Goal: Task Accomplishment & Management: Manage account settings

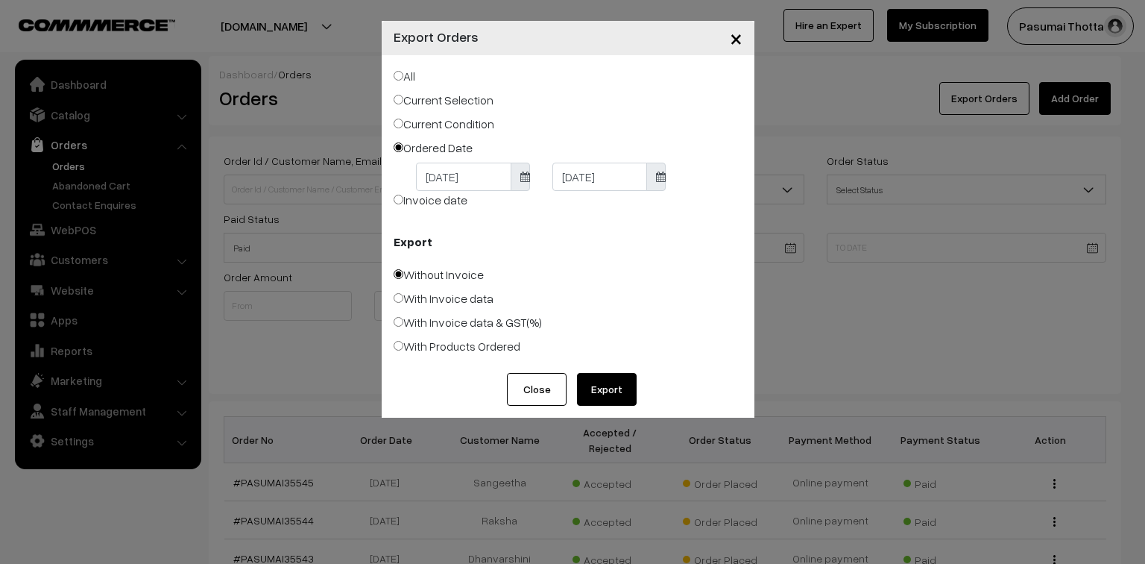
click at [740, 38] on span "×" at bounding box center [736, 38] width 13 height 28
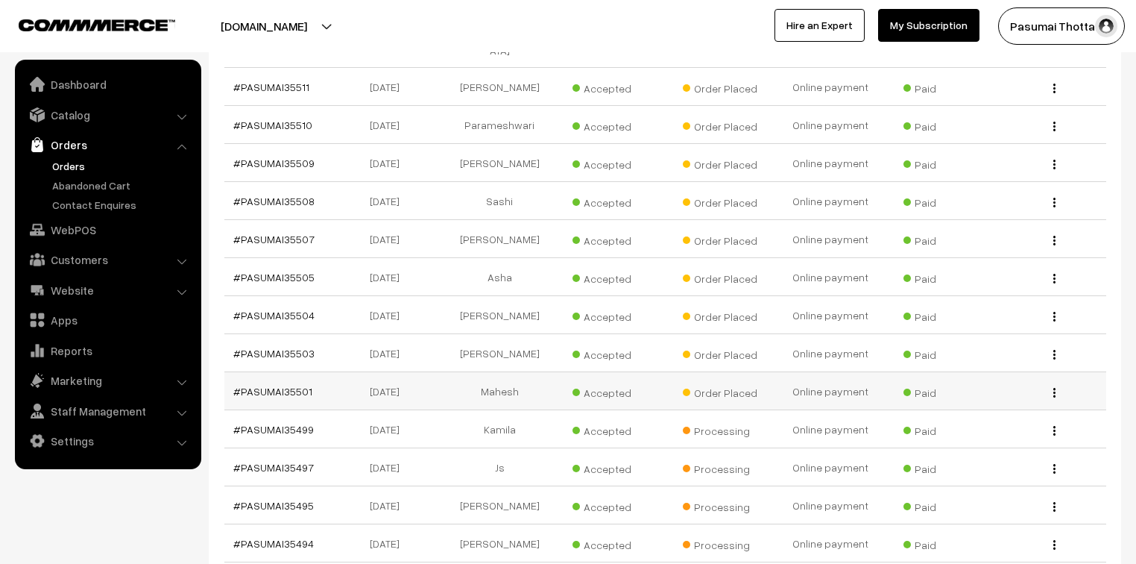
scroll to position [1253, 0]
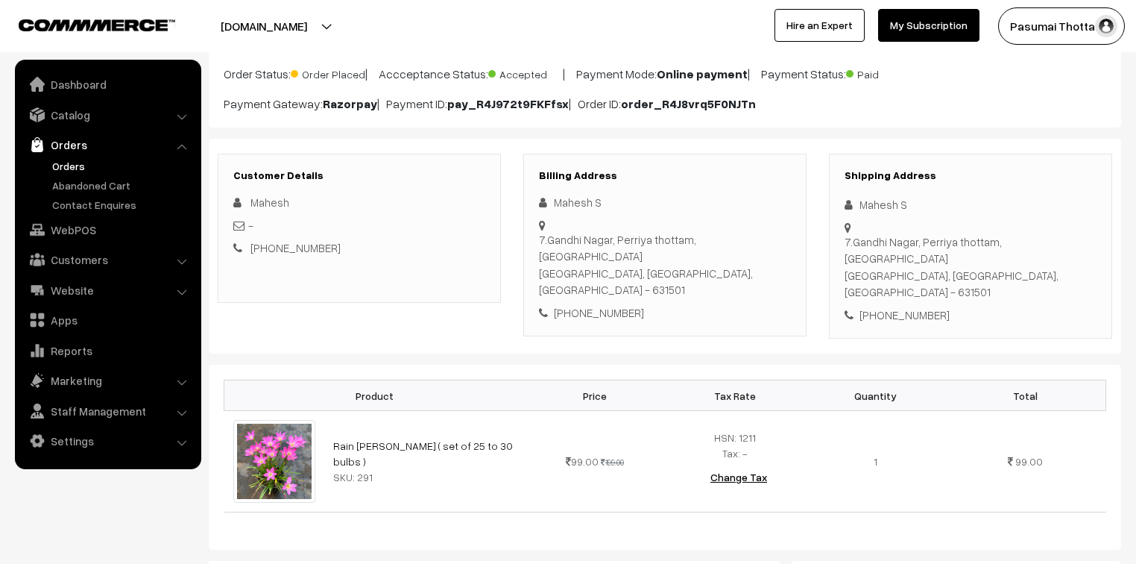
scroll to position [119, 0]
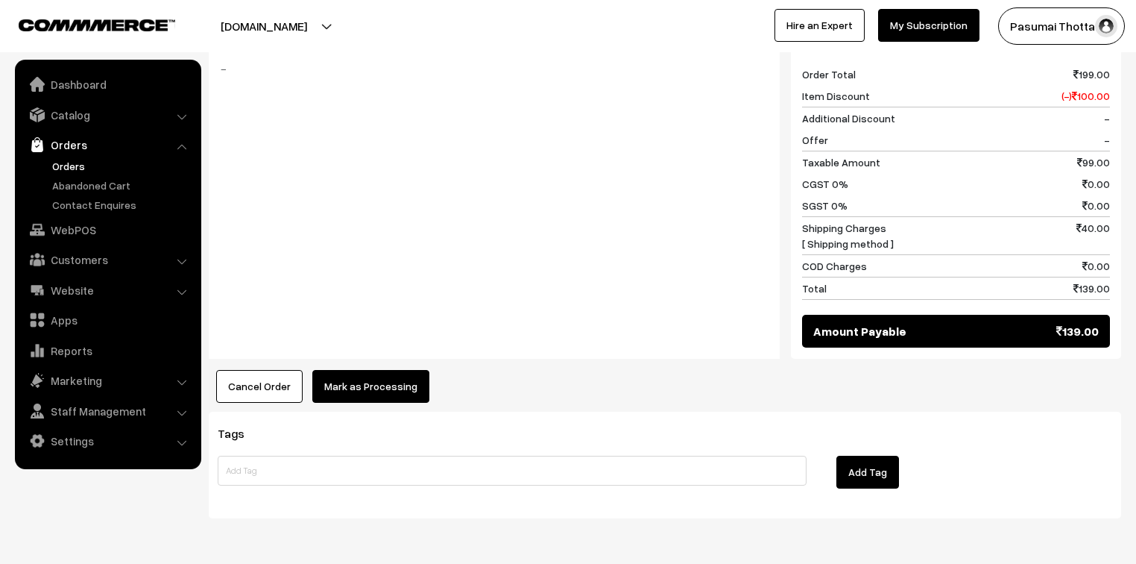
click at [394, 370] on button "Mark as Processing" at bounding box center [370, 386] width 117 height 33
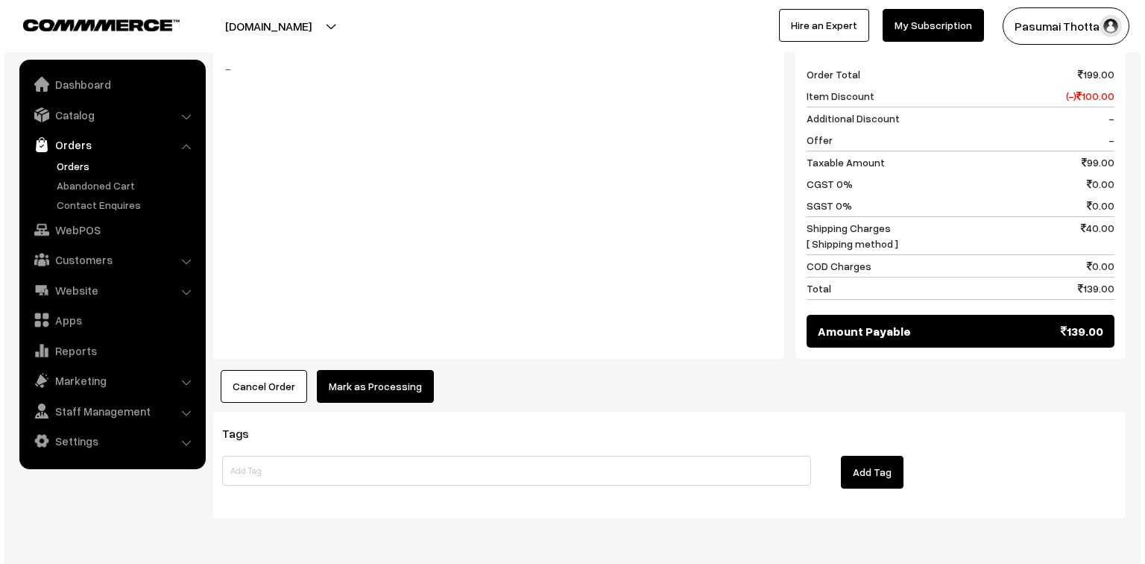
scroll to position [657, 0]
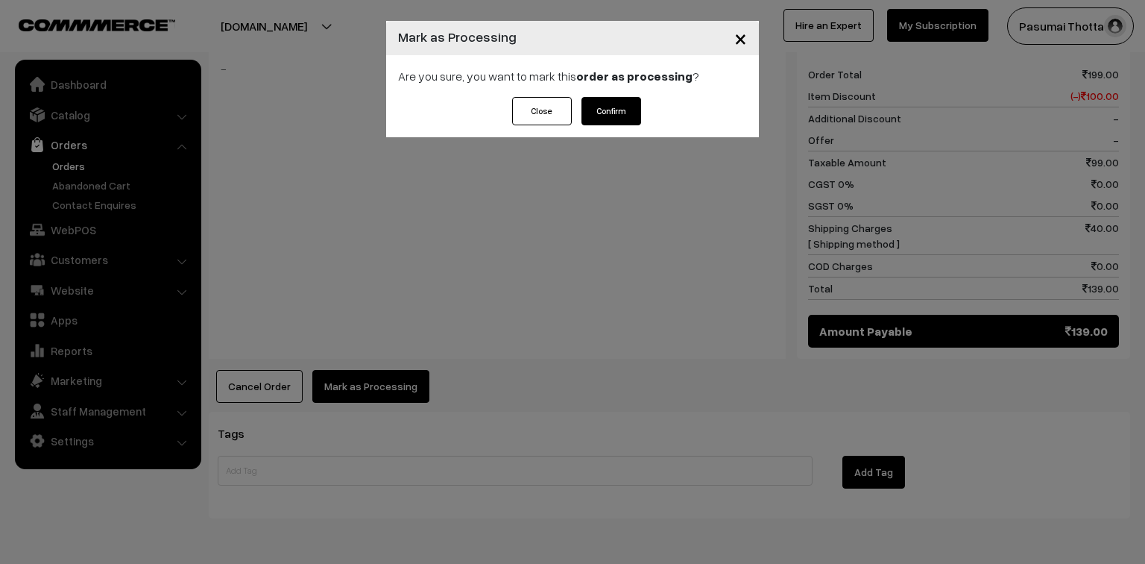
click at [617, 110] on button "Confirm" at bounding box center [612, 111] width 60 height 28
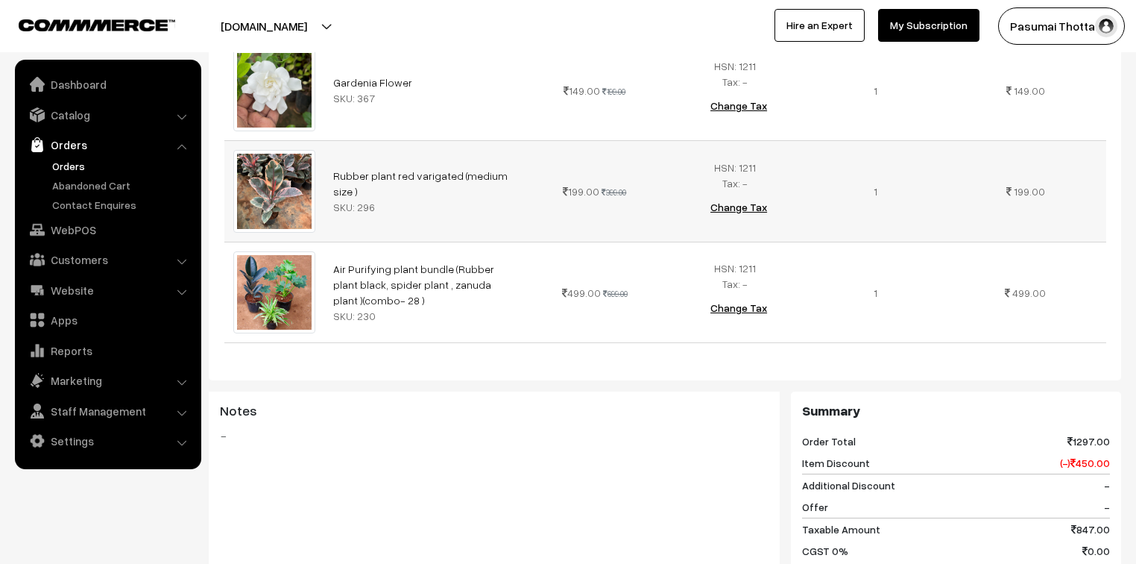
scroll to position [537, 0]
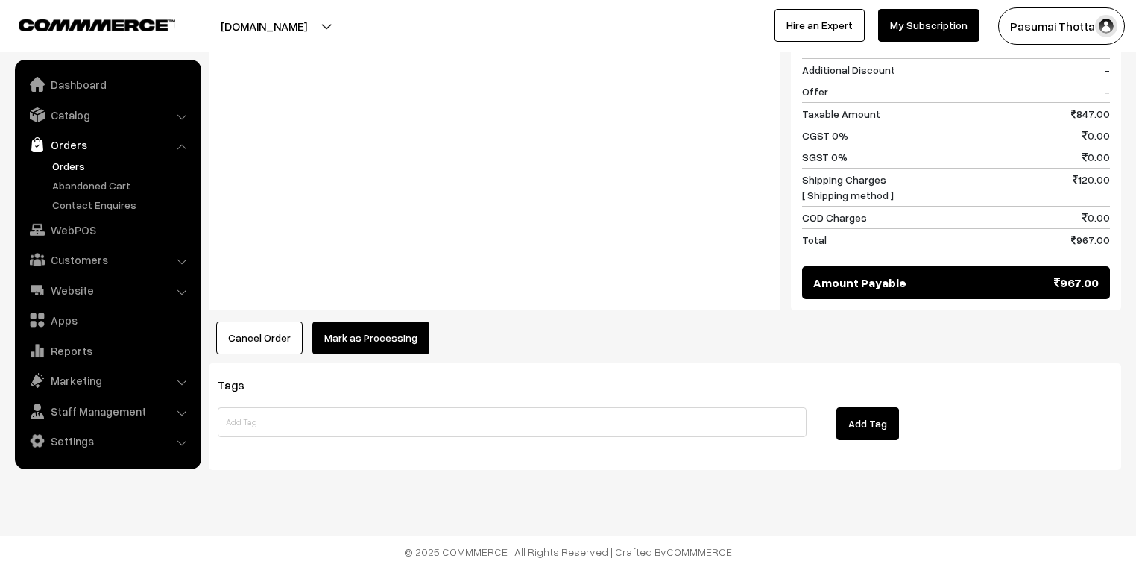
click at [409, 331] on button "Mark as Processing" at bounding box center [370, 337] width 117 height 33
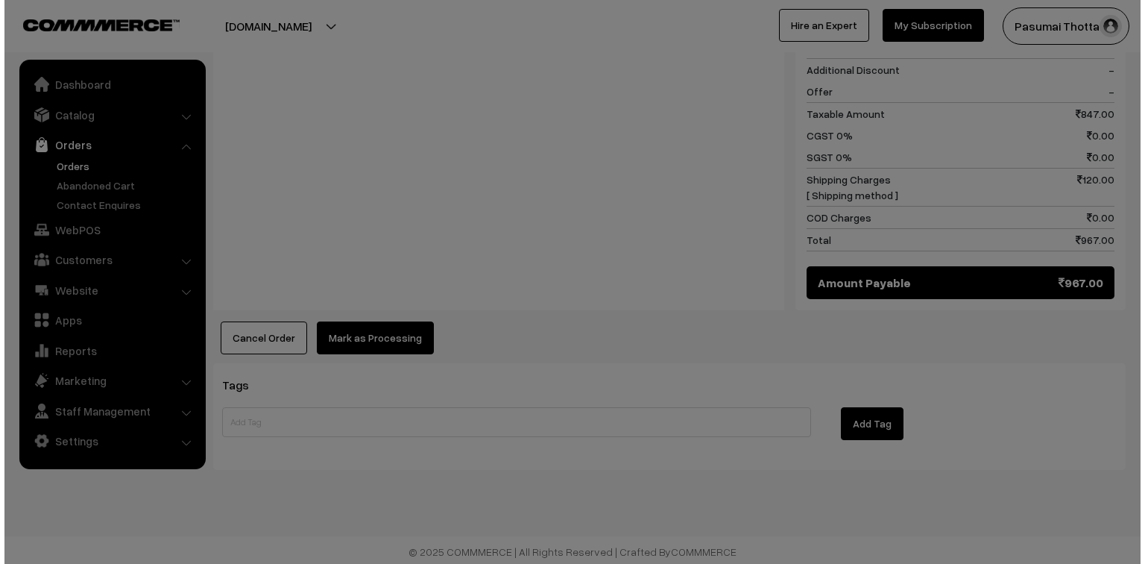
scroll to position [926, 0]
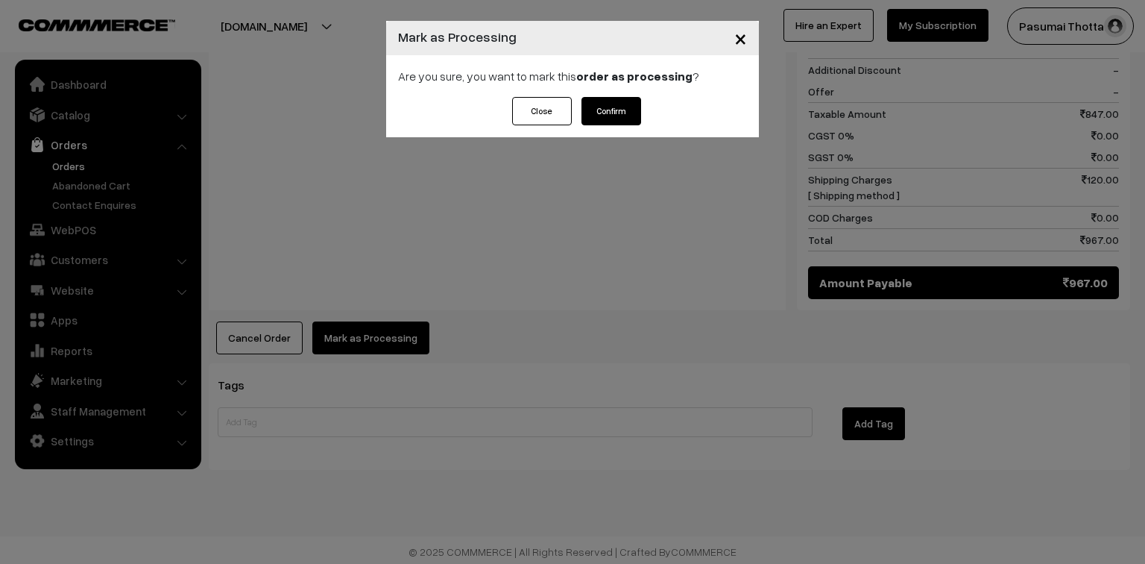
click at [617, 104] on button "Confirm" at bounding box center [612, 111] width 60 height 28
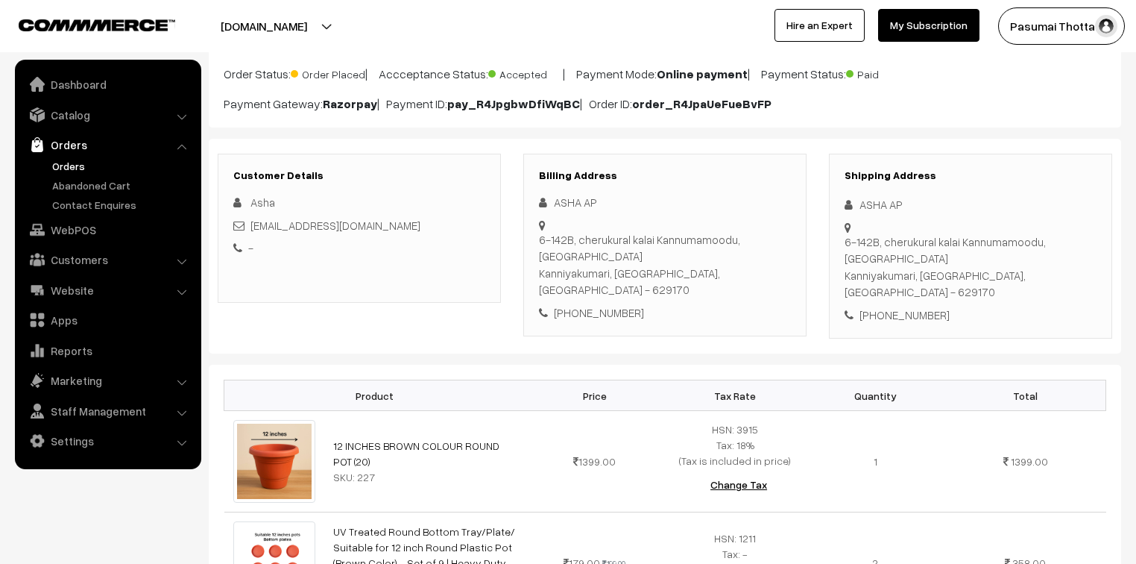
scroll to position [119, 0]
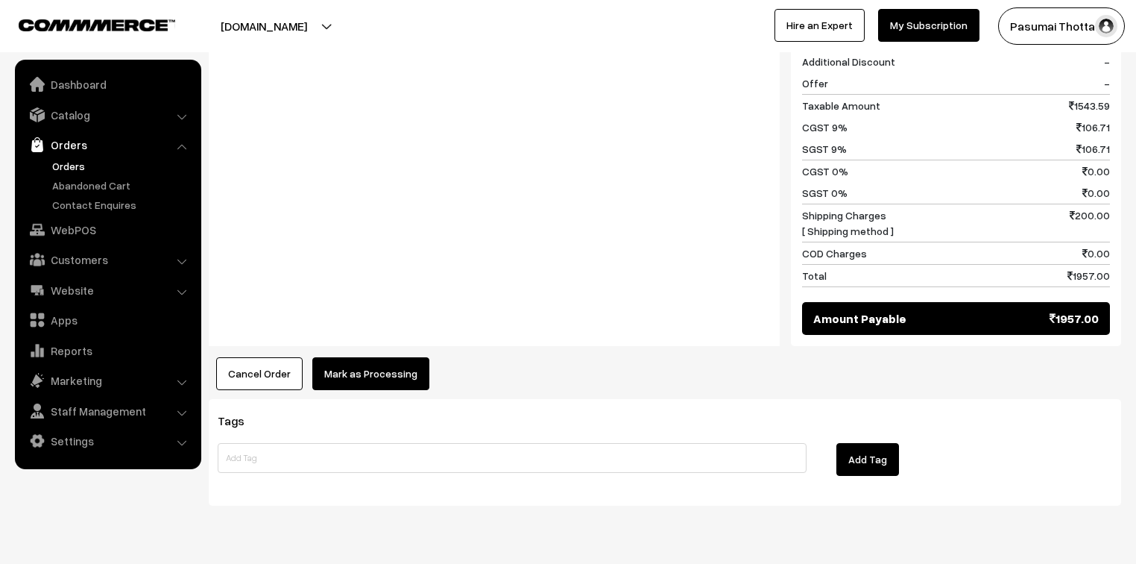
click at [400, 357] on button "Mark as Processing" at bounding box center [370, 373] width 117 height 33
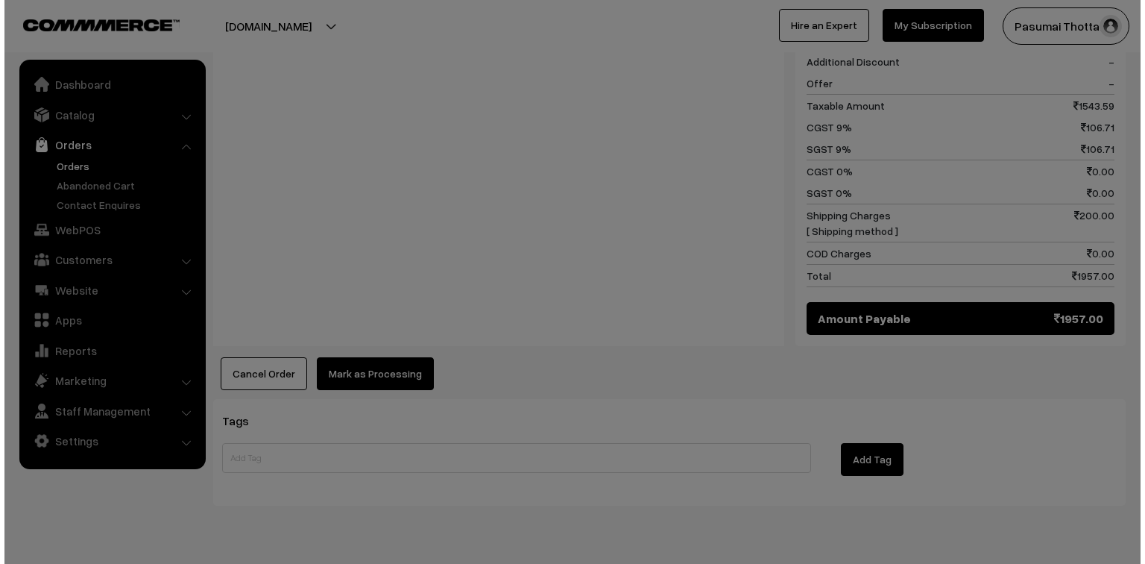
scroll to position [815, 0]
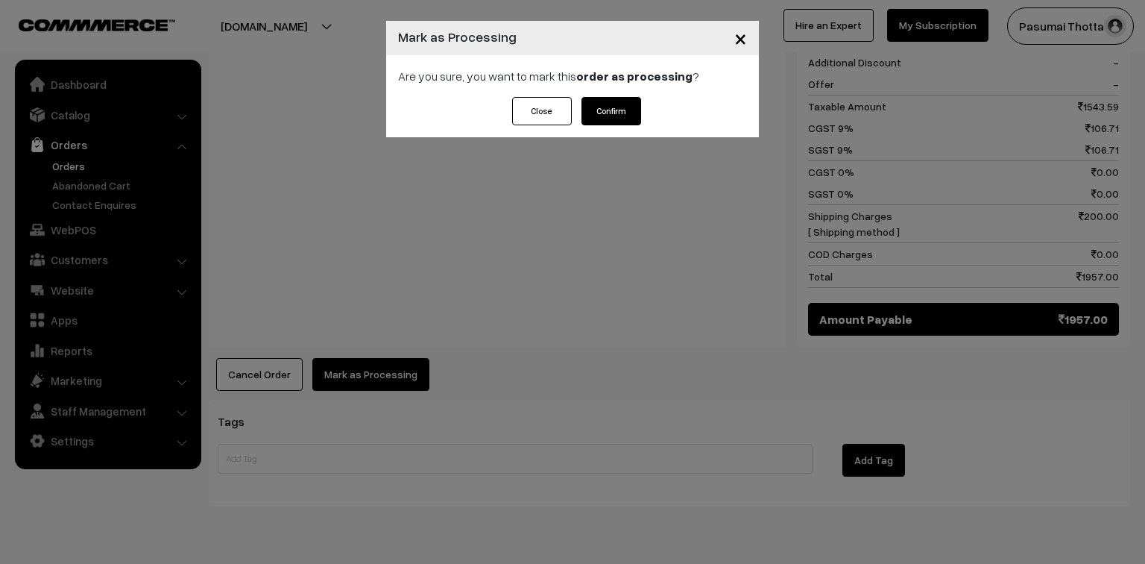
click at [597, 116] on button "Confirm" at bounding box center [612, 111] width 60 height 28
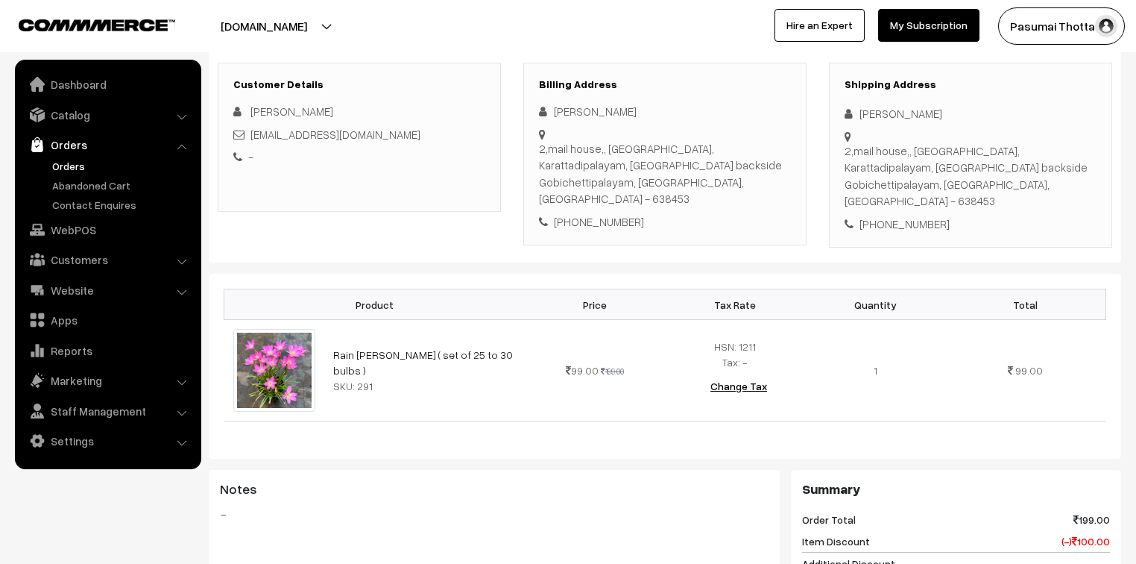
scroll to position [239, 0]
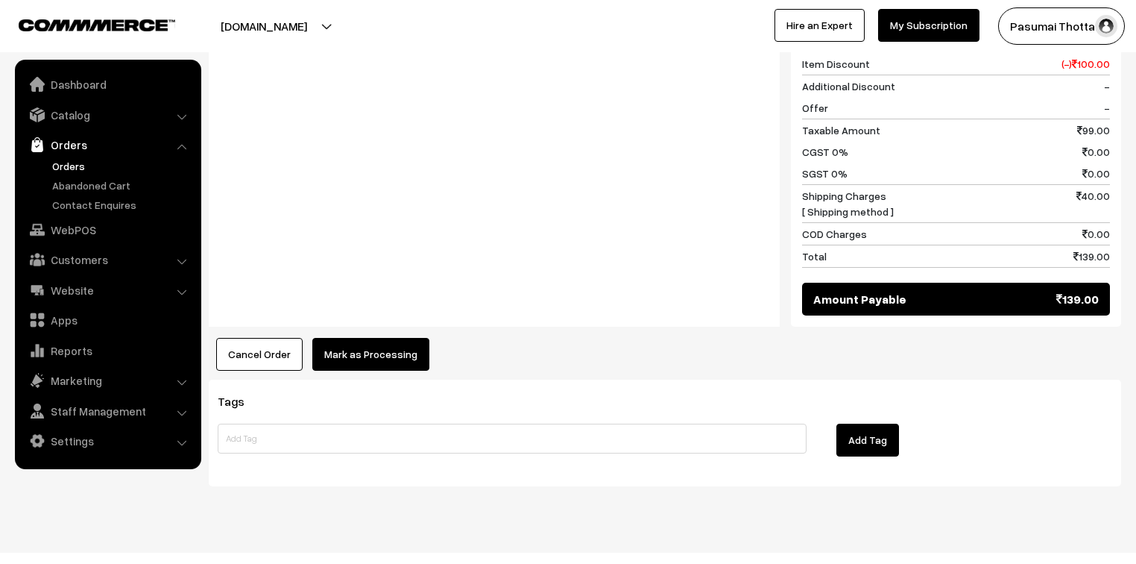
click at [401, 338] on button "Mark as Processing" at bounding box center [370, 354] width 117 height 33
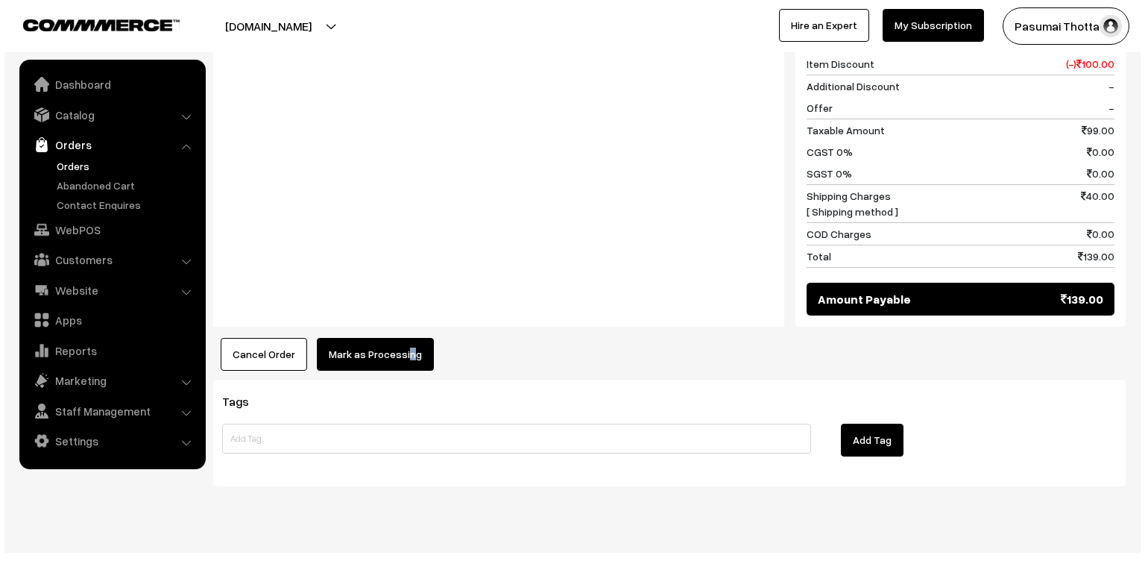
scroll to position [689, 0]
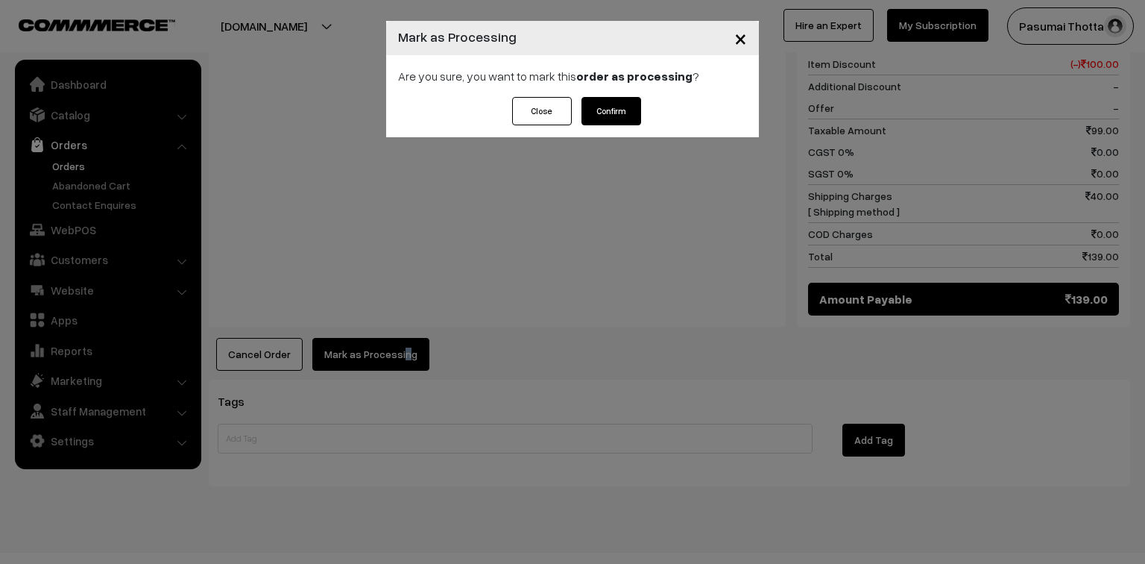
click at [629, 106] on button "Confirm" at bounding box center [612, 111] width 60 height 28
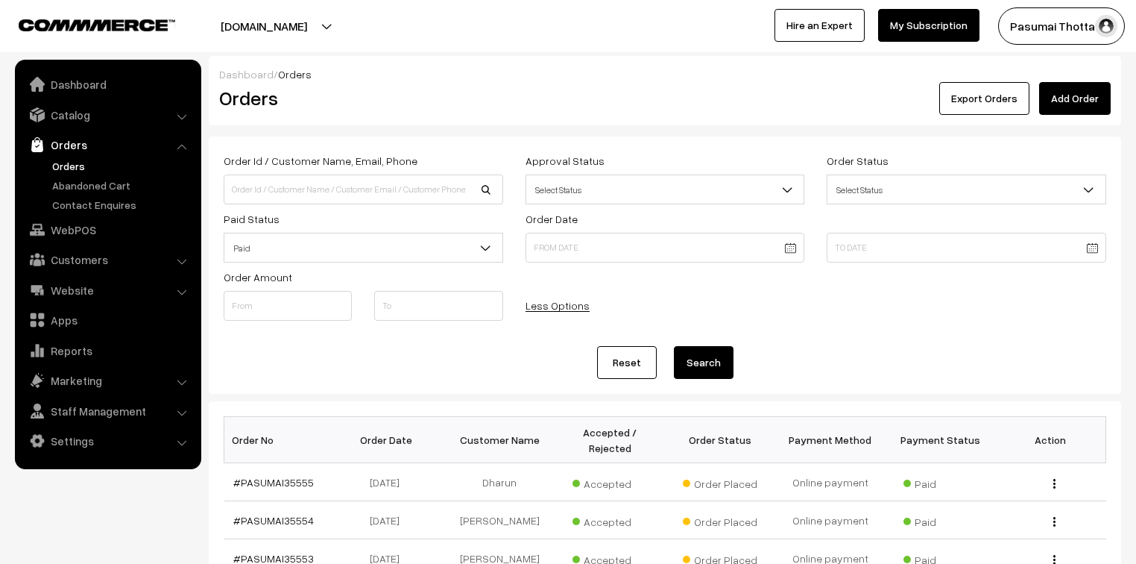
scroll to position [1253, 0]
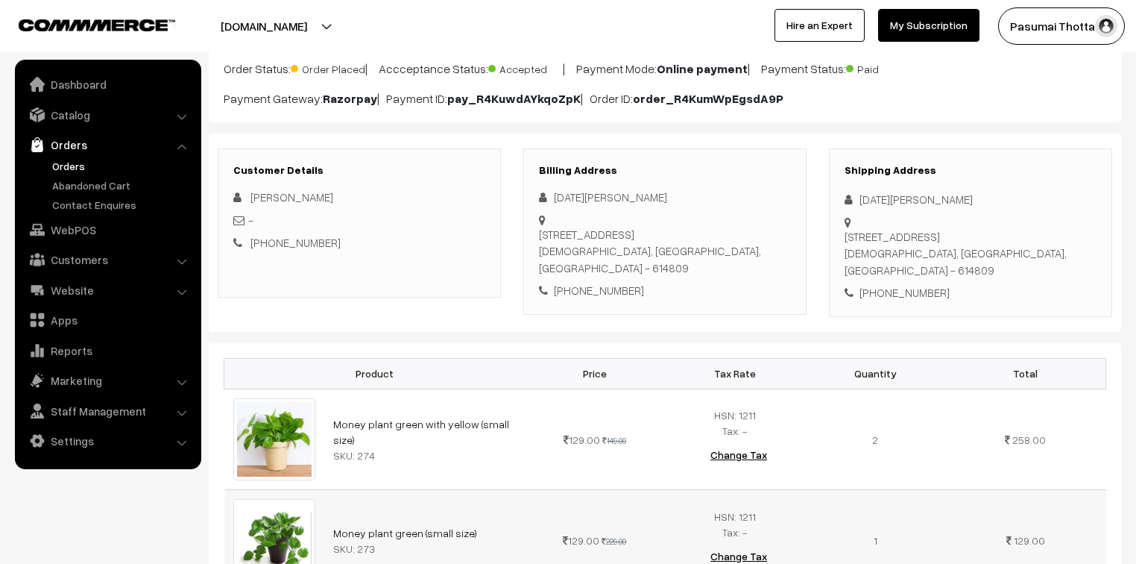
scroll to position [119, 0]
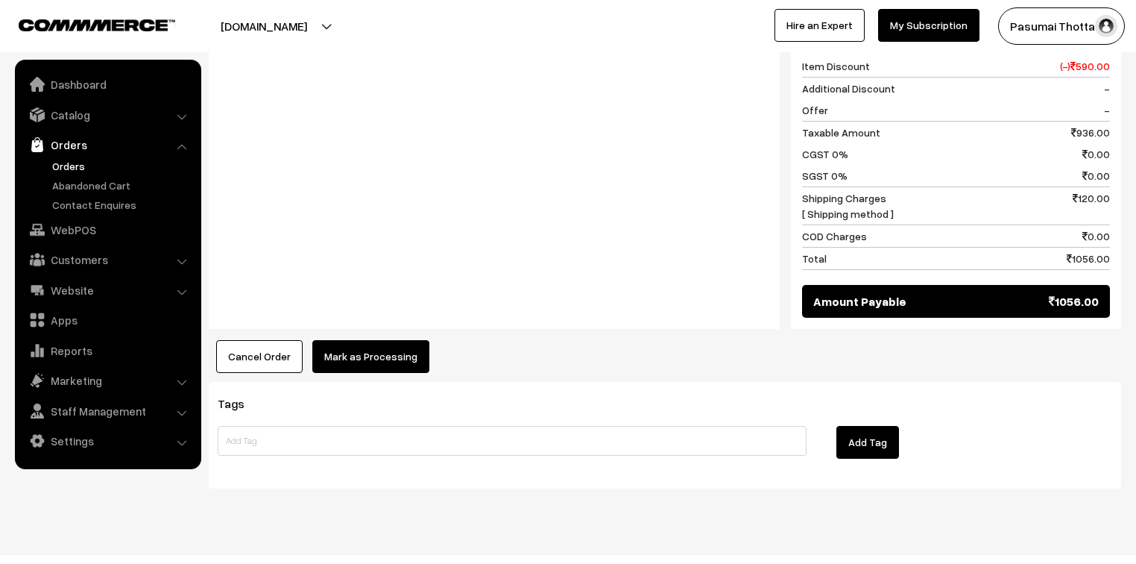
click at [383, 346] on button "Mark as Processing" at bounding box center [370, 356] width 117 height 33
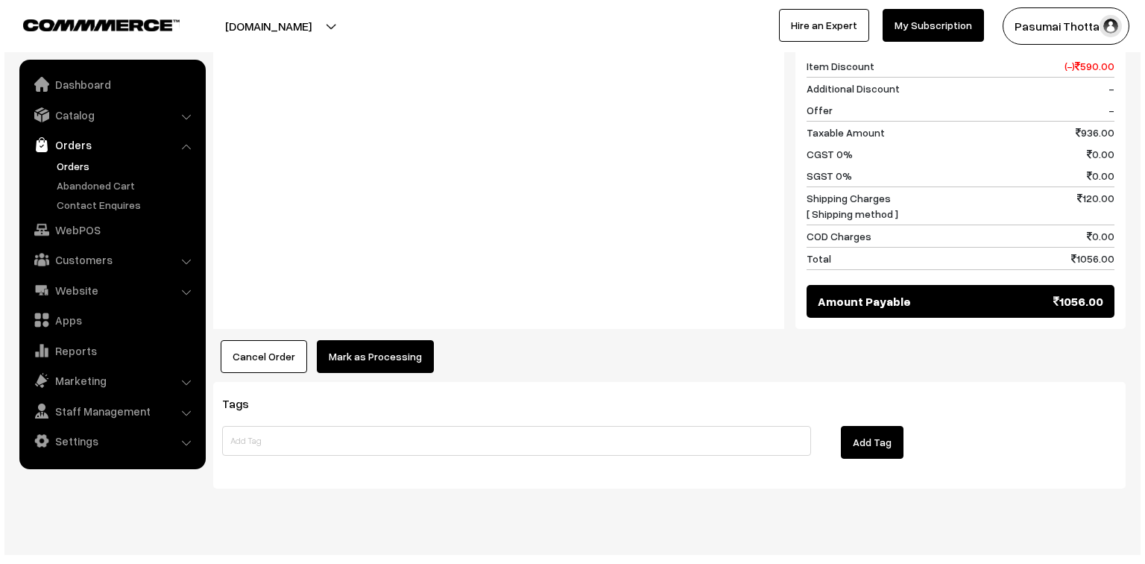
scroll to position [874, 0]
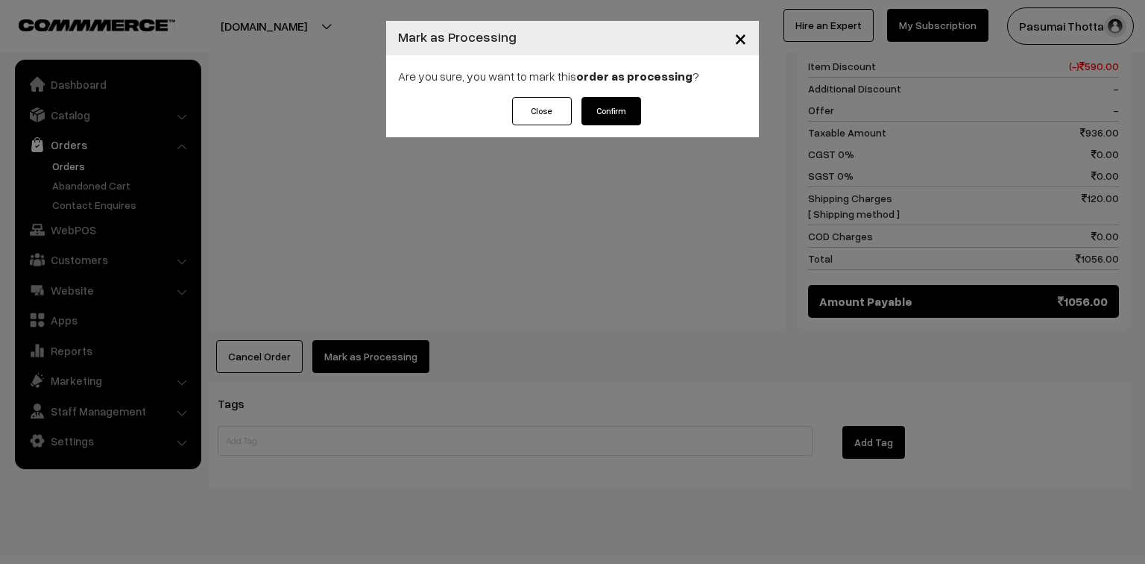
click at [601, 121] on button "Confirm" at bounding box center [612, 111] width 60 height 28
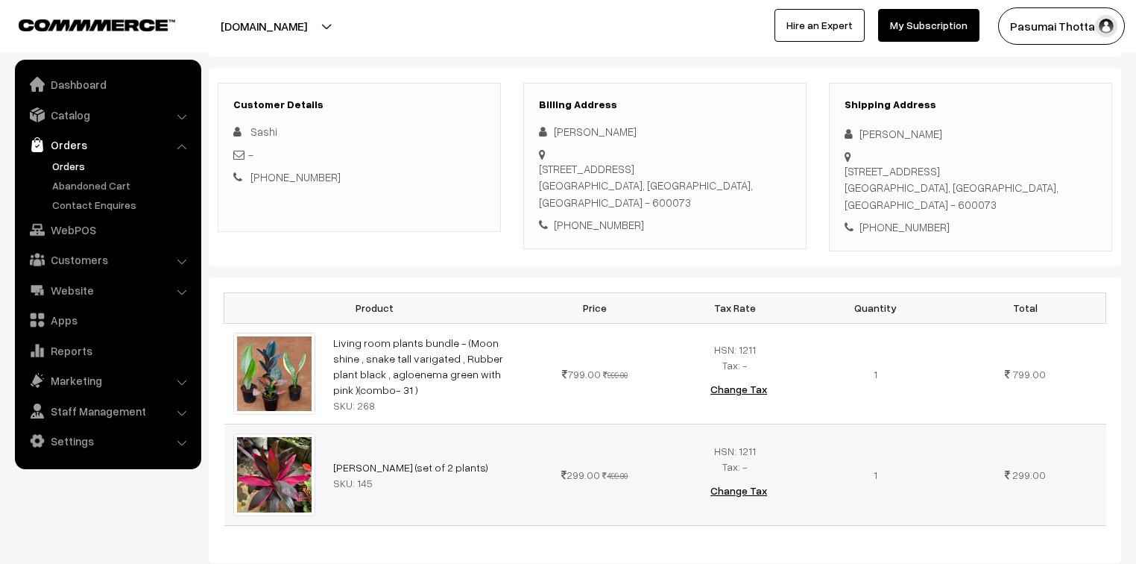
scroll to position [179, 0]
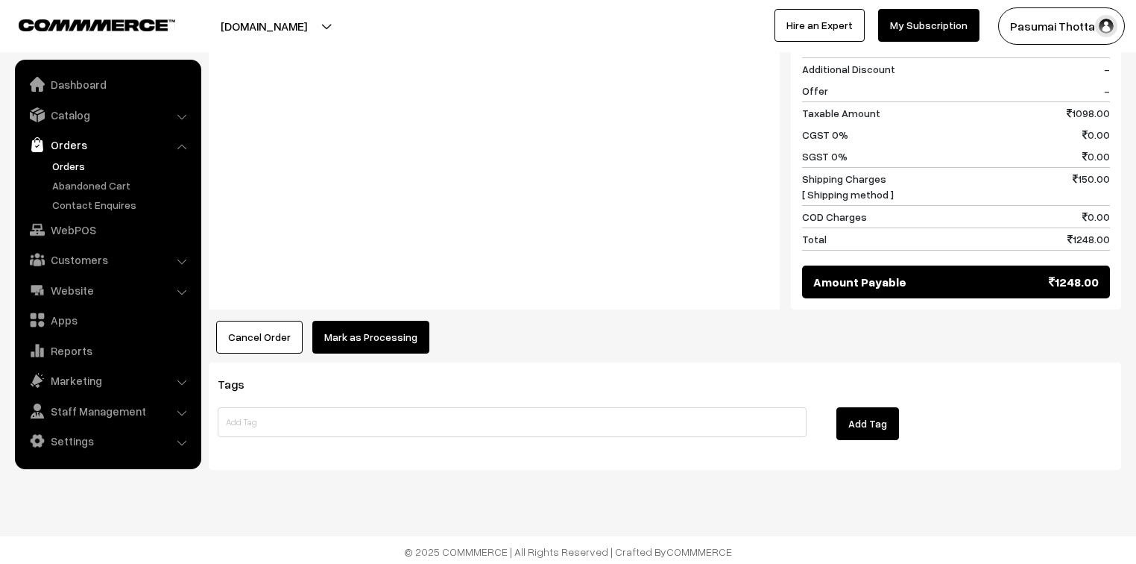
click at [394, 334] on button "Mark as Processing" at bounding box center [370, 337] width 117 height 33
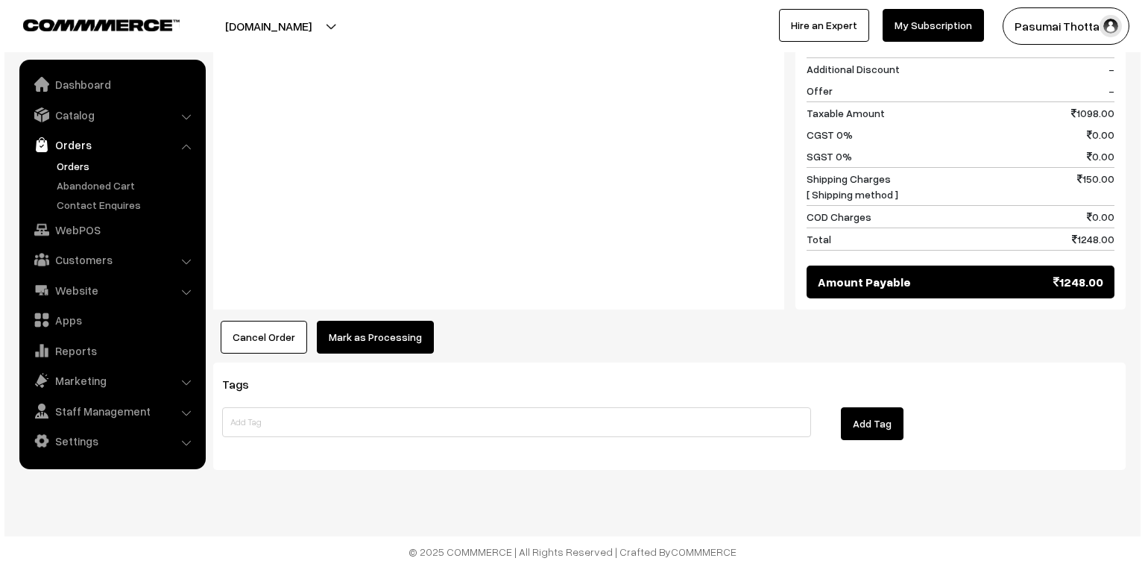
scroll to position [790, 0]
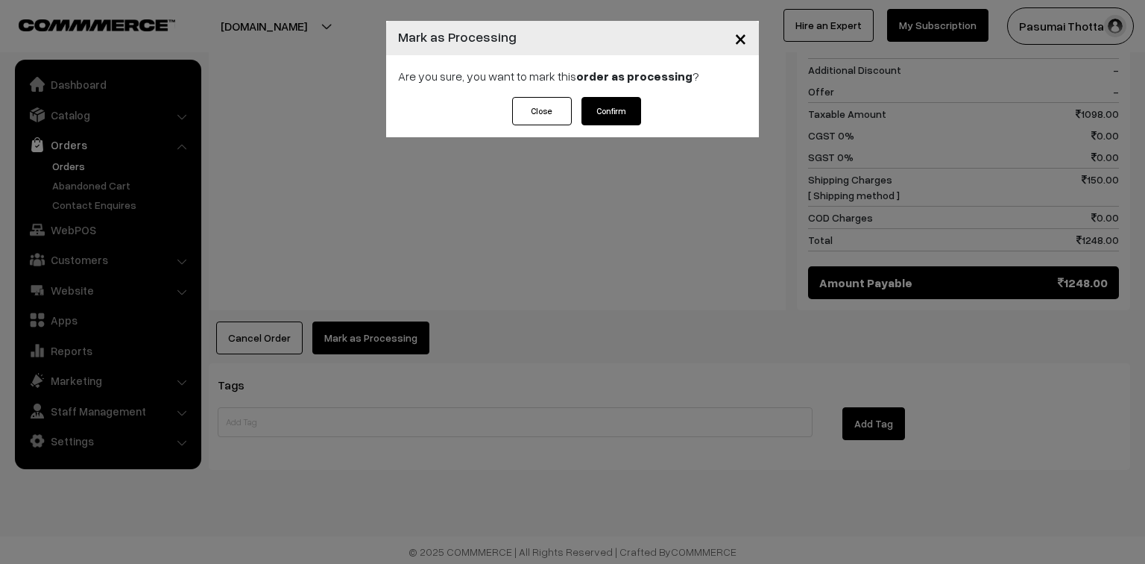
click at [617, 104] on button "Confirm" at bounding box center [612, 111] width 60 height 28
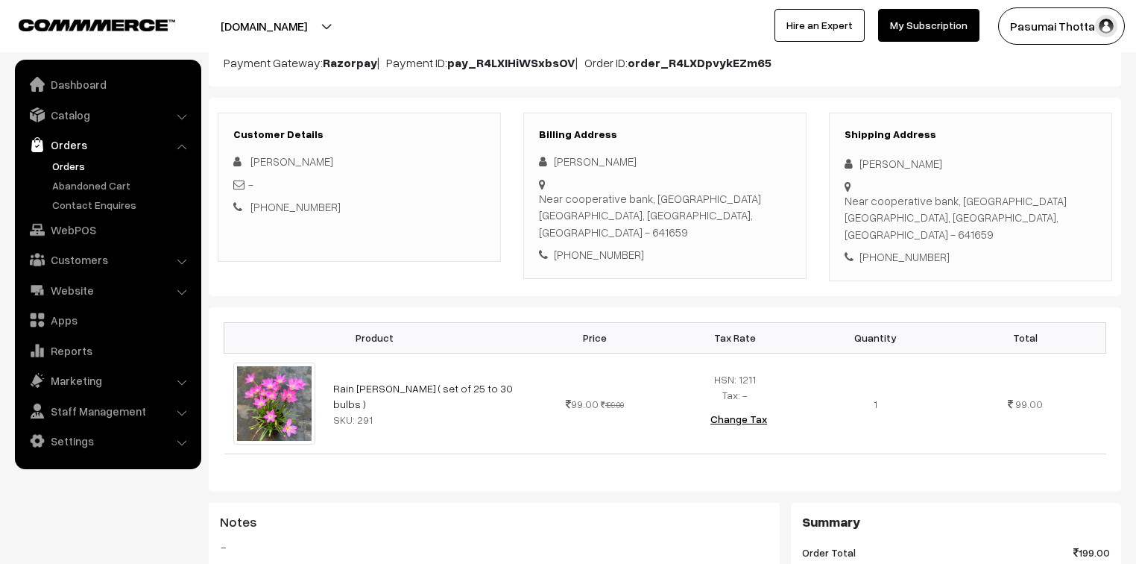
scroll to position [179, 0]
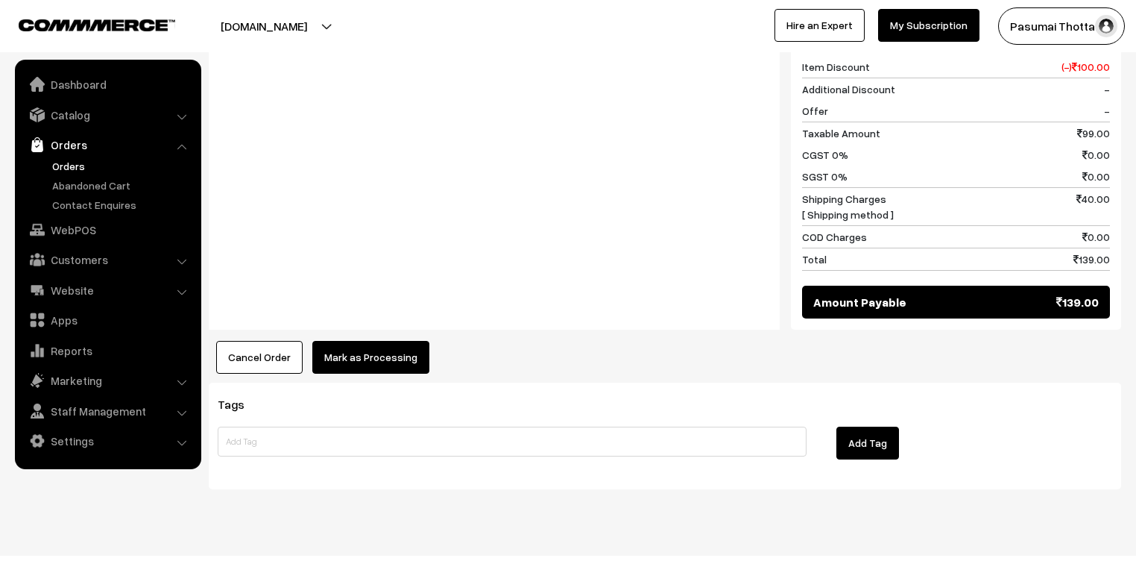
click at [373, 341] on button "Mark as Processing" at bounding box center [370, 357] width 117 height 33
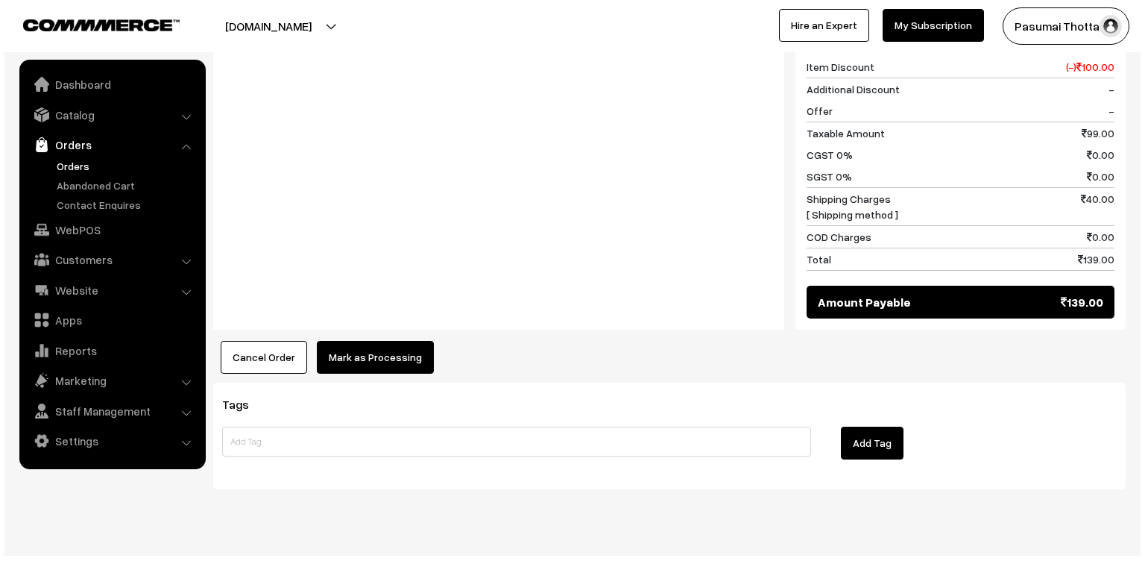
scroll to position [670, 0]
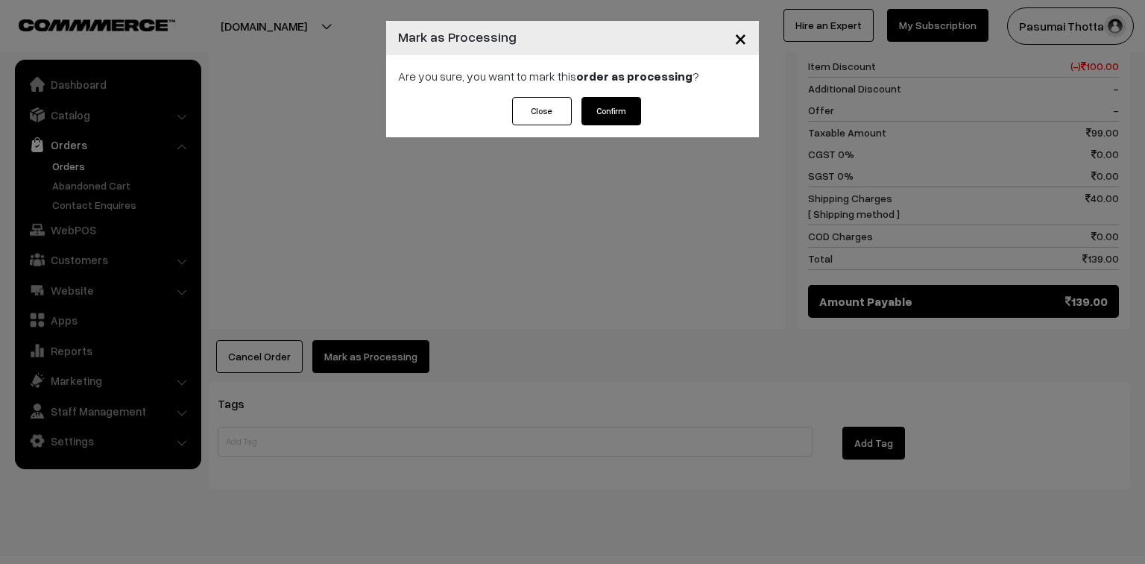
click at [613, 102] on button "Confirm" at bounding box center [612, 111] width 60 height 28
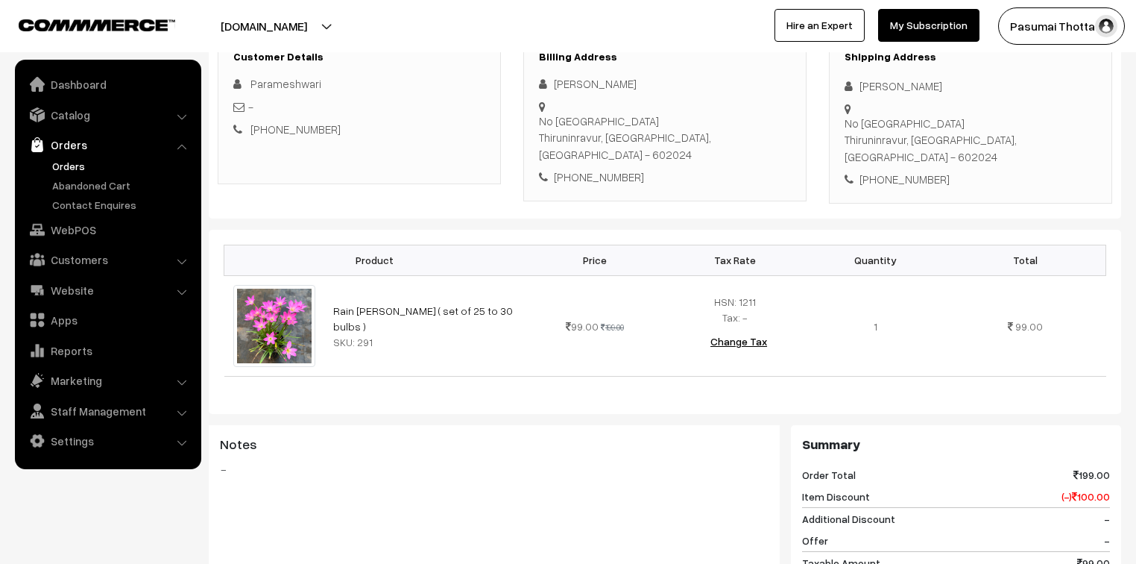
scroll to position [179, 0]
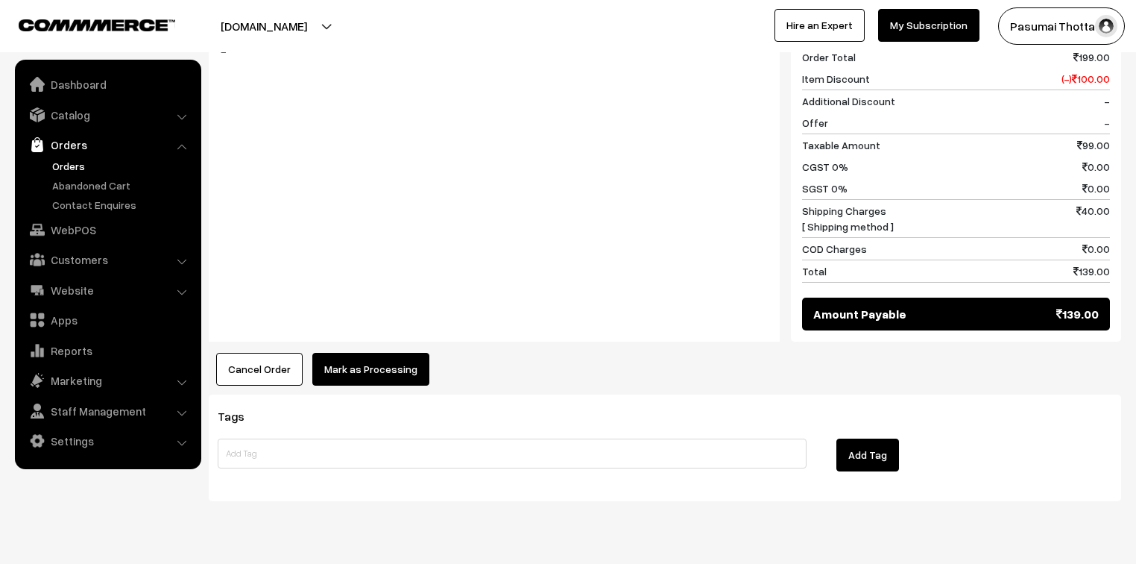
click at [385, 353] on button "Mark as Processing" at bounding box center [370, 369] width 117 height 33
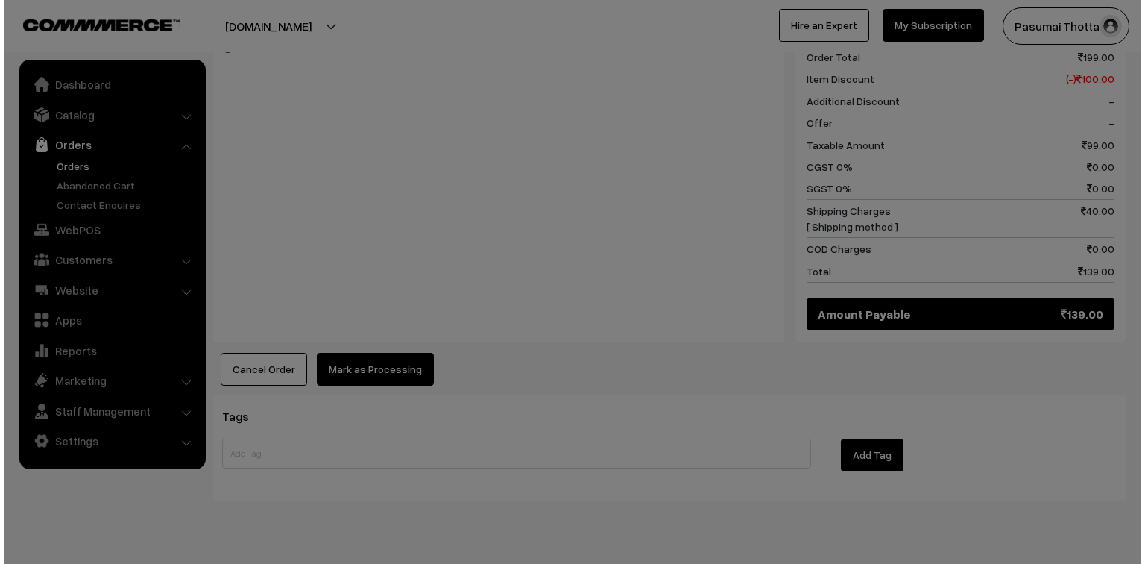
scroll to position [657, 0]
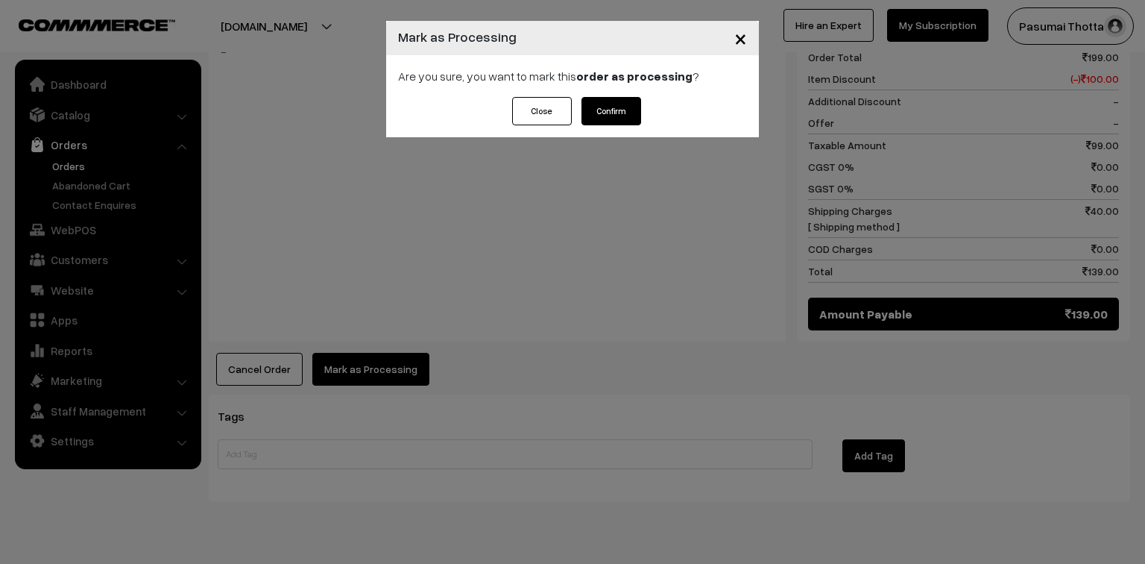
click at [602, 107] on button "Confirm" at bounding box center [612, 111] width 60 height 28
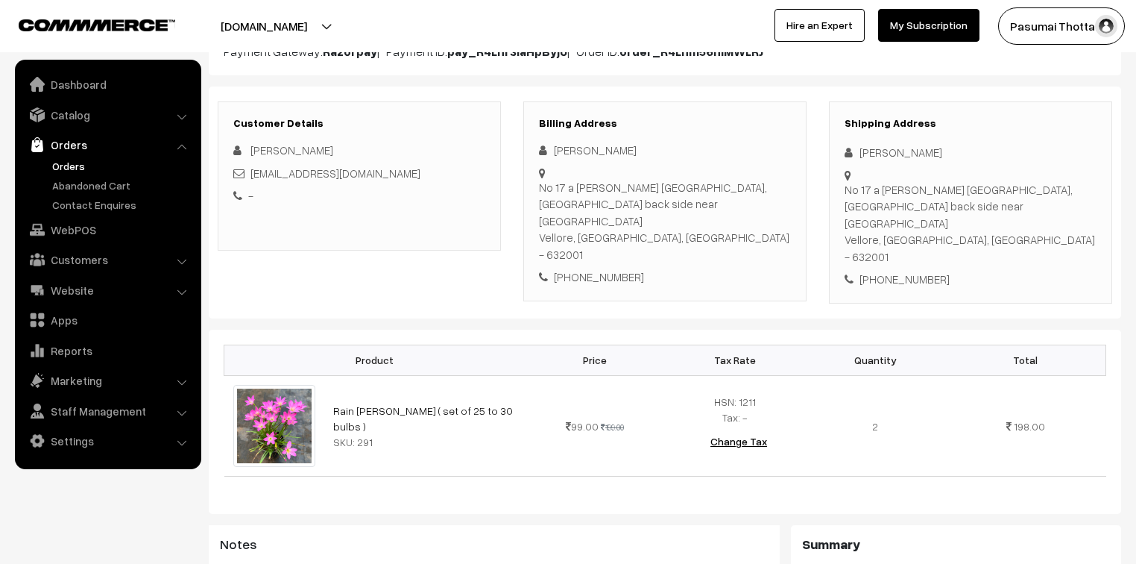
scroll to position [179, 0]
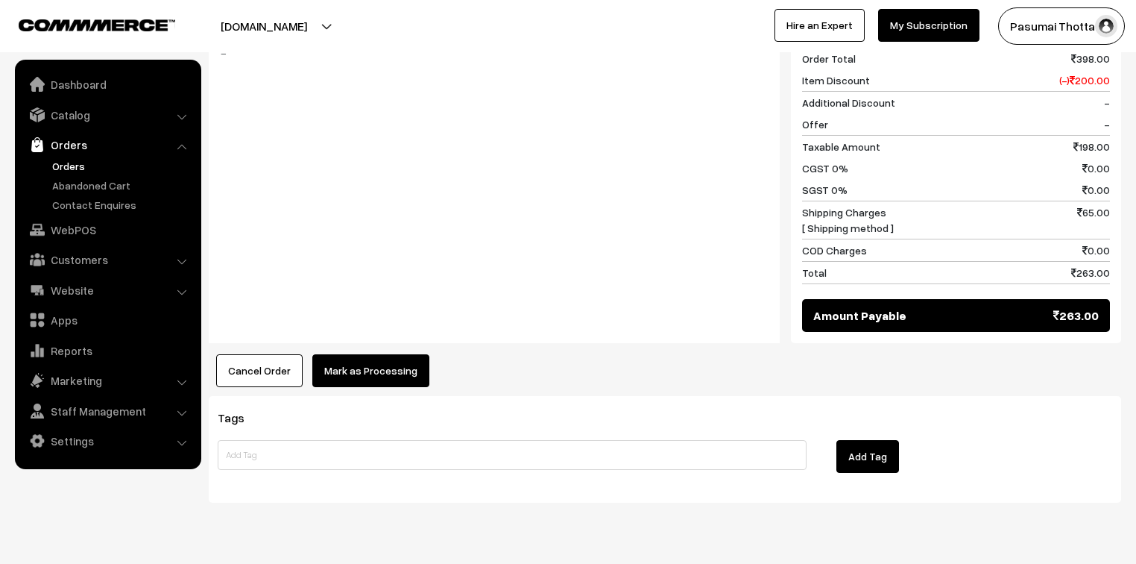
click at [387, 354] on button "Mark as Processing" at bounding box center [370, 370] width 117 height 33
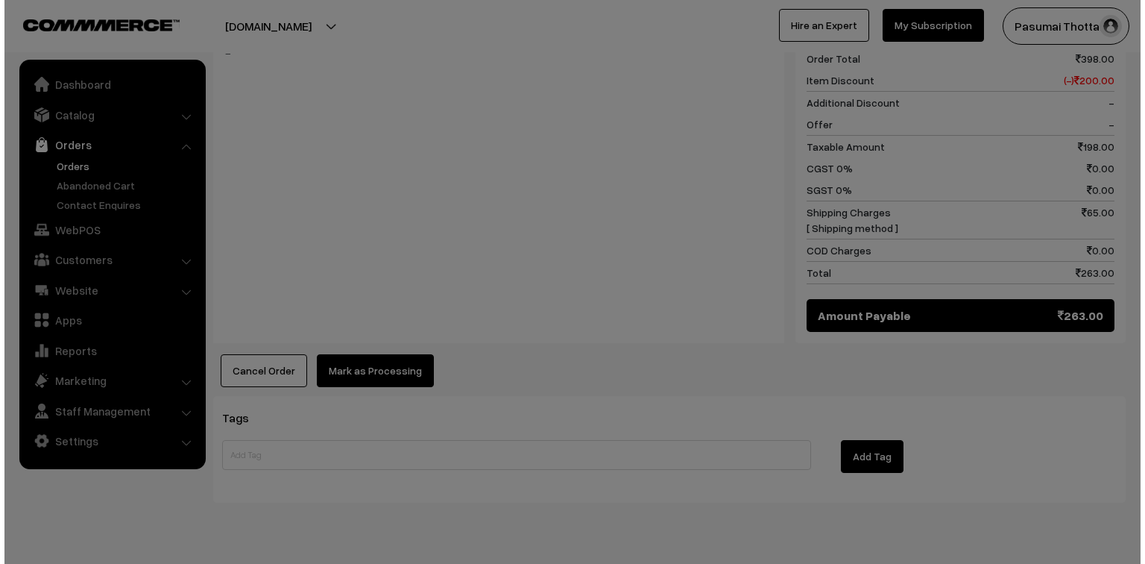
scroll to position [689, 0]
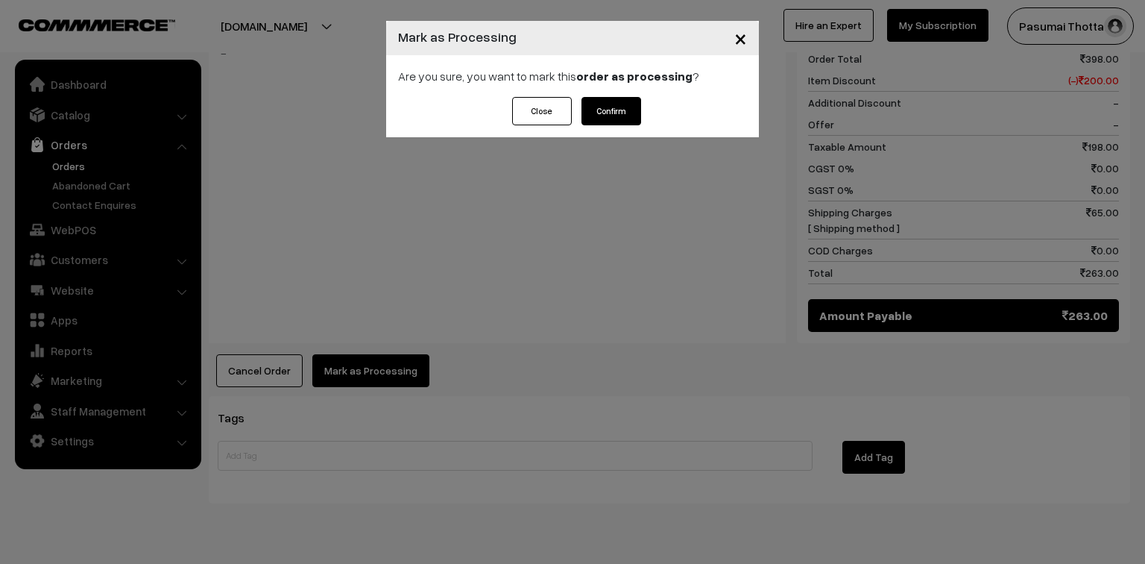
click at [621, 107] on button "Confirm" at bounding box center [612, 111] width 60 height 28
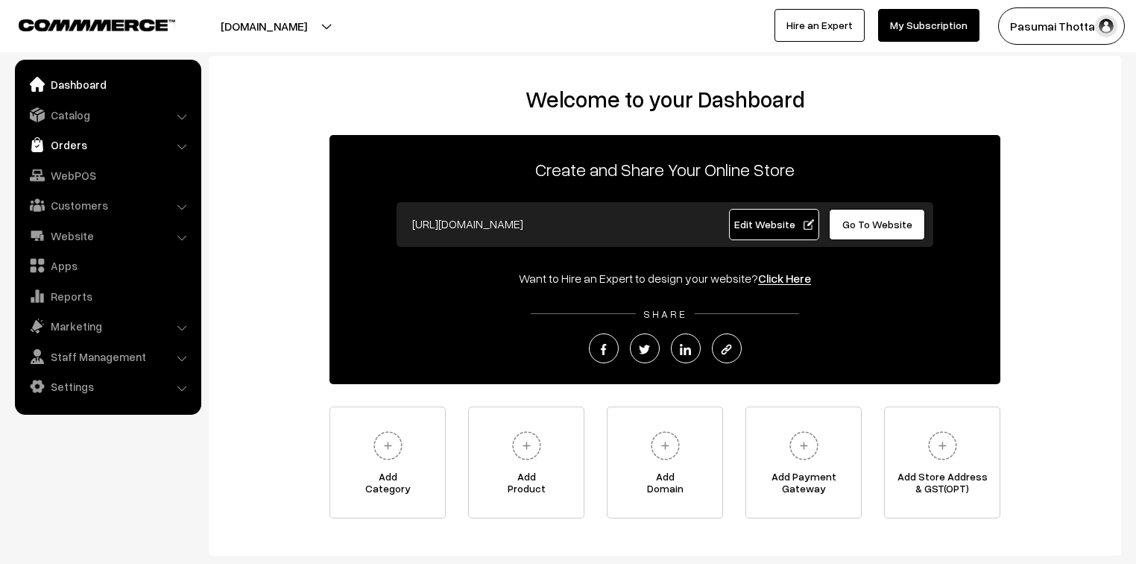
click at [63, 146] on link "Orders" at bounding box center [107, 144] width 177 height 27
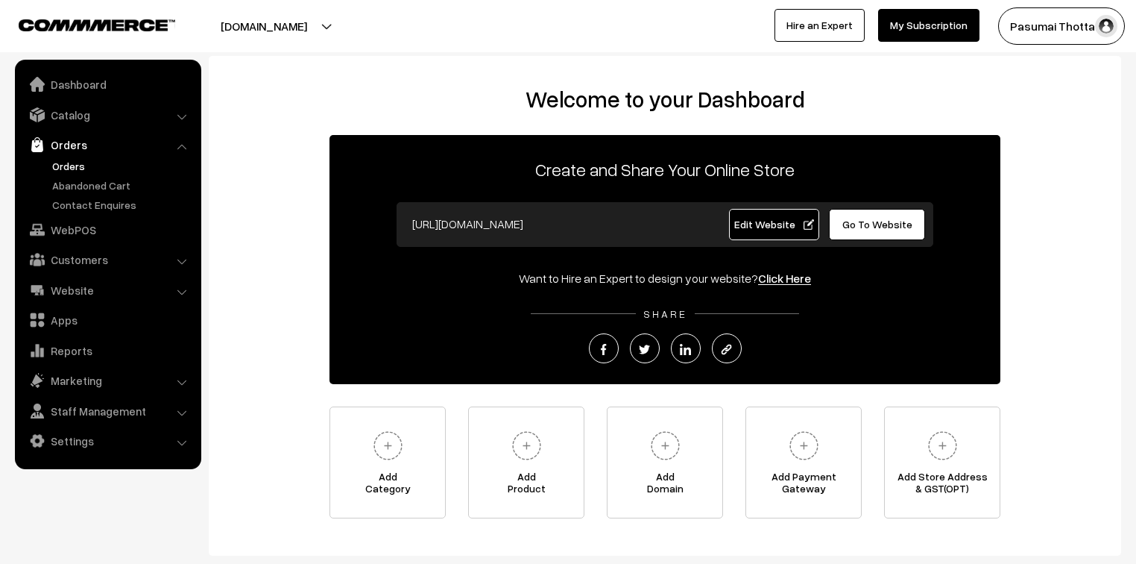
click at [65, 166] on link "Orders" at bounding box center [122, 166] width 148 height 16
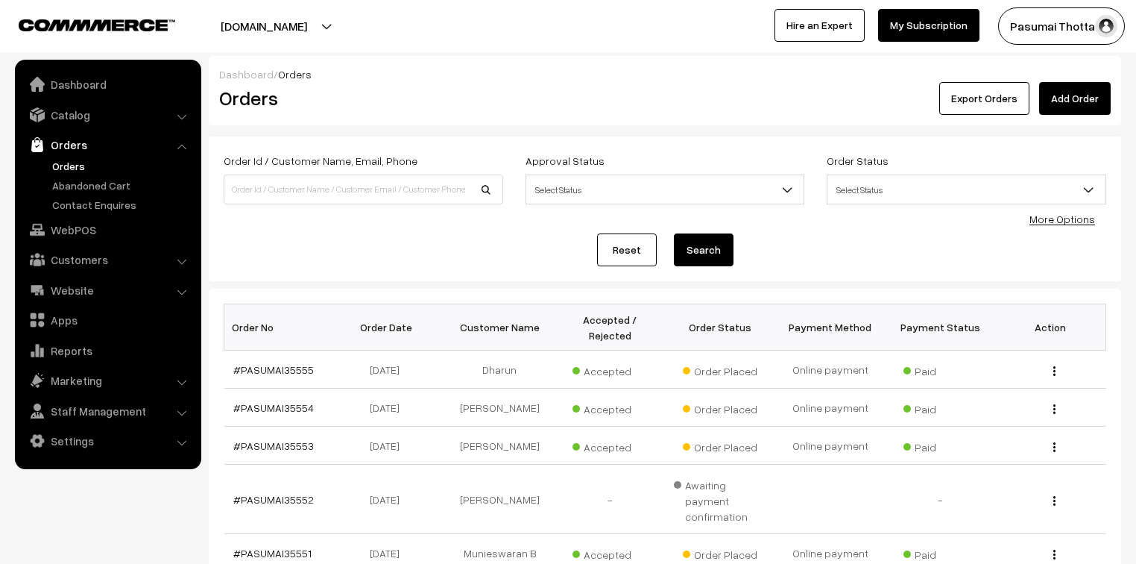
click at [1068, 215] on link "More Options" at bounding box center [1063, 219] width 66 height 13
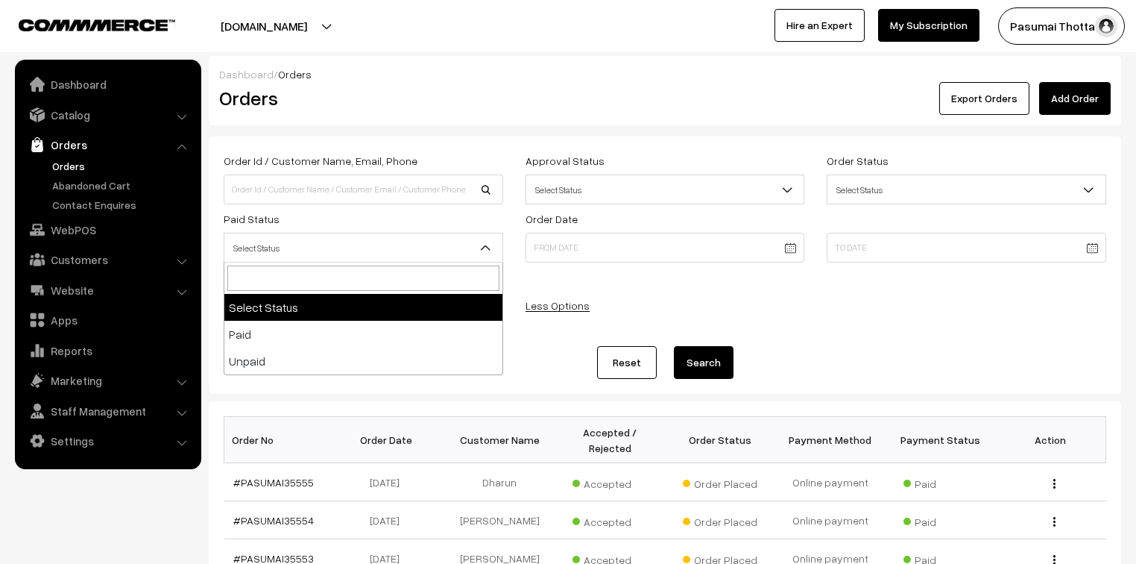
click at [316, 243] on span "Select Status" at bounding box center [363, 248] width 278 height 26
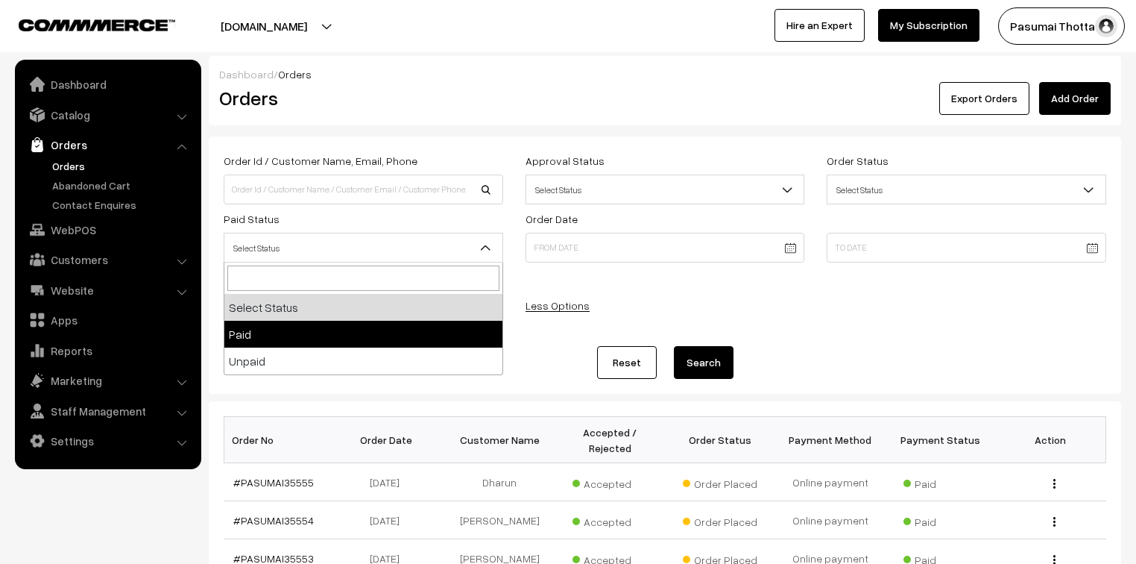
select select "1"
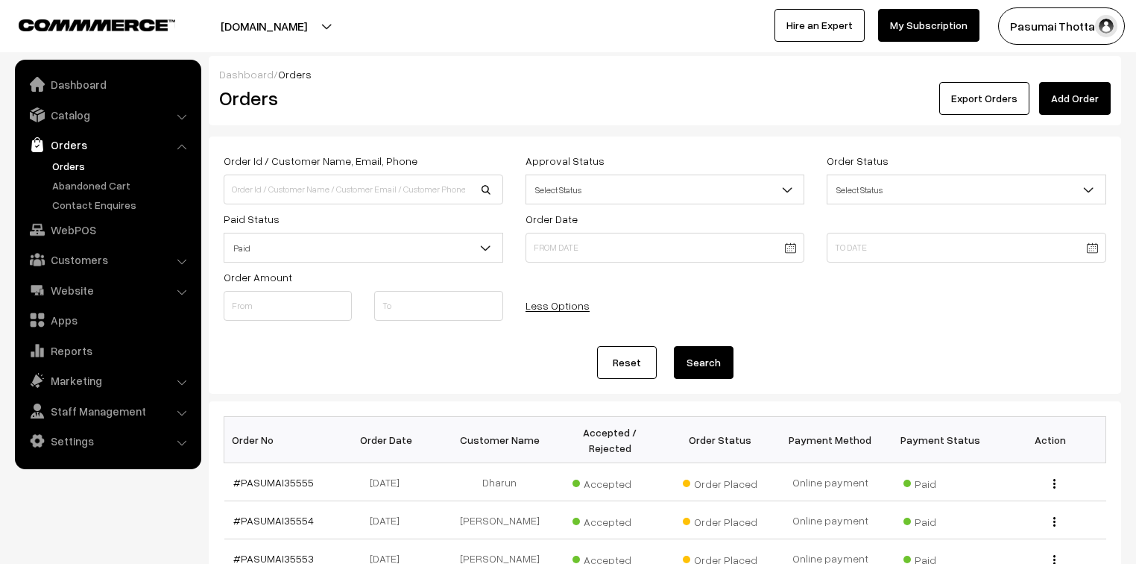
click at [705, 359] on button "Search" at bounding box center [704, 362] width 60 height 33
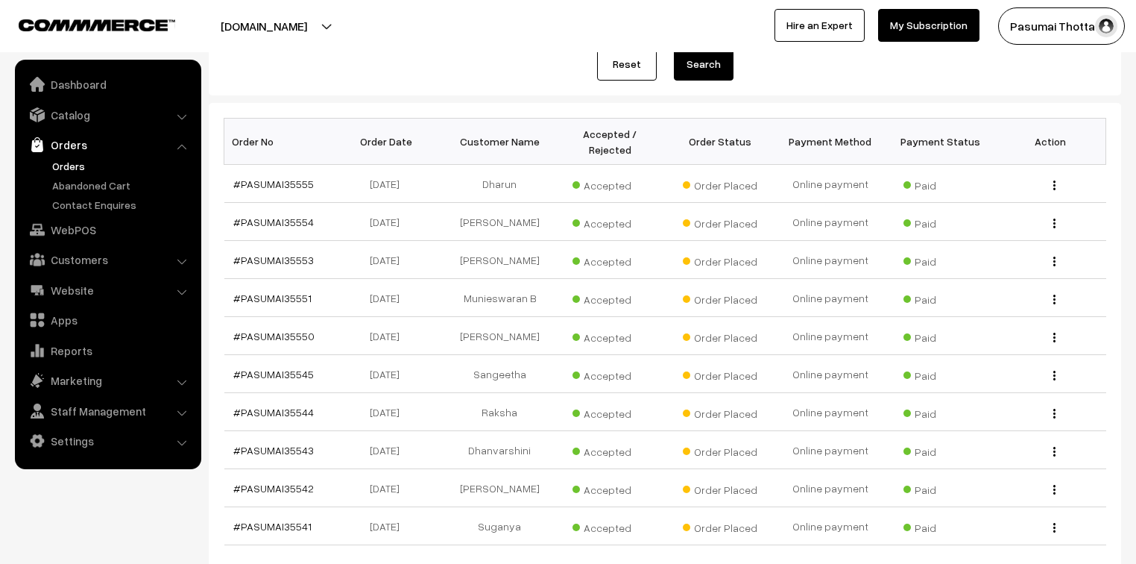
scroll to position [418, 0]
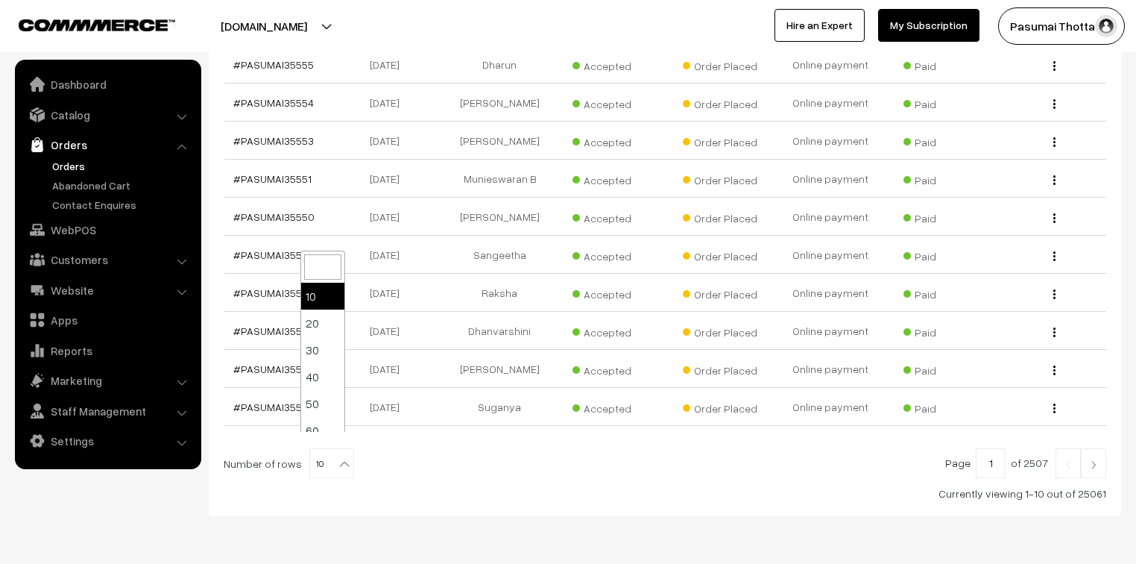
click at [339, 456] on b at bounding box center [344, 463] width 15 height 15
select select "40"
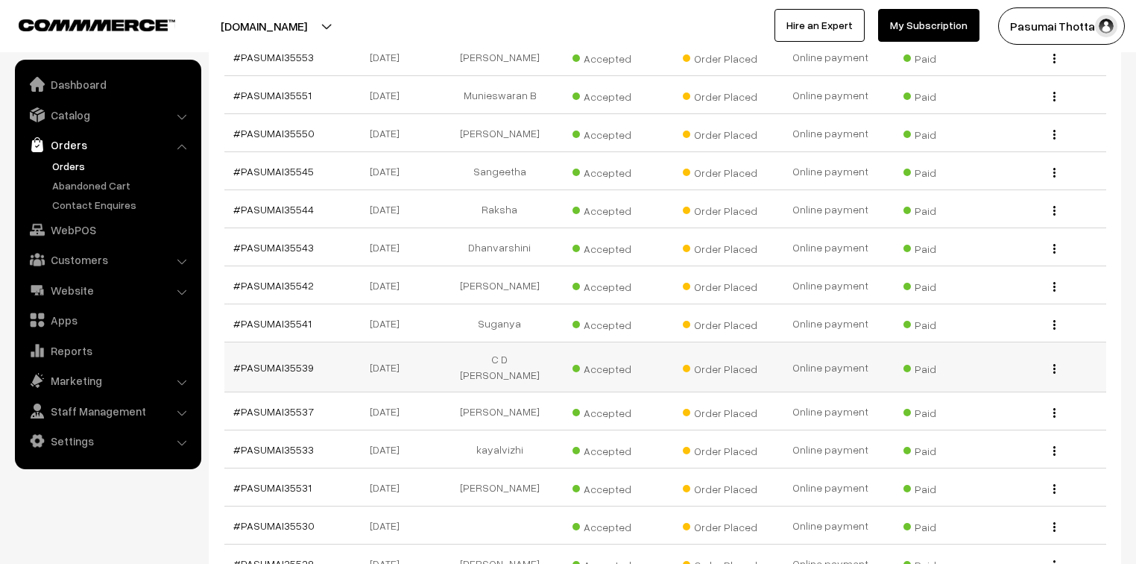
scroll to position [775, 0]
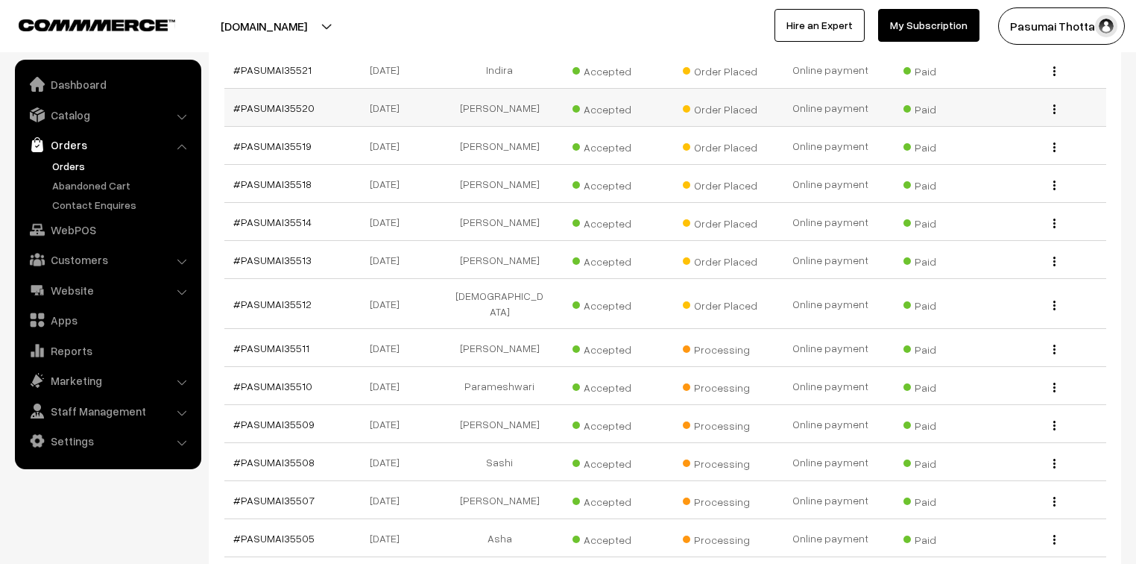
scroll to position [1193, 0]
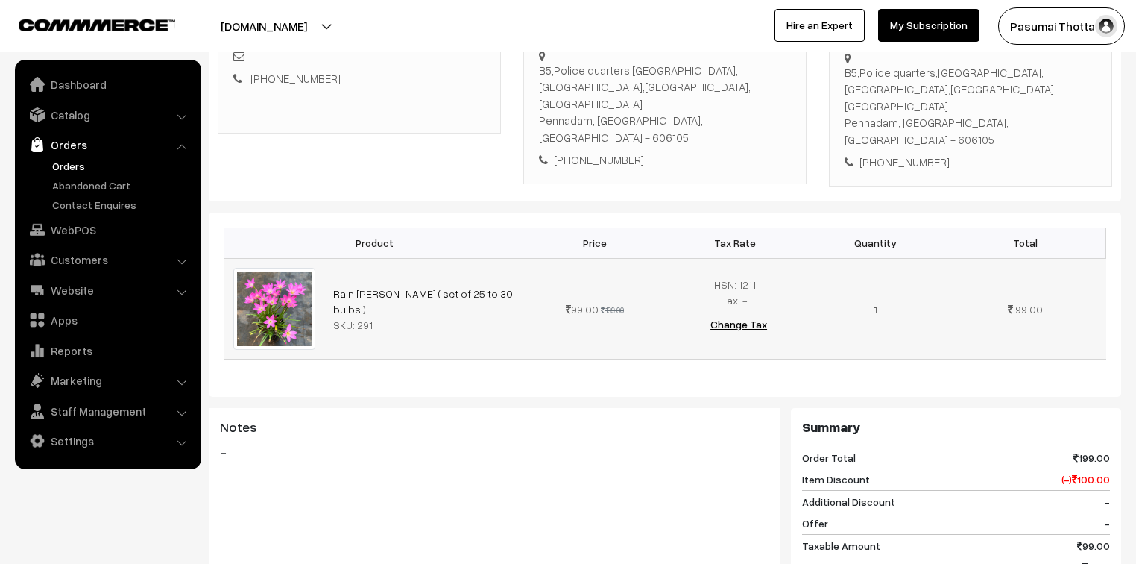
scroll to position [298, 0]
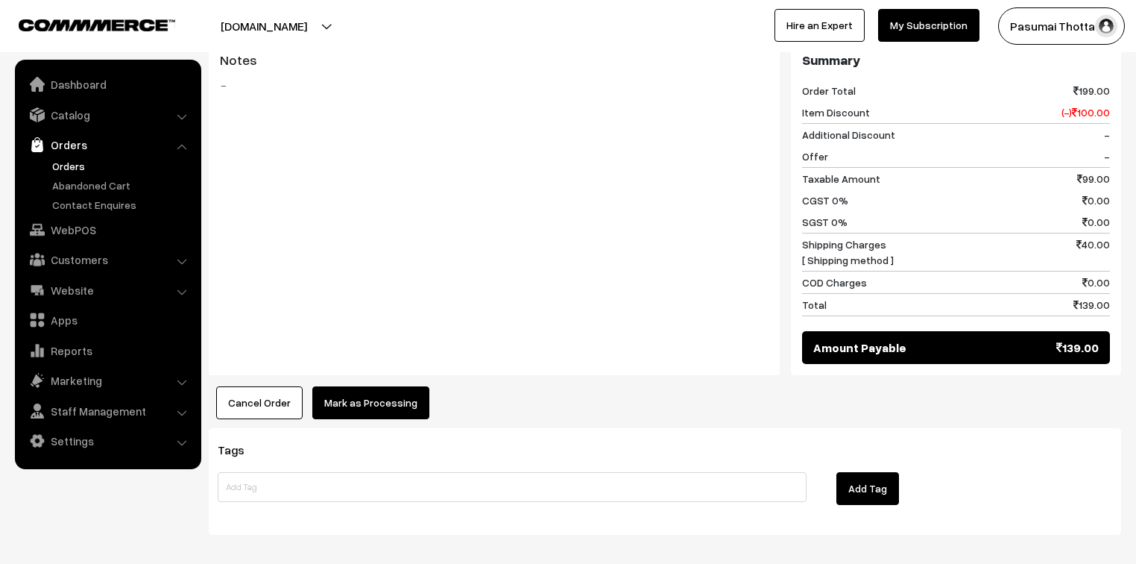
click at [380, 386] on button "Mark as Processing" at bounding box center [370, 402] width 117 height 33
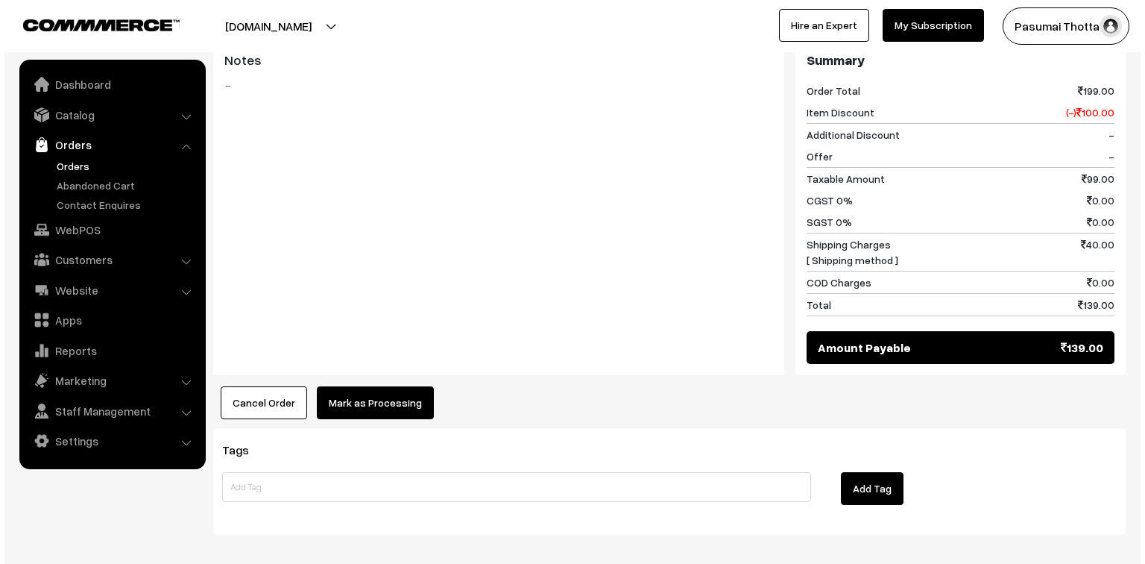
scroll to position [657, 0]
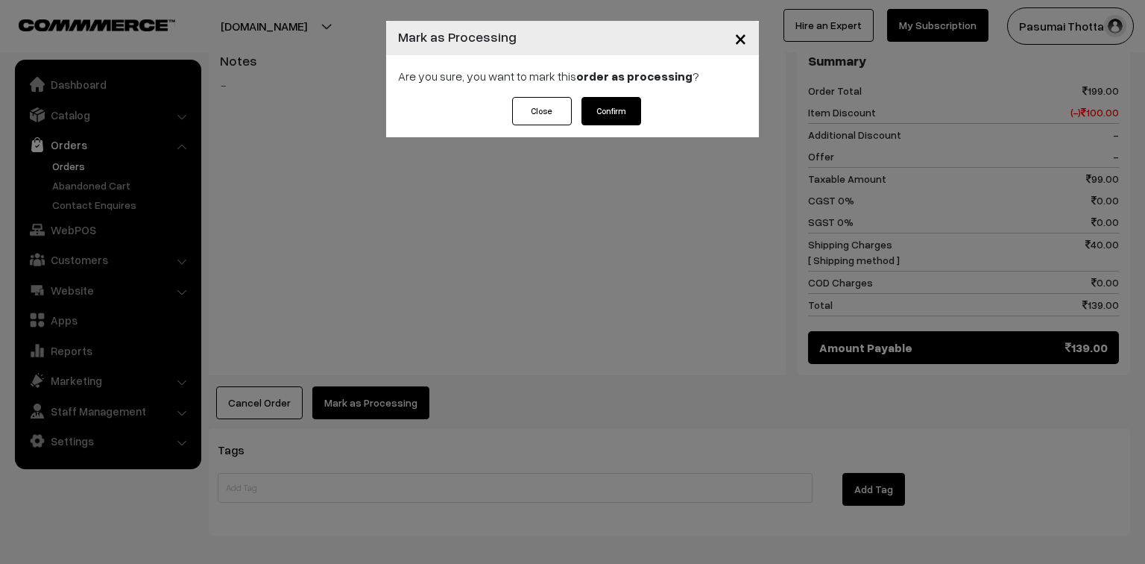
click at [607, 107] on button "Confirm" at bounding box center [612, 111] width 60 height 28
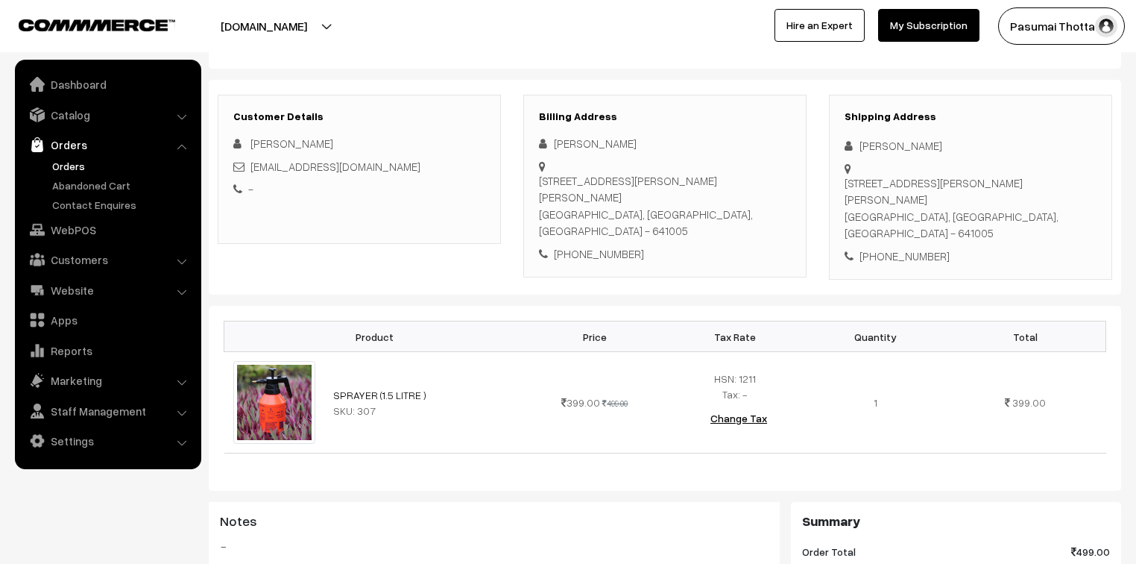
scroll to position [179, 0]
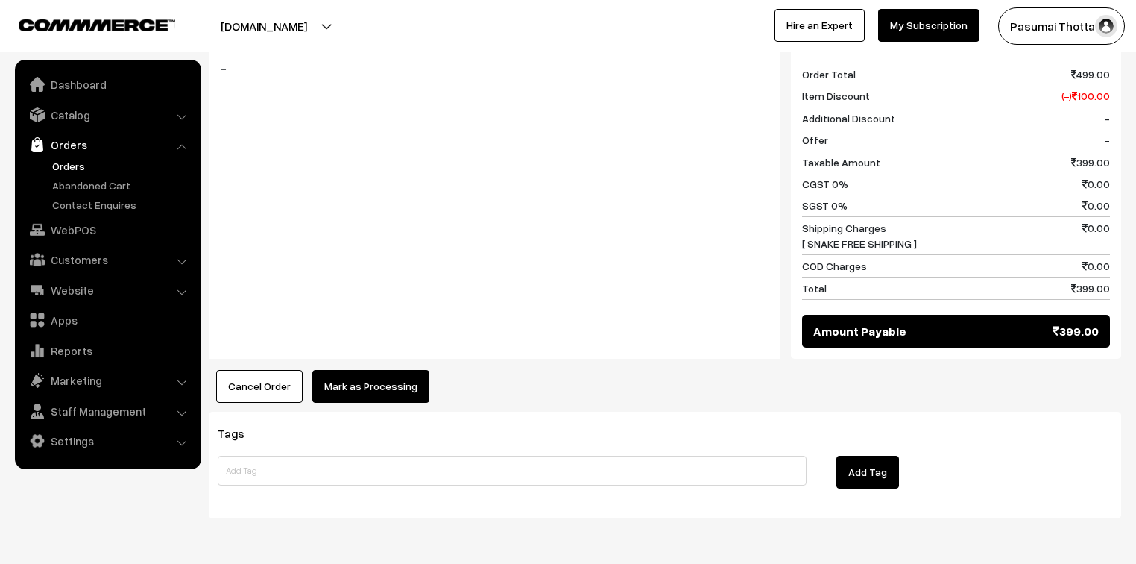
click at [378, 371] on button "Mark as Processing" at bounding box center [370, 386] width 117 height 33
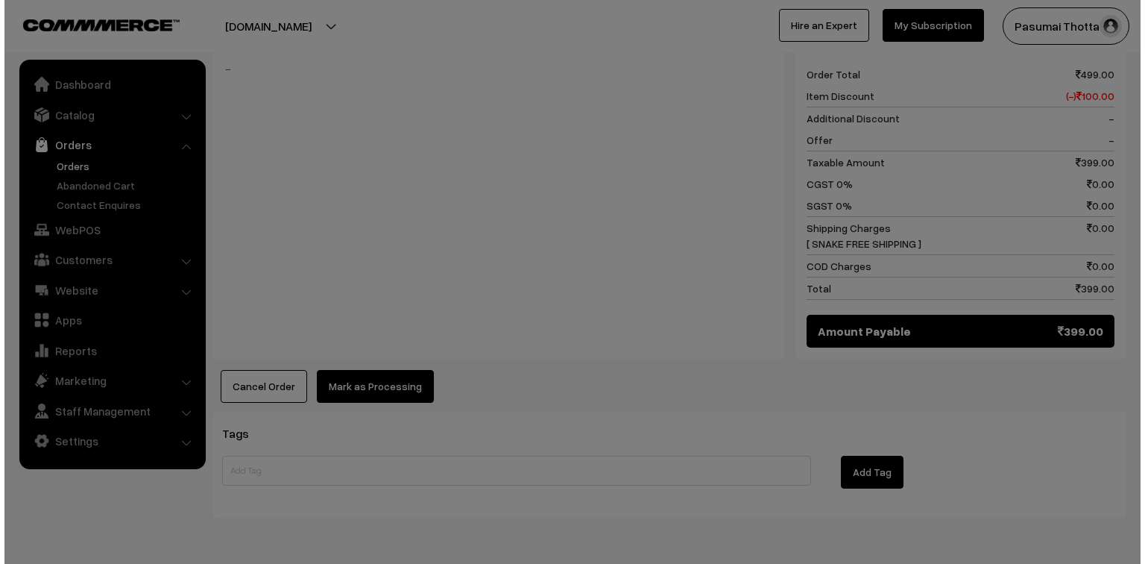
scroll to position [657, 0]
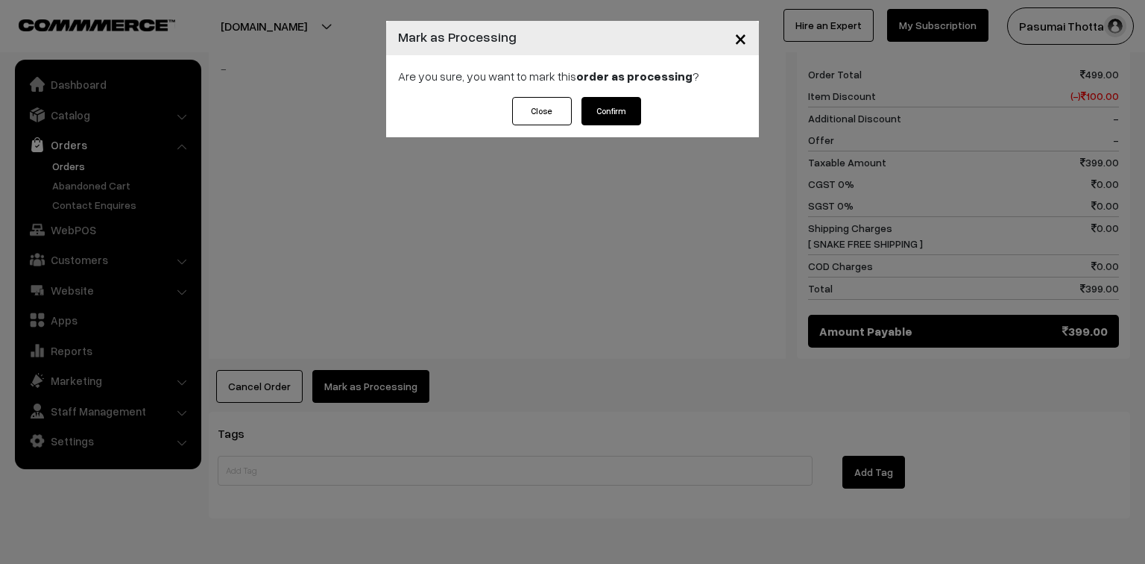
click at [600, 119] on button "Confirm" at bounding box center [612, 111] width 60 height 28
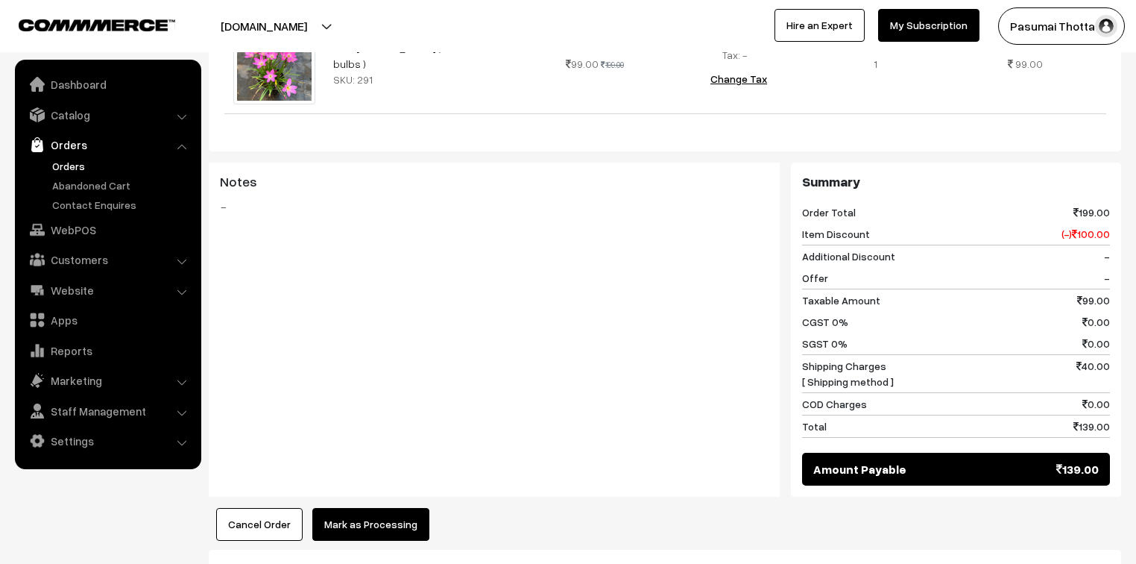
scroll to position [656, 0]
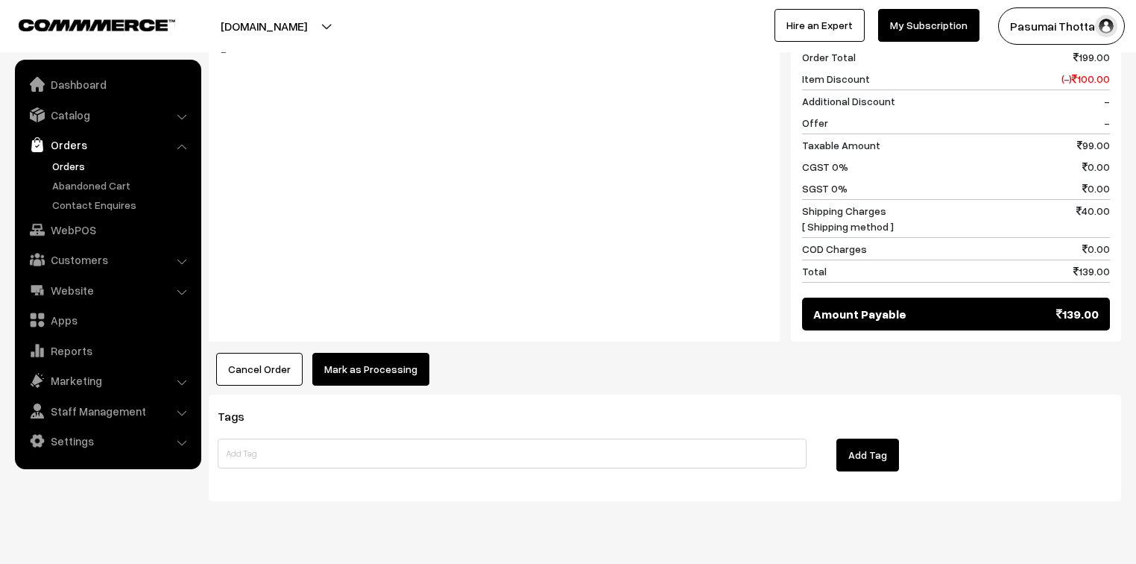
click at [422, 353] on div "Cancel Order × Cancel Order Are you sure, you want to cancel this order? Close …" at bounding box center [665, 369] width 913 height 33
click at [400, 353] on button "Mark as Processing" at bounding box center [370, 369] width 117 height 33
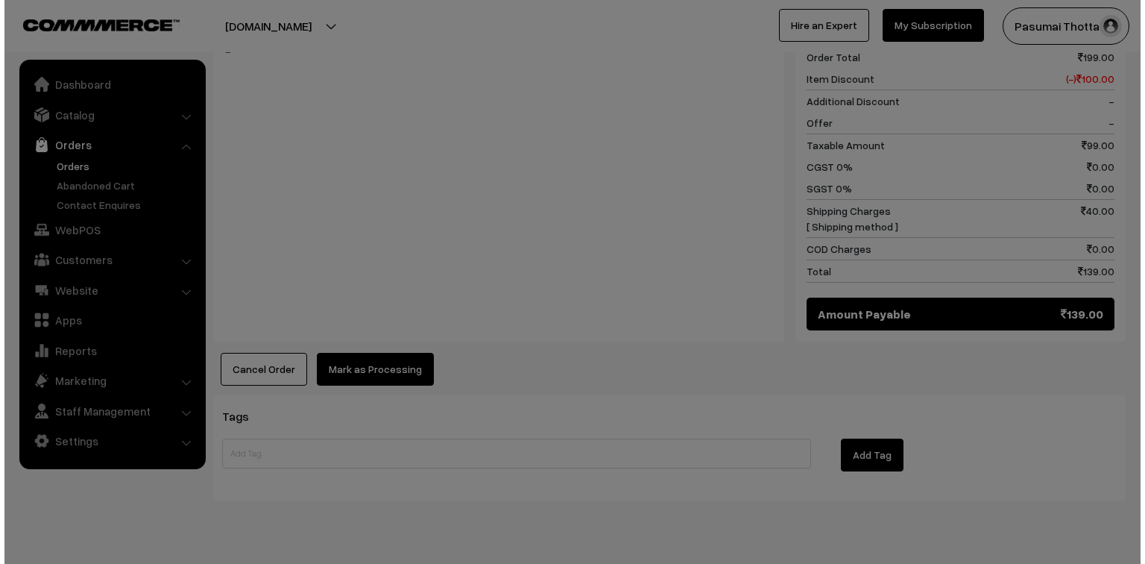
scroll to position [657, 0]
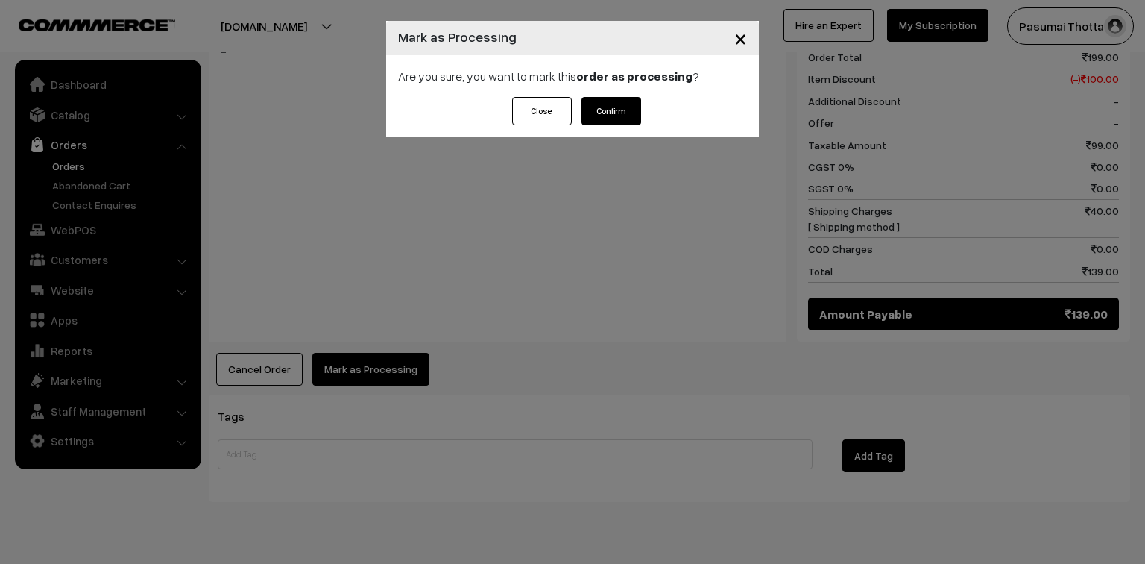
click at [606, 110] on button "Confirm" at bounding box center [612, 111] width 60 height 28
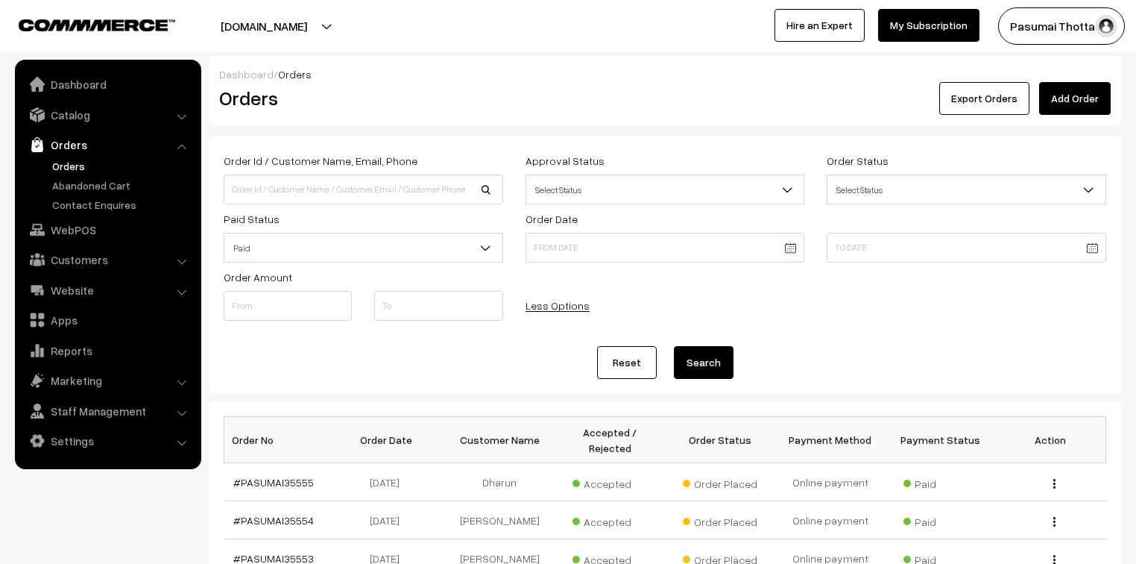
select select "40"
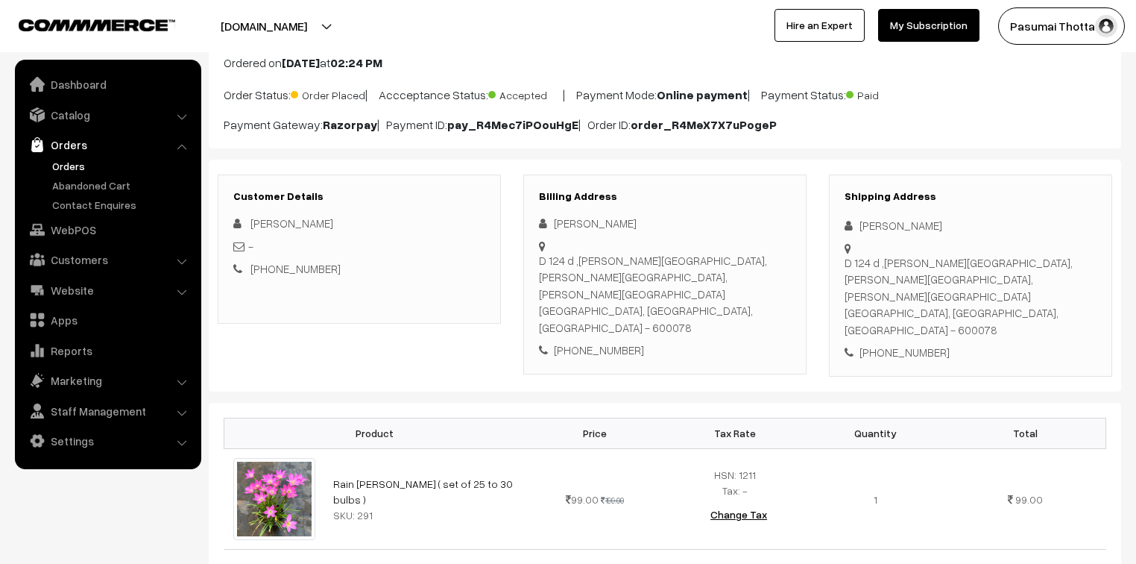
scroll to position [179, 0]
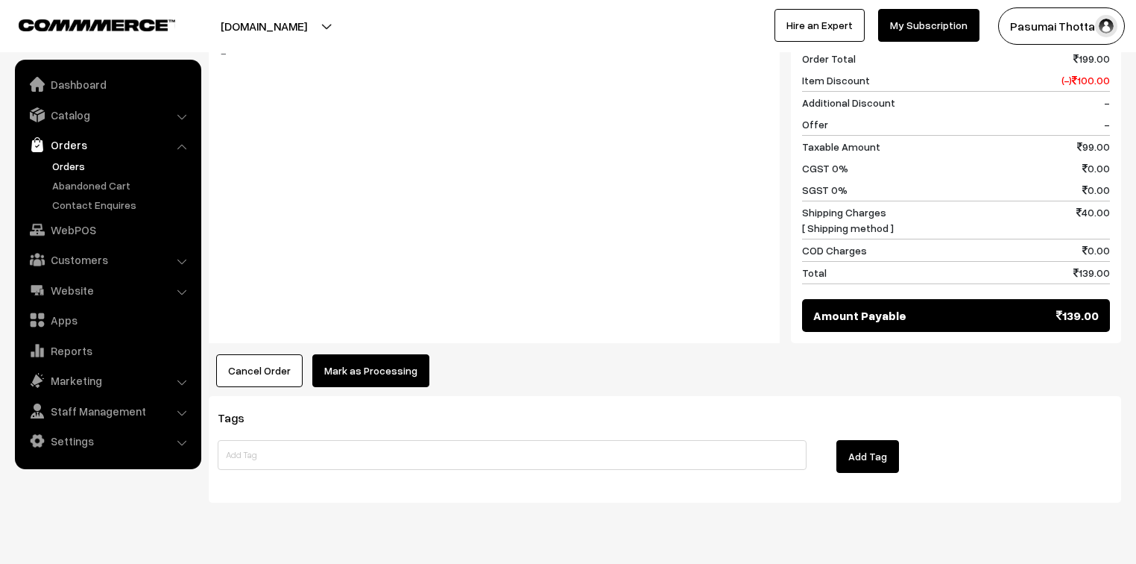
click at [386, 354] on button "Mark as Processing" at bounding box center [370, 370] width 117 height 33
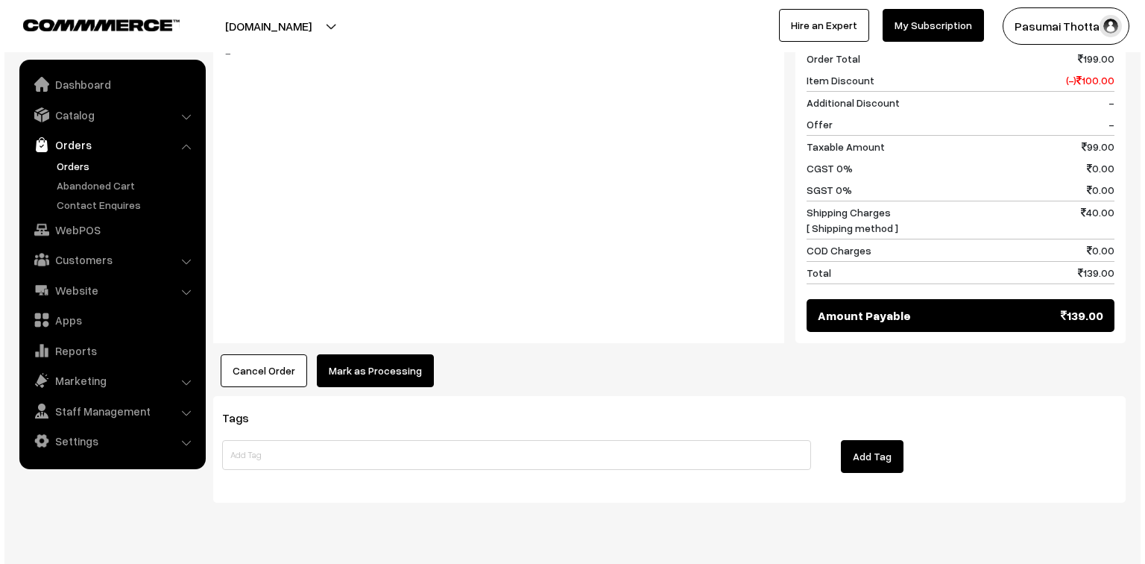
scroll to position [689, 0]
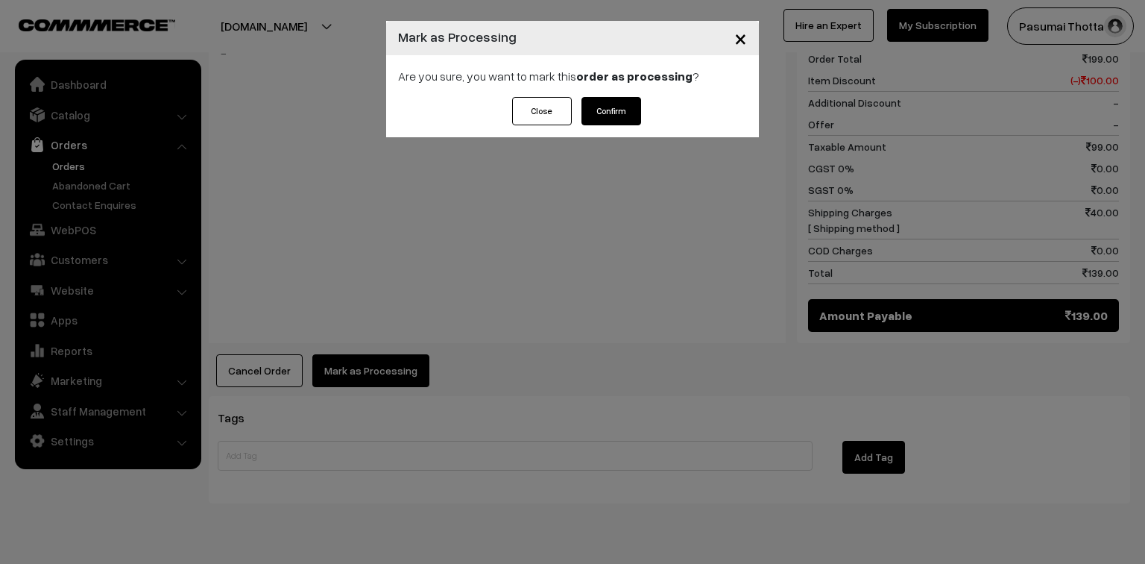
click at [598, 128] on div "Close Confirm" at bounding box center [572, 117] width 373 height 40
click at [602, 116] on button "Confirm" at bounding box center [612, 111] width 60 height 28
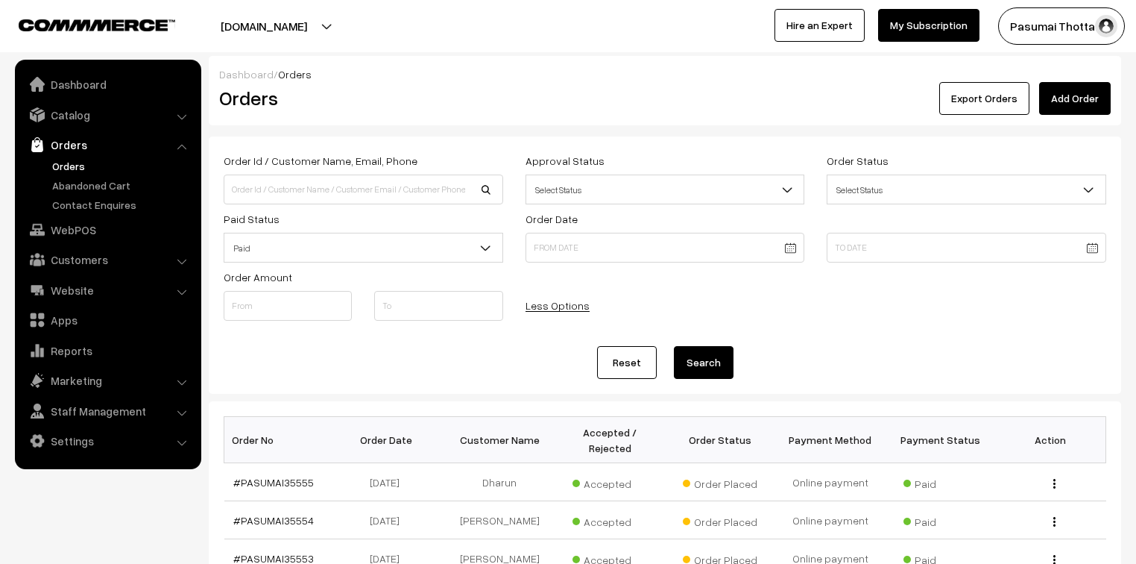
scroll to position [1193, 0]
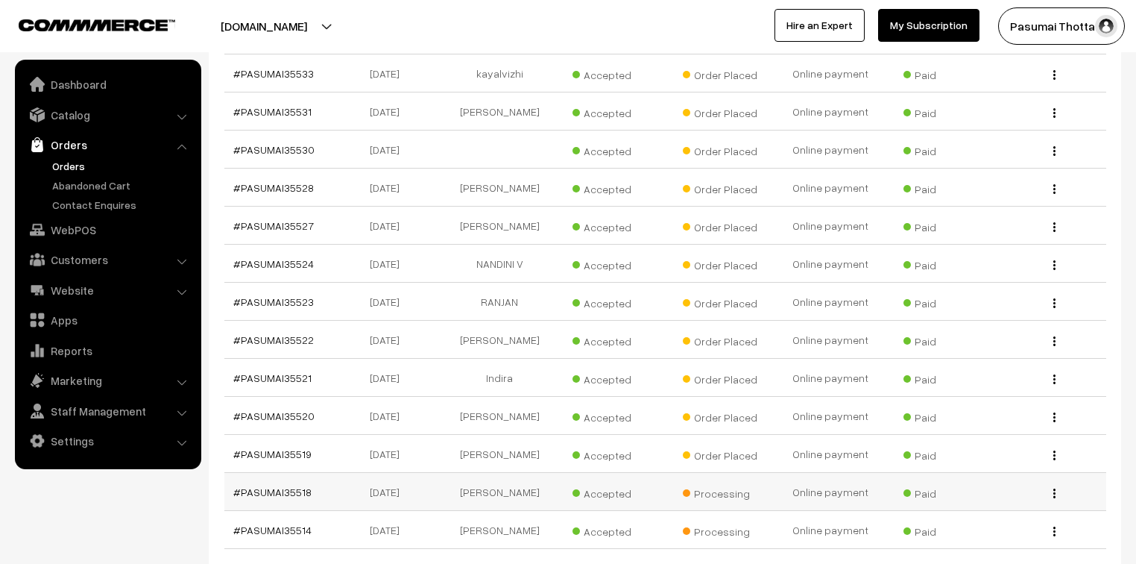
scroll to position [895, 0]
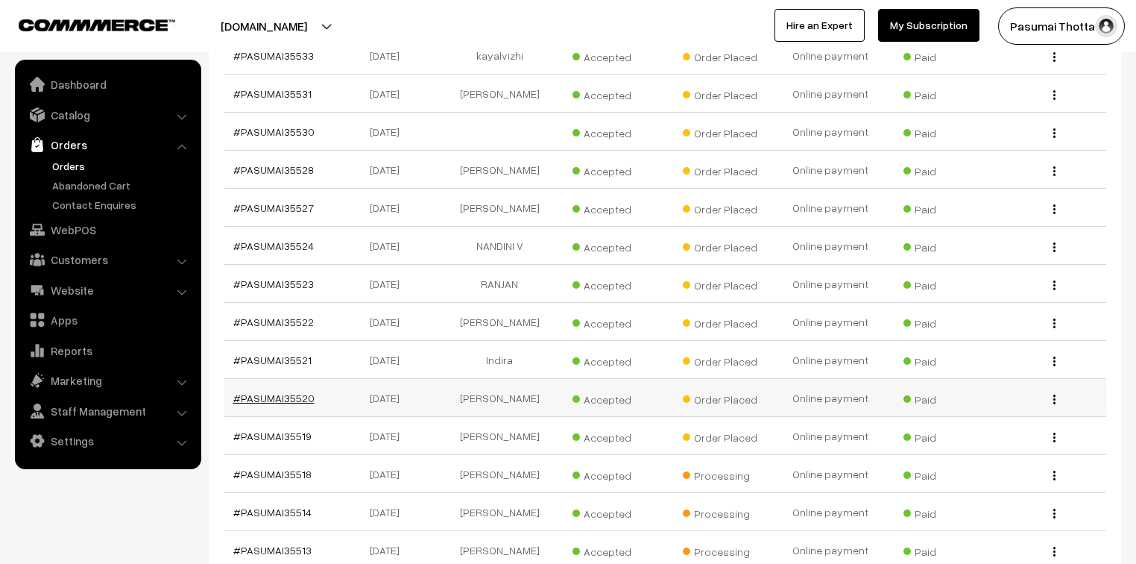
drag, startPoint x: 299, startPoint y: 359, endPoint x: 296, endPoint y: 368, distance: 9.4
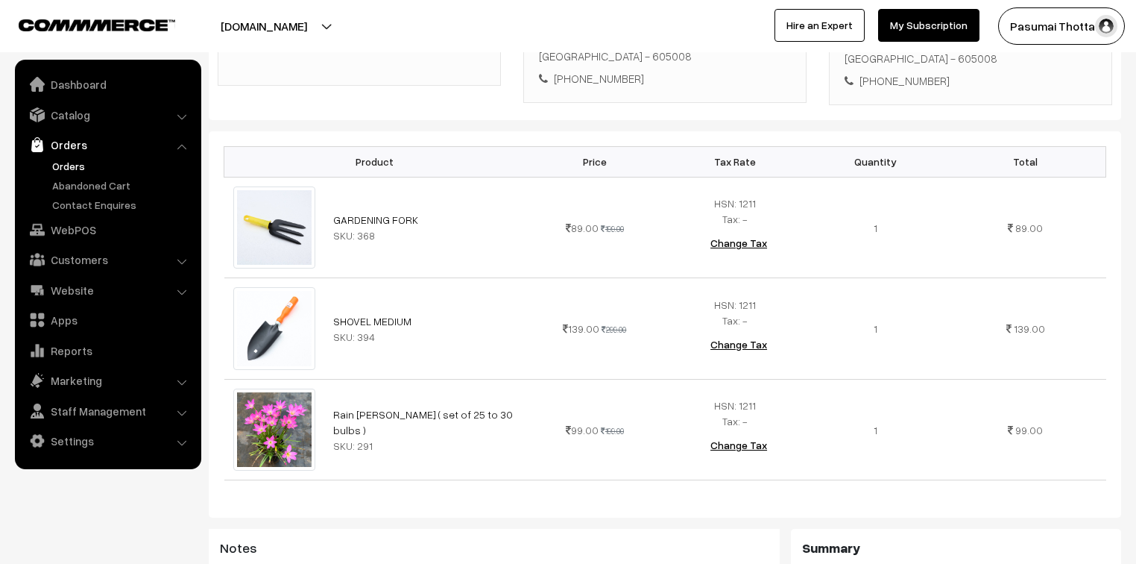
scroll to position [358, 0]
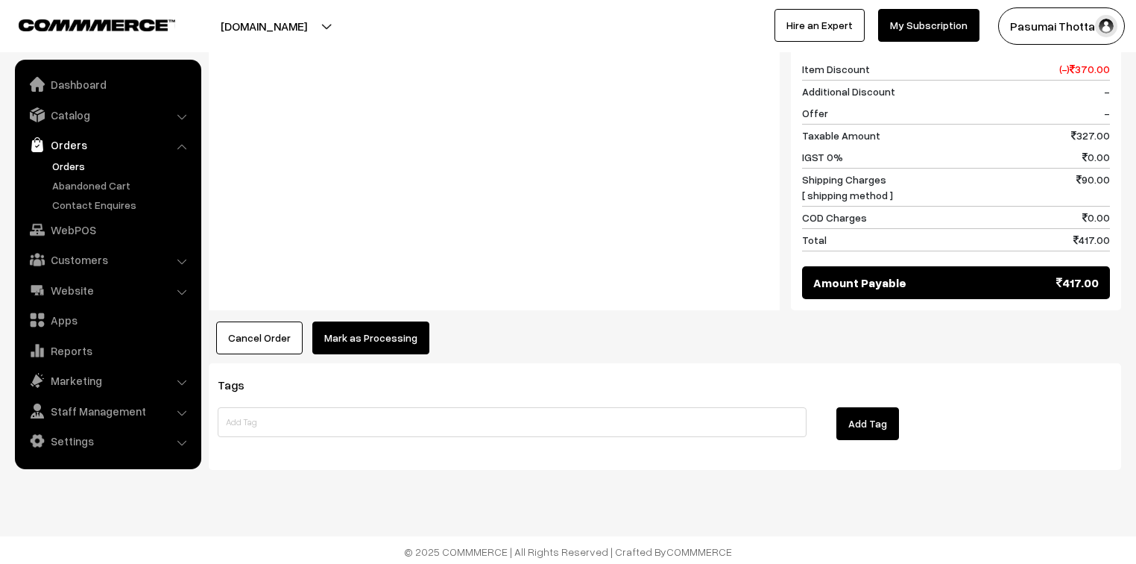
click at [361, 349] on button "Mark as Processing" at bounding box center [370, 337] width 117 height 33
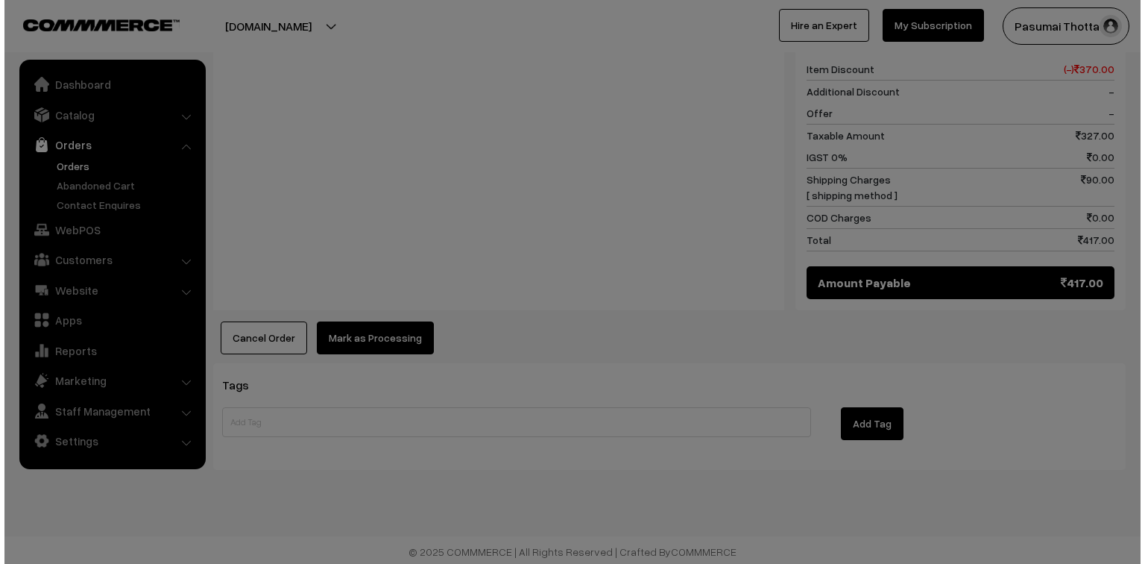
scroll to position [871, 0]
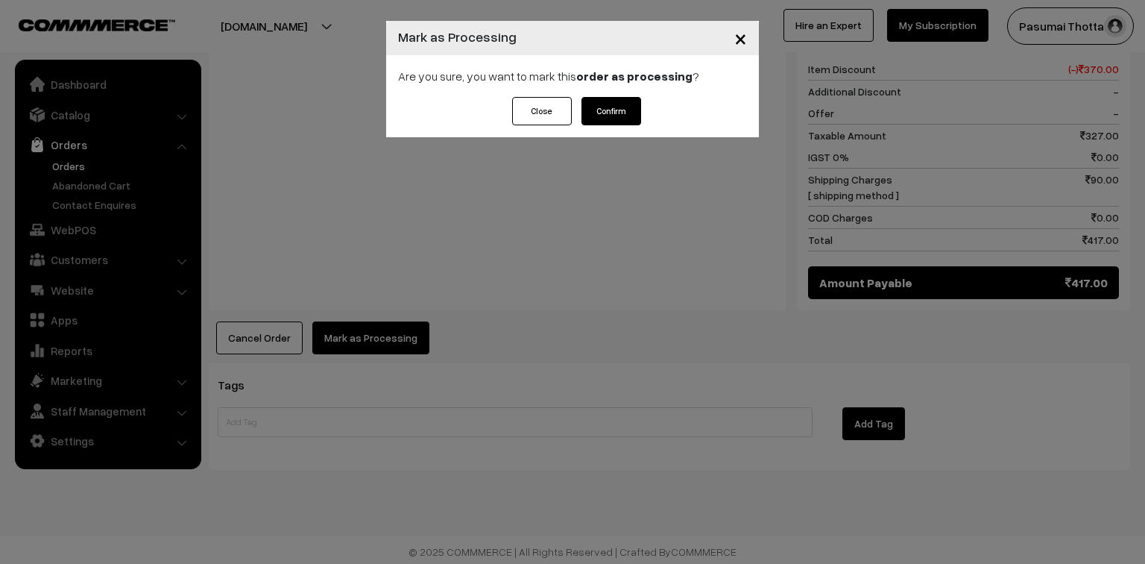
click at [609, 97] on button "Confirm" at bounding box center [612, 111] width 60 height 28
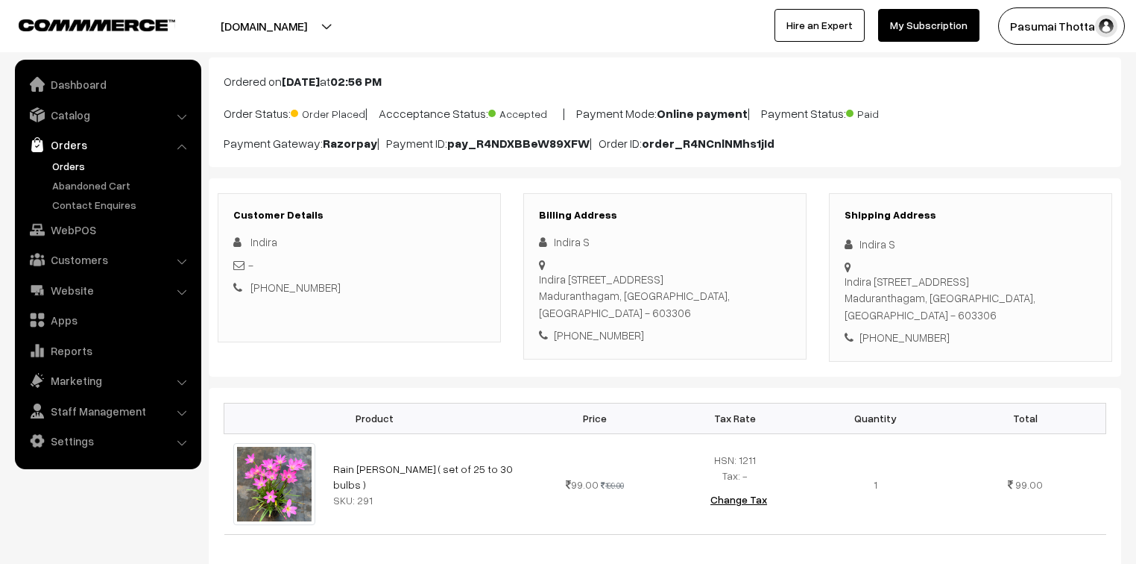
scroll to position [179, 0]
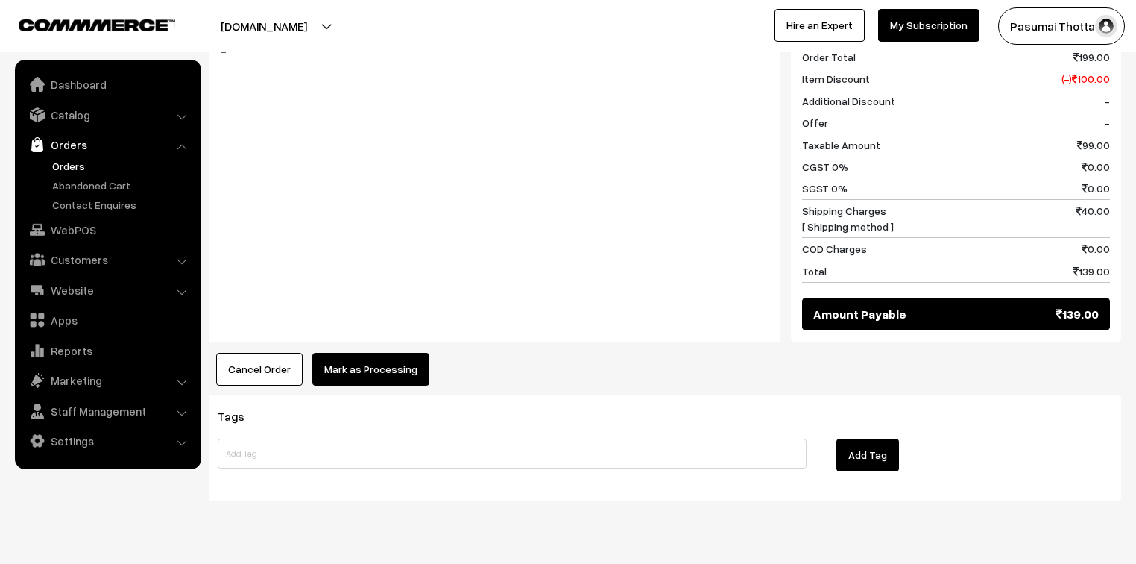
click at [391, 370] on button "Mark as Processing" at bounding box center [370, 369] width 117 height 33
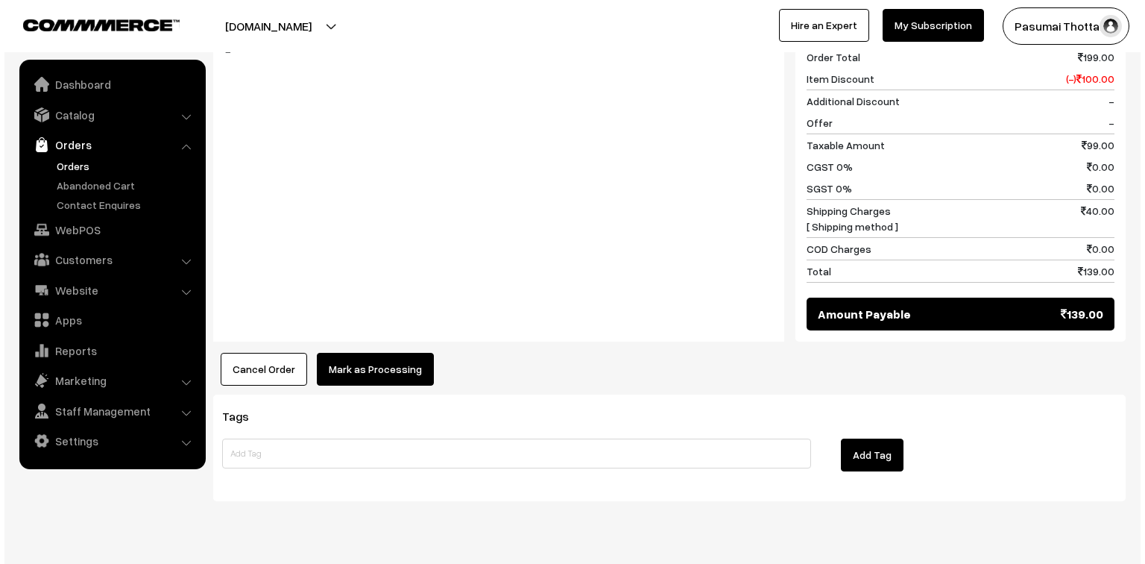
scroll to position [657, 0]
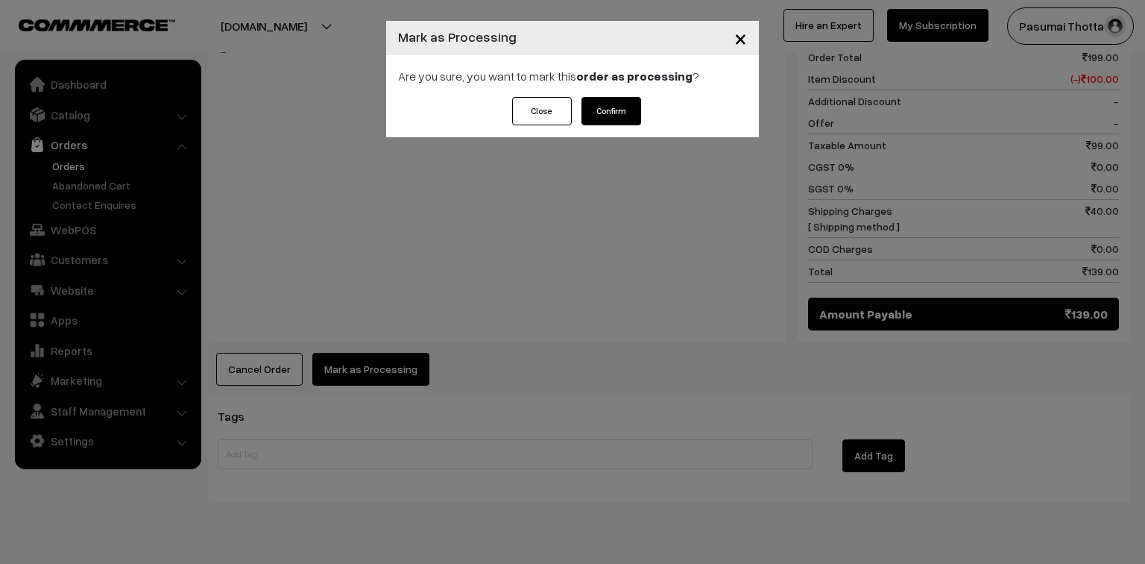
click at [602, 110] on button "Confirm" at bounding box center [612, 111] width 60 height 28
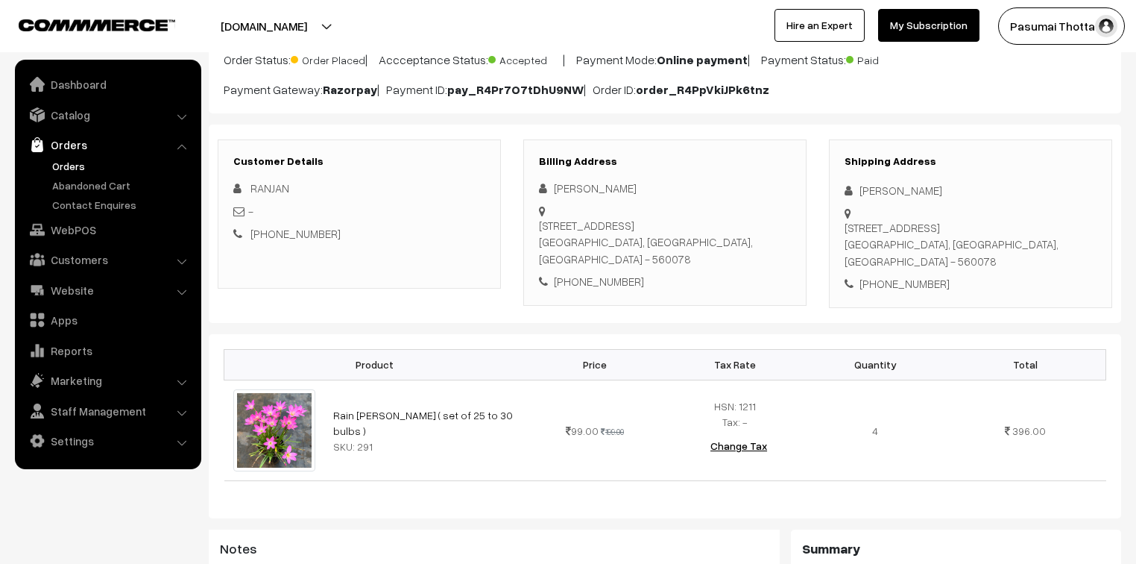
scroll to position [119, 0]
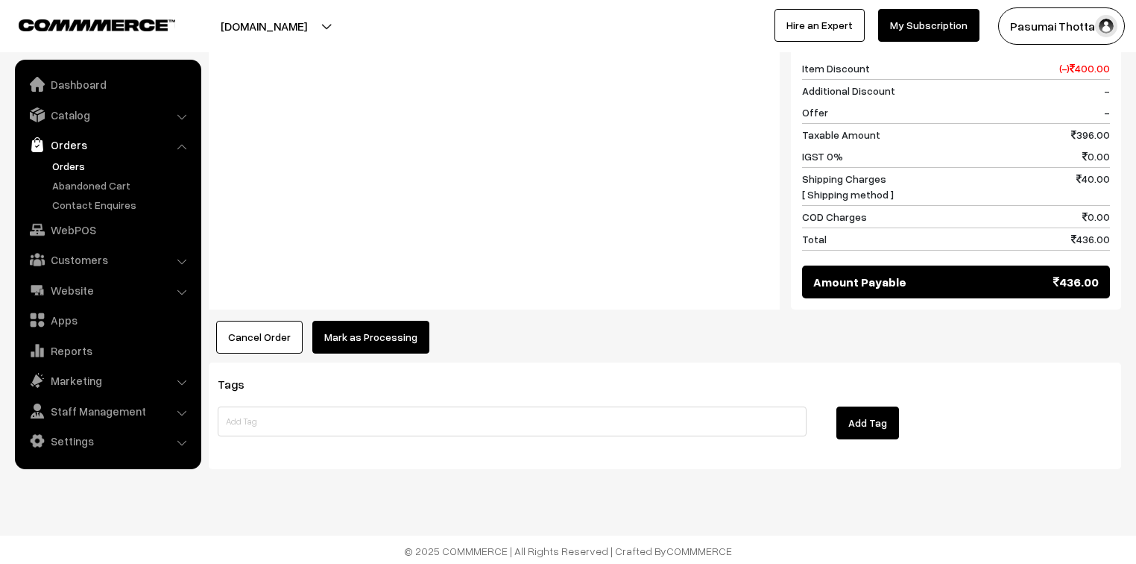
click at [364, 324] on button "Mark as Processing" at bounding box center [370, 337] width 117 height 33
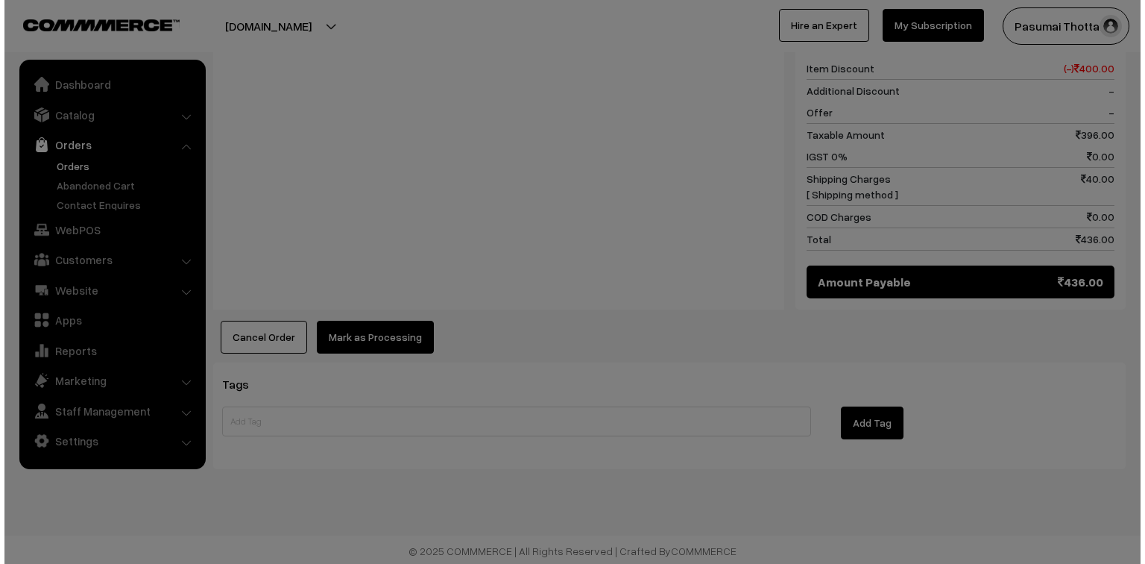
scroll to position [667, 0]
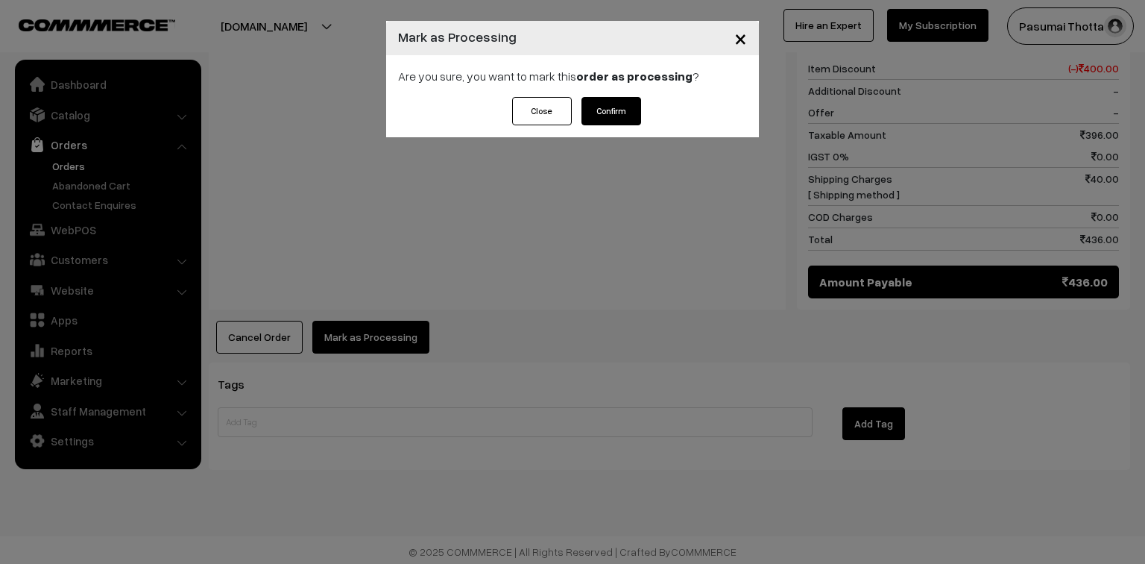
click at [604, 97] on button "Confirm" at bounding box center [612, 111] width 60 height 28
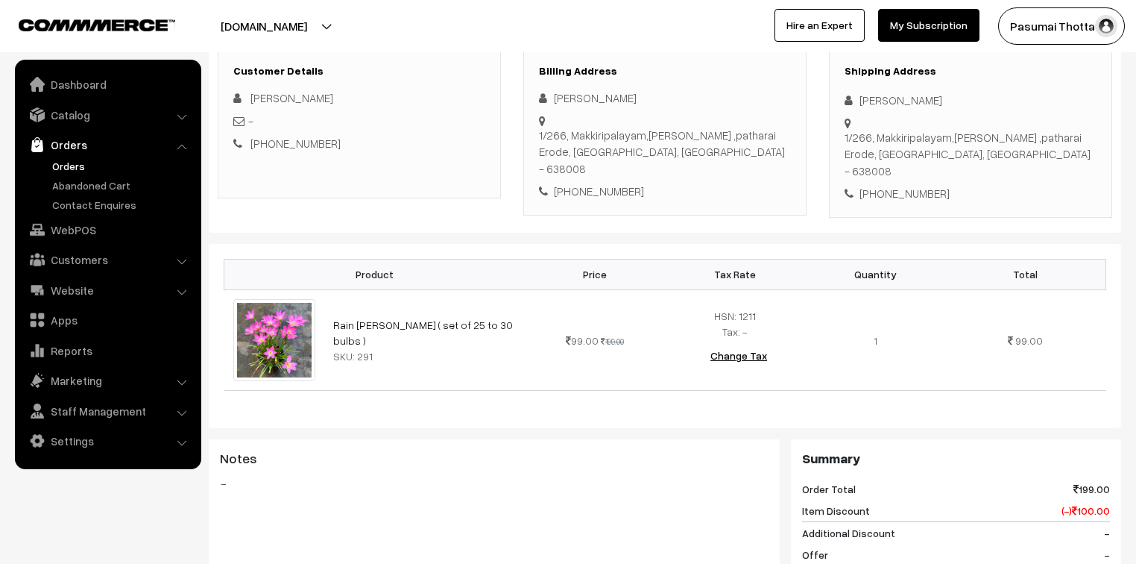
scroll to position [239, 0]
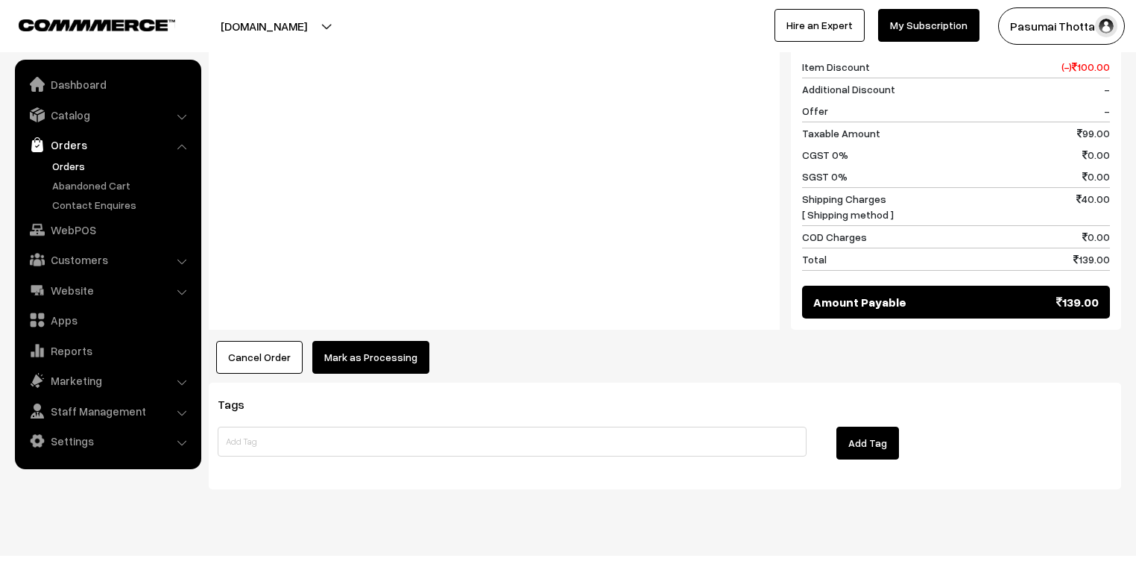
click at [394, 341] on button "Mark as Processing" at bounding box center [370, 357] width 117 height 33
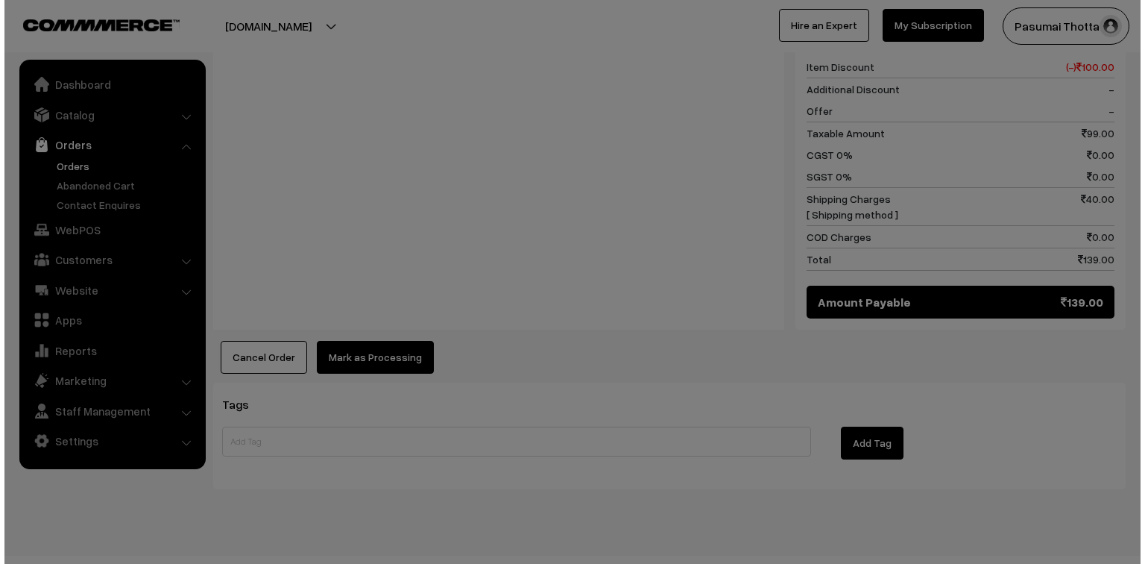
scroll to position [670, 0]
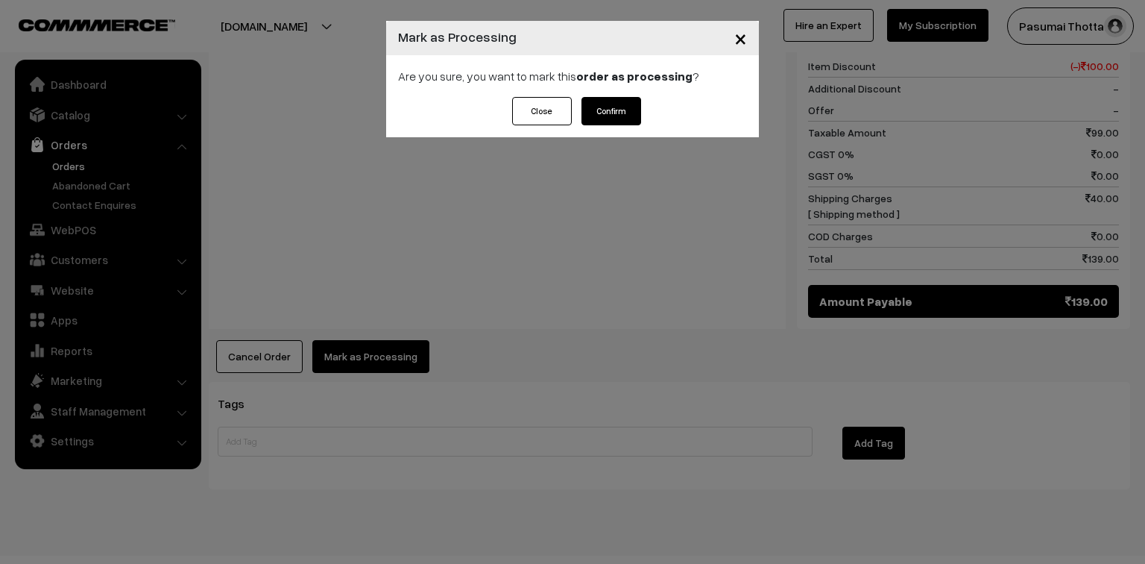
click at [613, 108] on button "Confirm" at bounding box center [612, 111] width 60 height 28
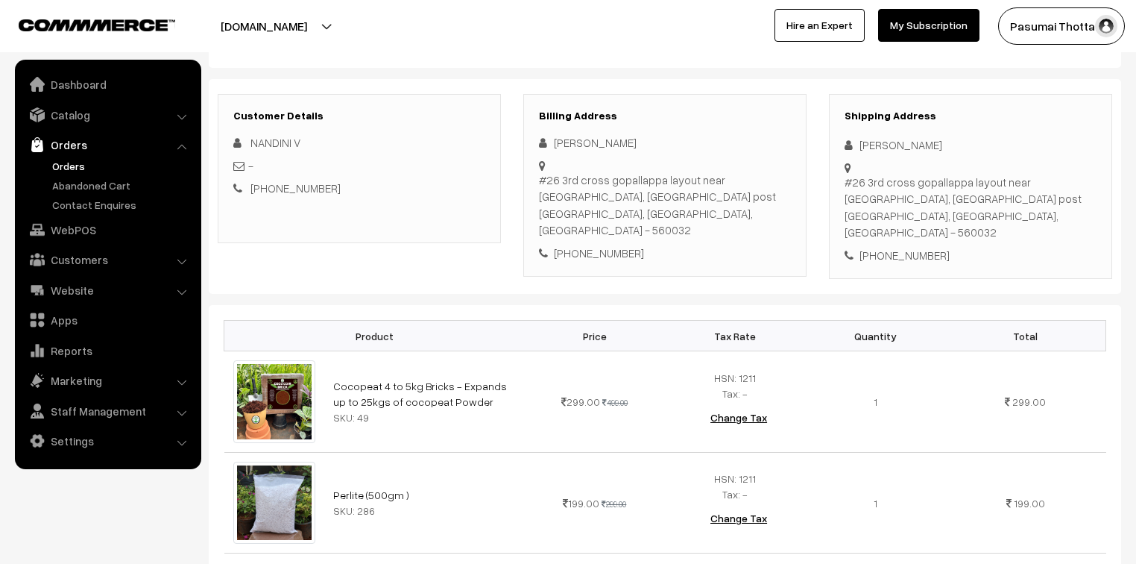
scroll to position [179, 0]
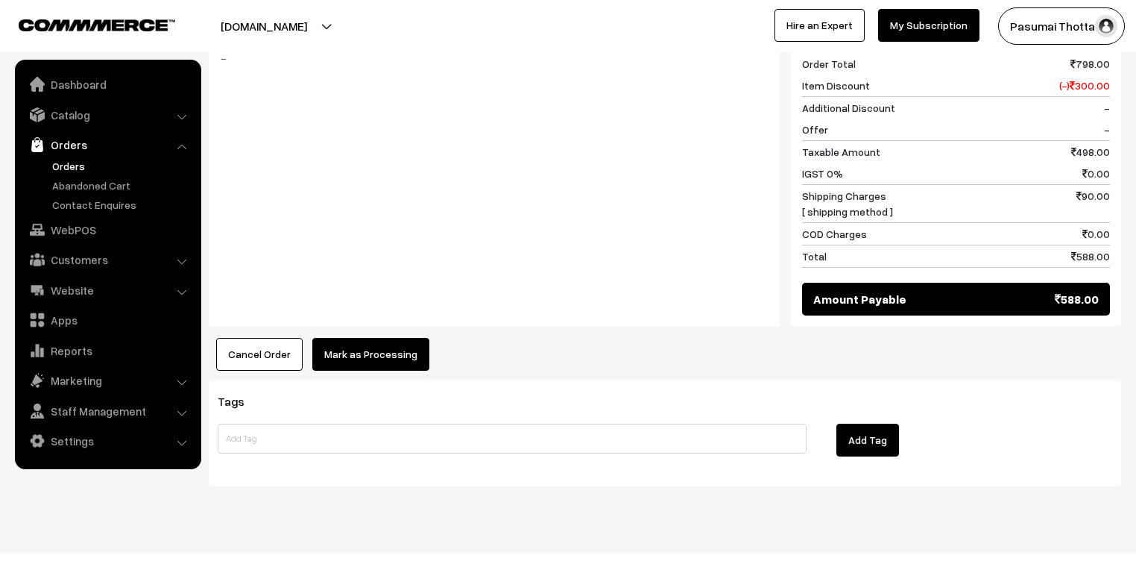
click at [394, 338] on button "Mark as Processing" at bounding box center [370, 354] width 117 height 33
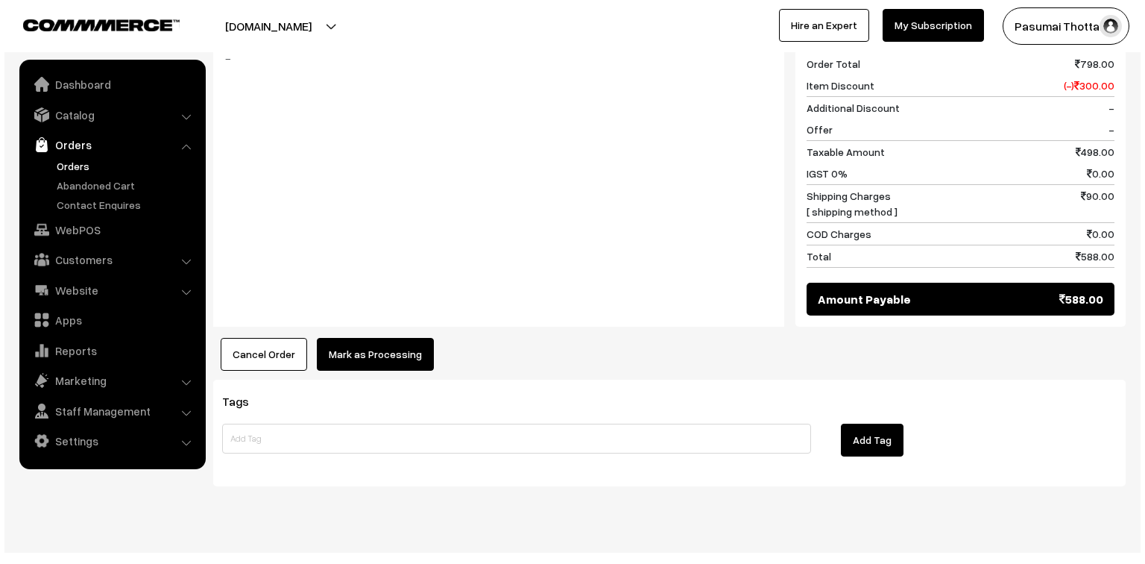
scroll to position [770, 0]
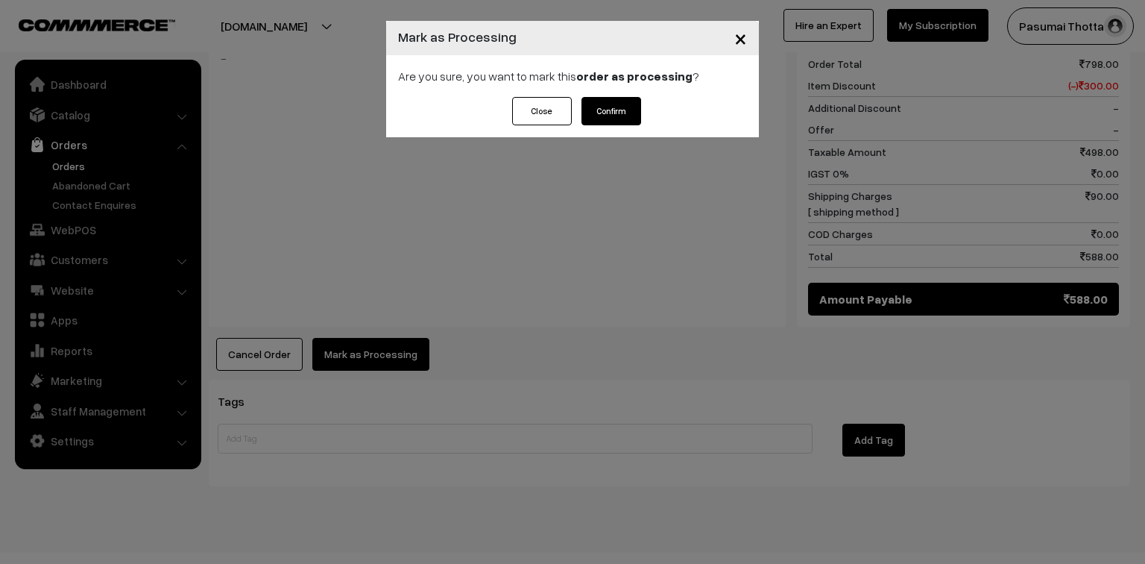
click at [617, 113] on button "Confirm" at bounding box center [612, 111] width 60 height 28
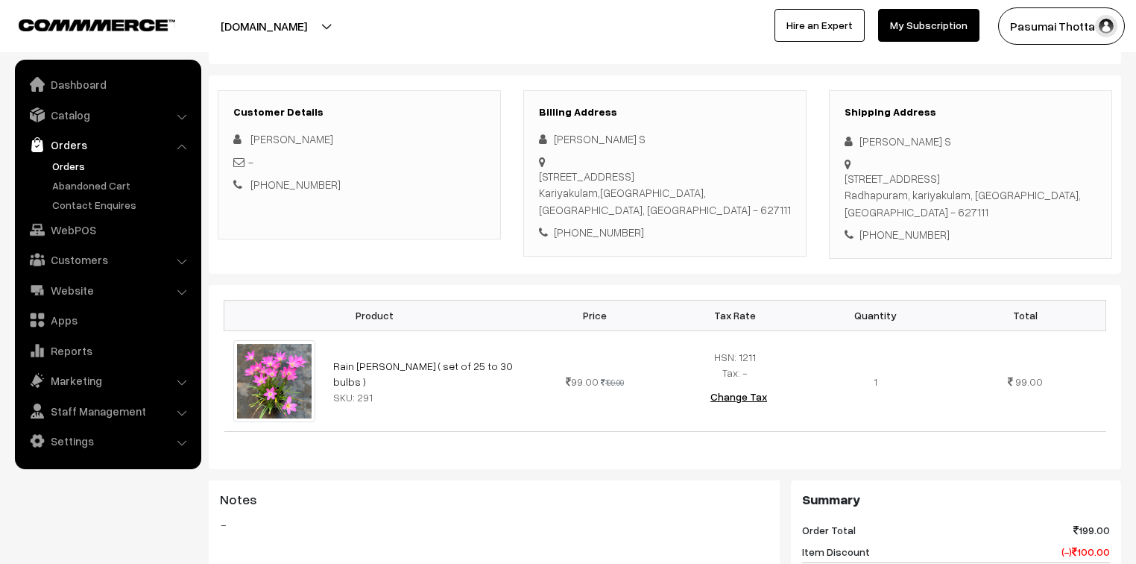
scroll to position [119, 0]
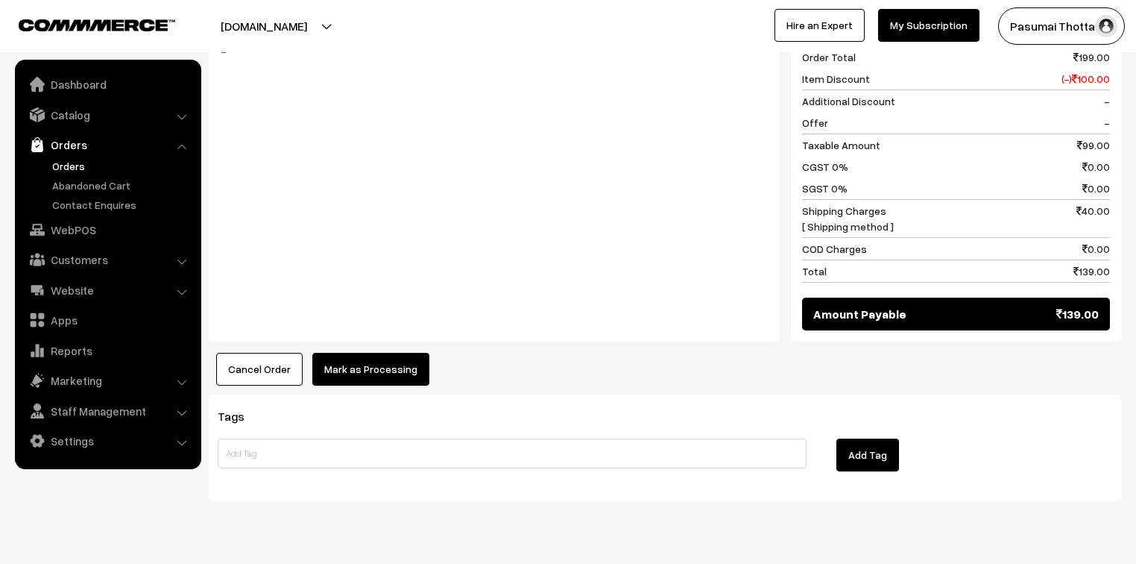
click at [385, 353] on button "Mark as Processing" at bounding box center [370, 369] width 117 height 33
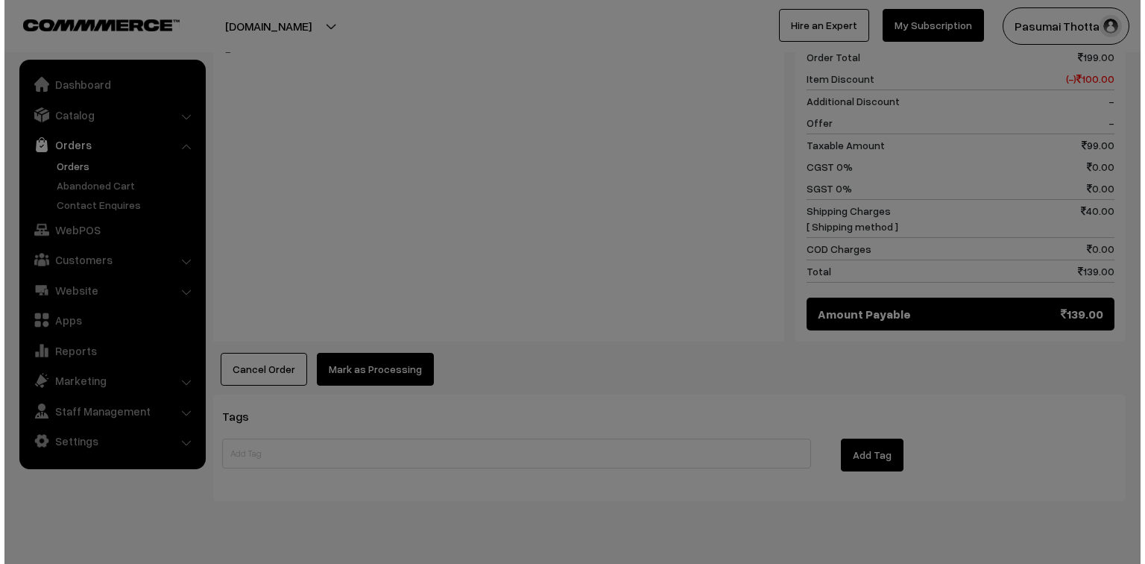
scroll to position [657, 0]
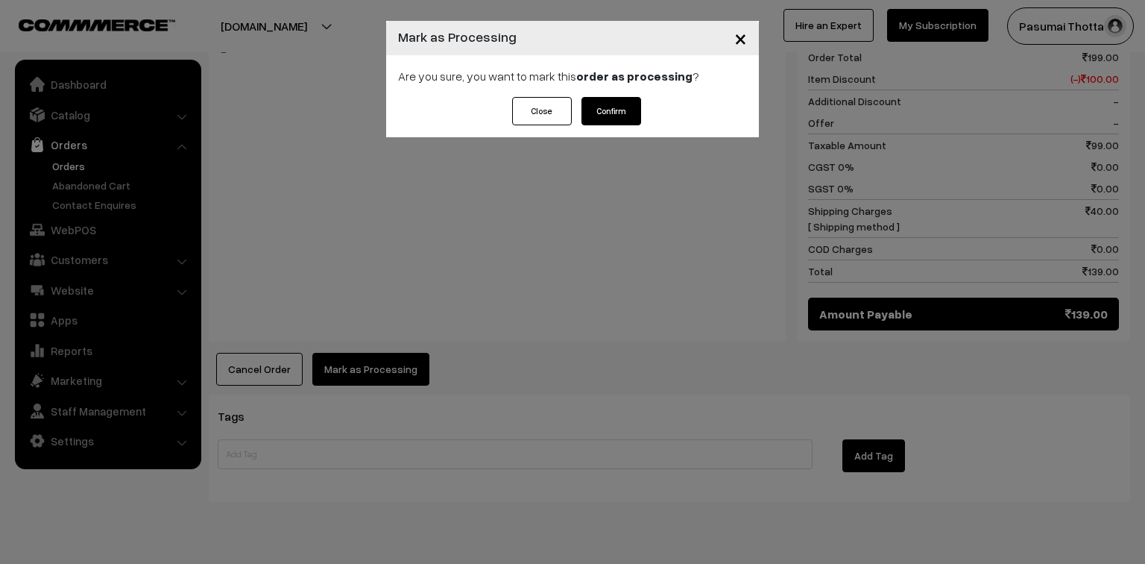
click at [614, 105] on button "Confirm" at bounding box center [612, 111] width 60 height 28
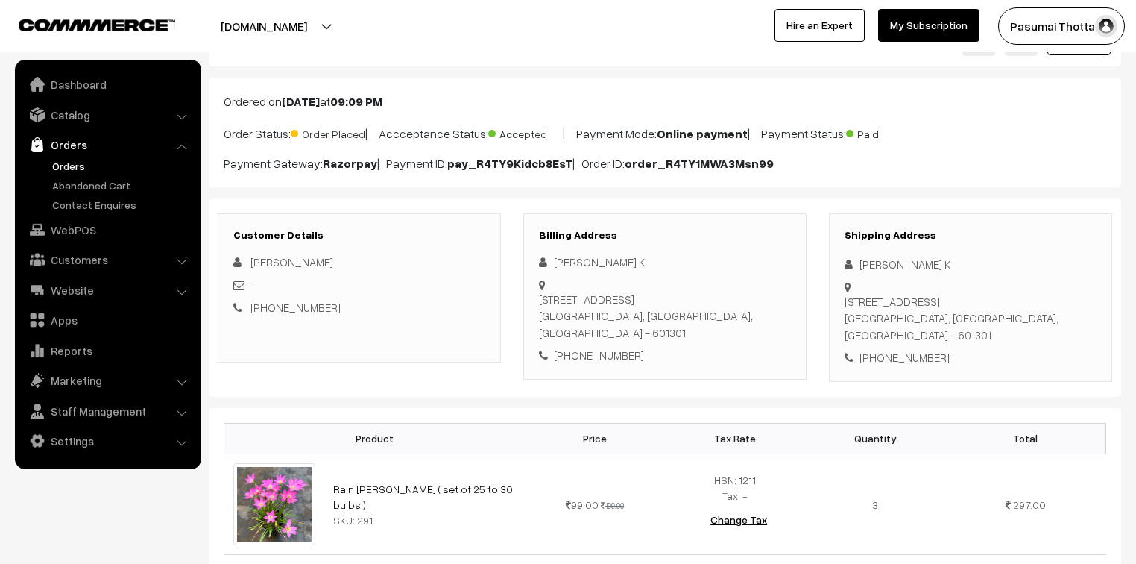
scroll to position [60, 0]
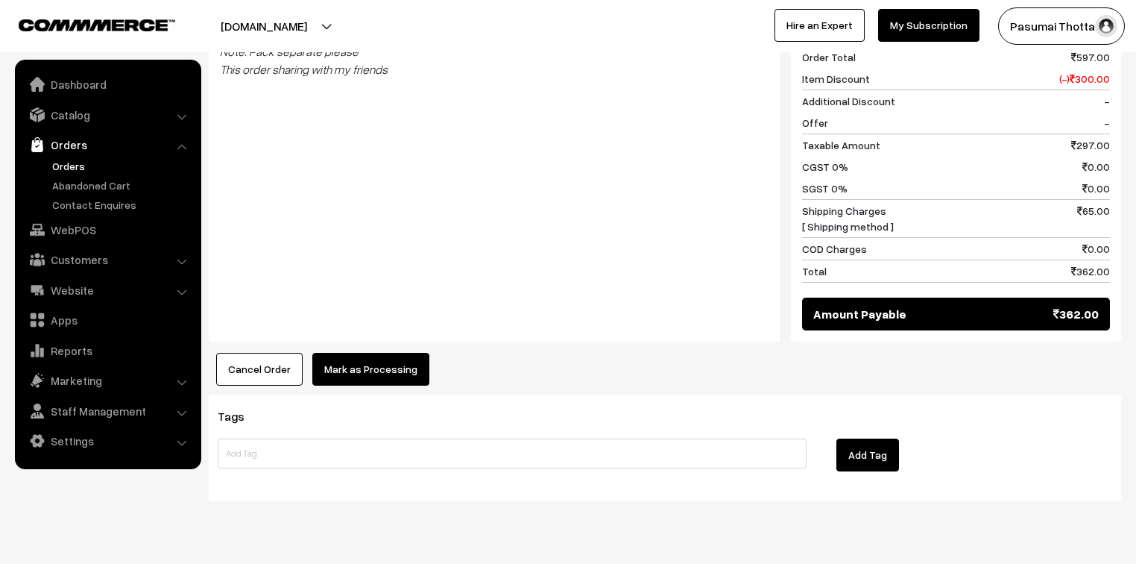
click at [385, 356] on button "Mark as Processing" at bounding box center [370, 369] width 117 height 33
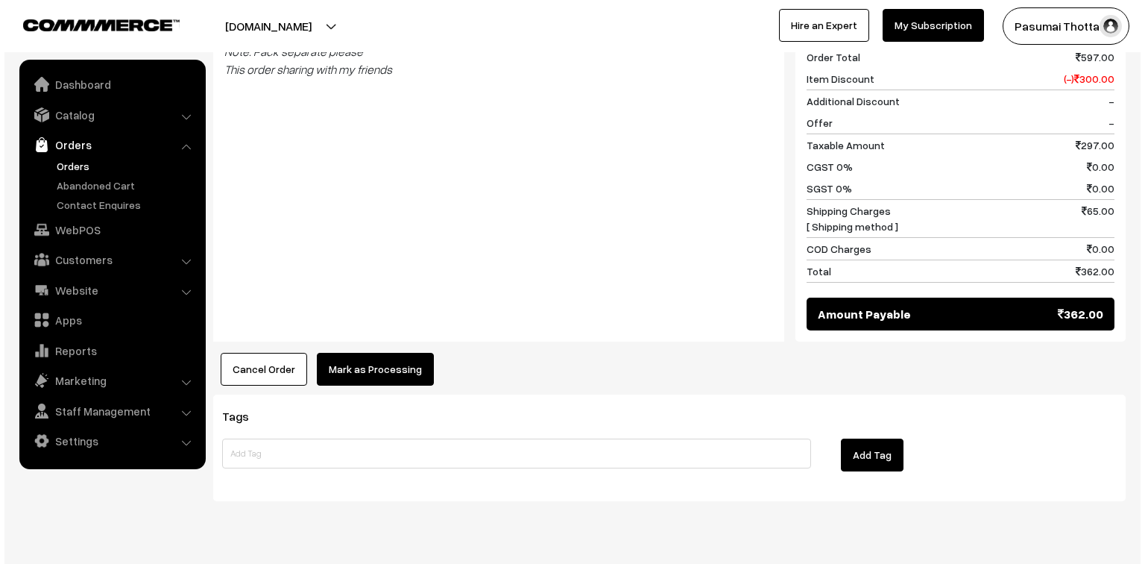
scroll to position [657, 0]
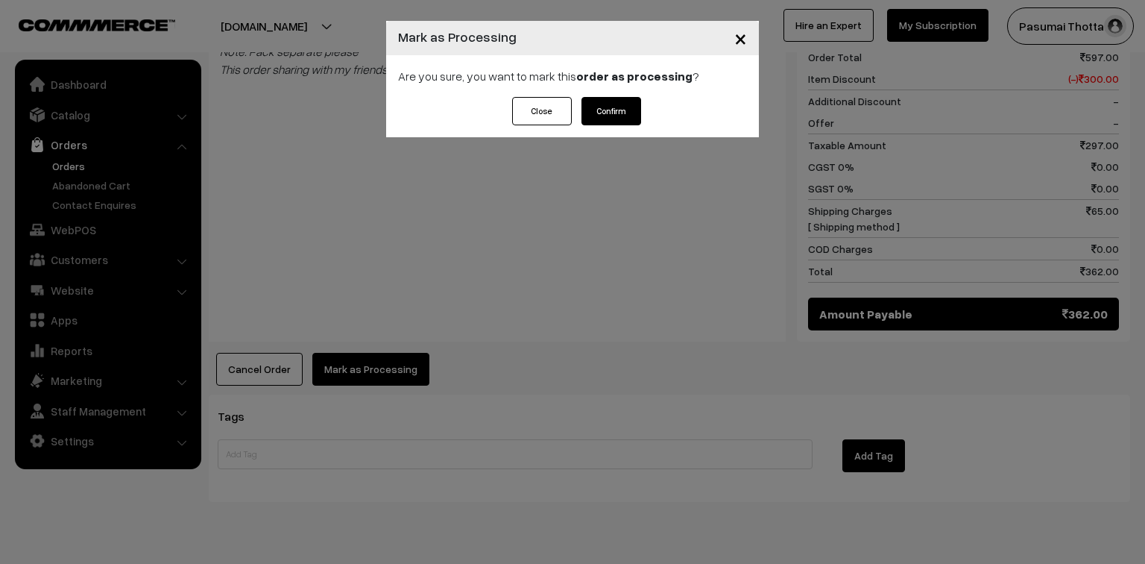
click at [603, 116] on button "Confirm" at bounding box center [612, 111] width 60 height 28
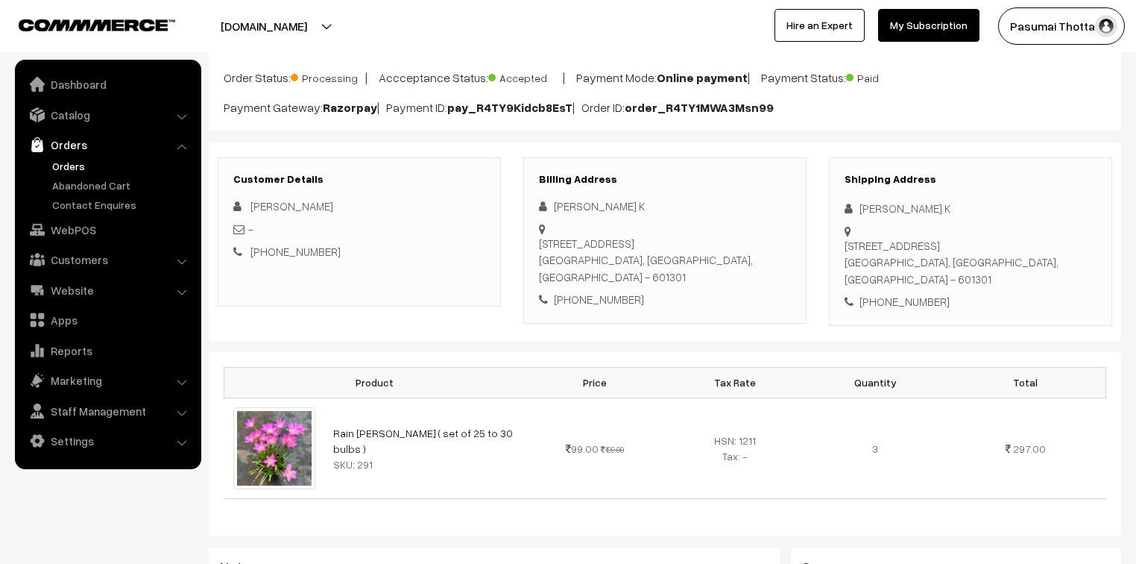
scroll to position [179, 0]
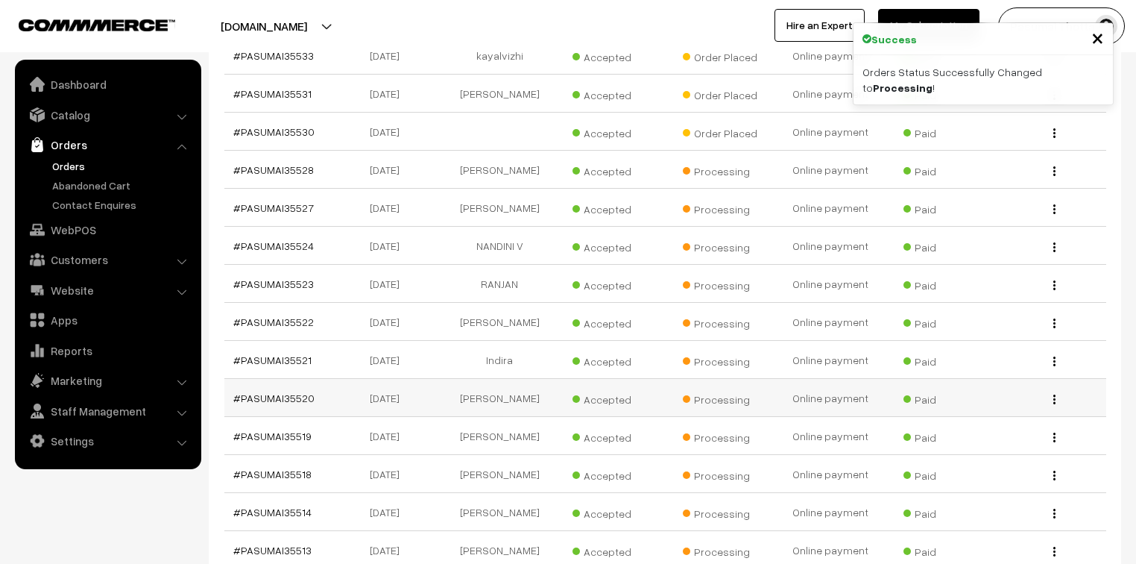
scroll to position [656, 0]
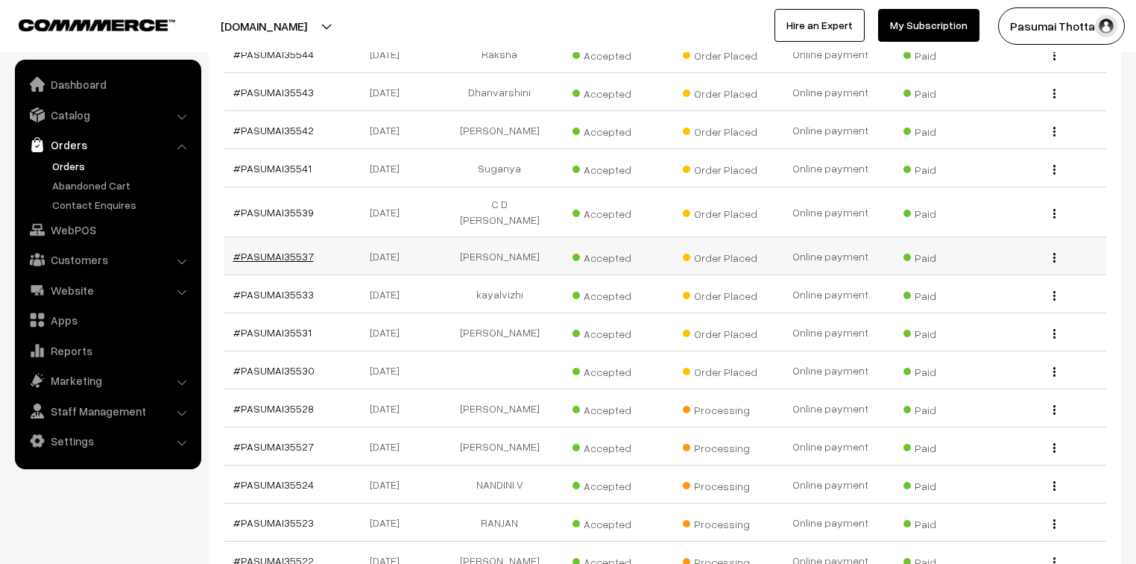
drag, startPoint x: 287, startPoint y: 220, endPoint x: 268, endPoint y: 227, distance: 19.8
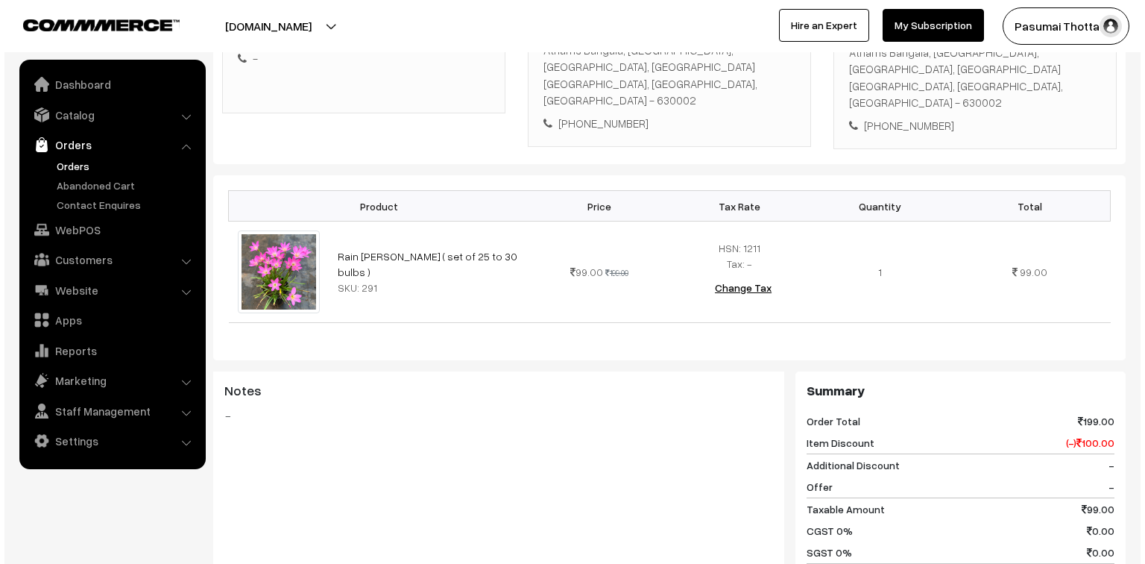
scroll to position [597, 0]
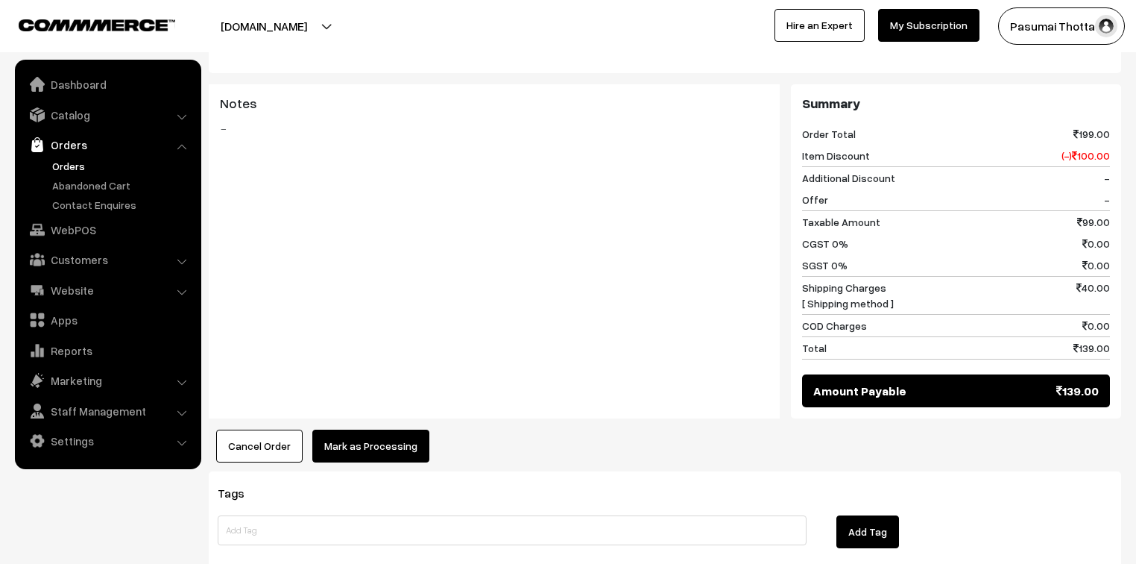
click at [379, 430] on button "Mark as Processing" at bounding box center [370, 446] width 117 height 33
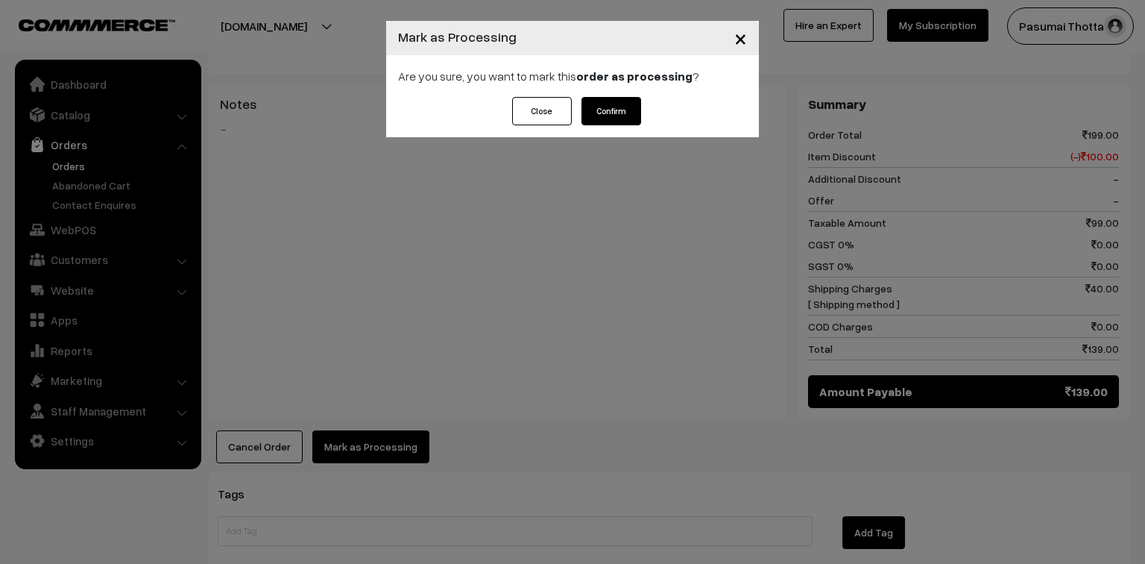
click at [611, 115] on button "Confirm" at bounding box center [612, 111] width 60 height 28
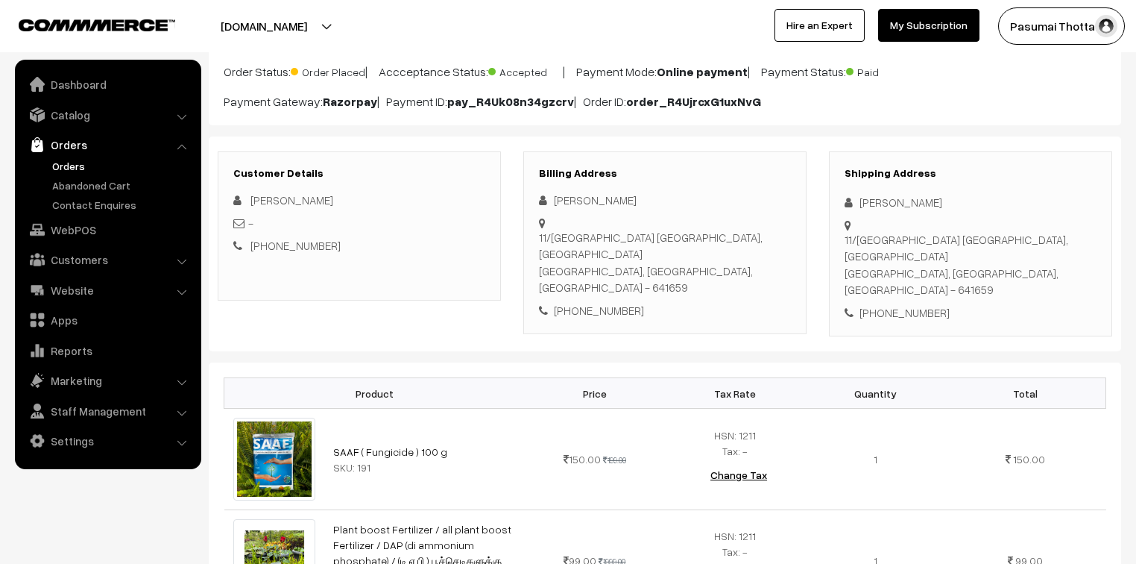
scroll to position [119, 0]
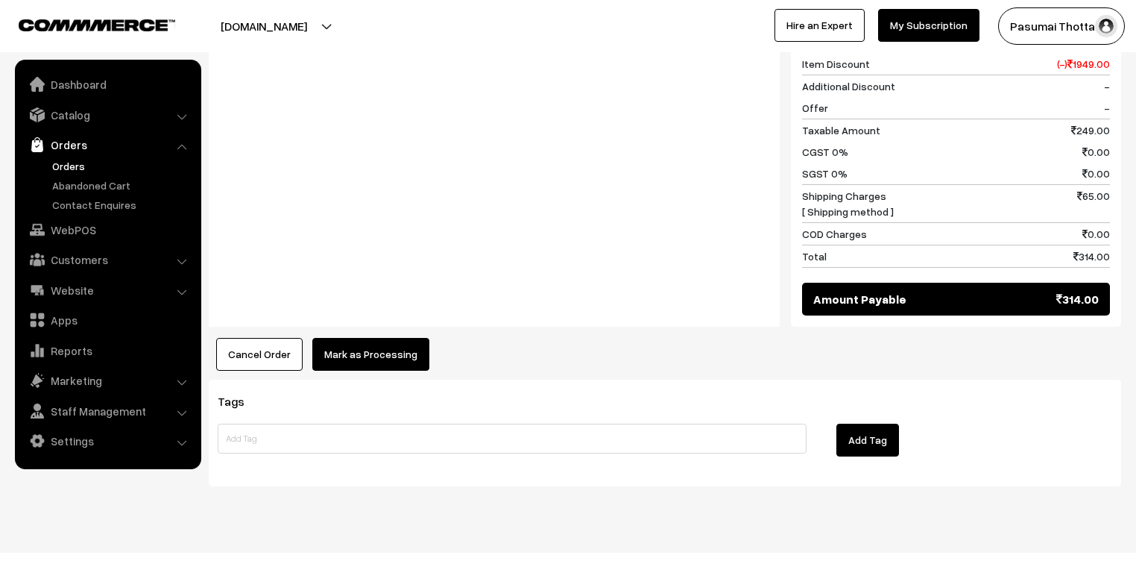
click at [388, 338] on button "Mark as Processing" at bounding box center [370, 354] width 117 height 33
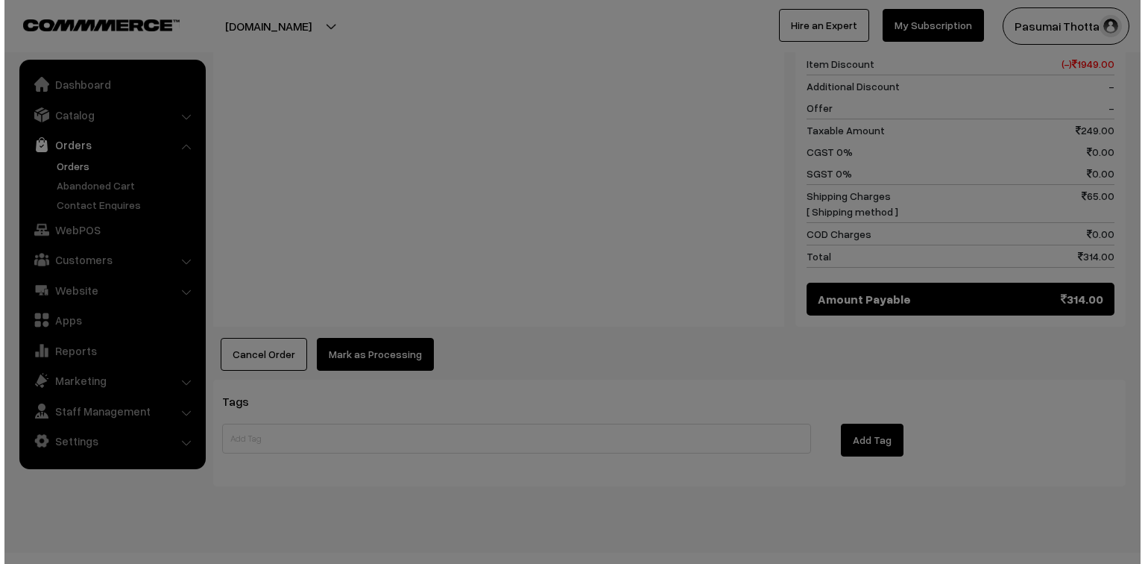
scroll to position [790, 0]
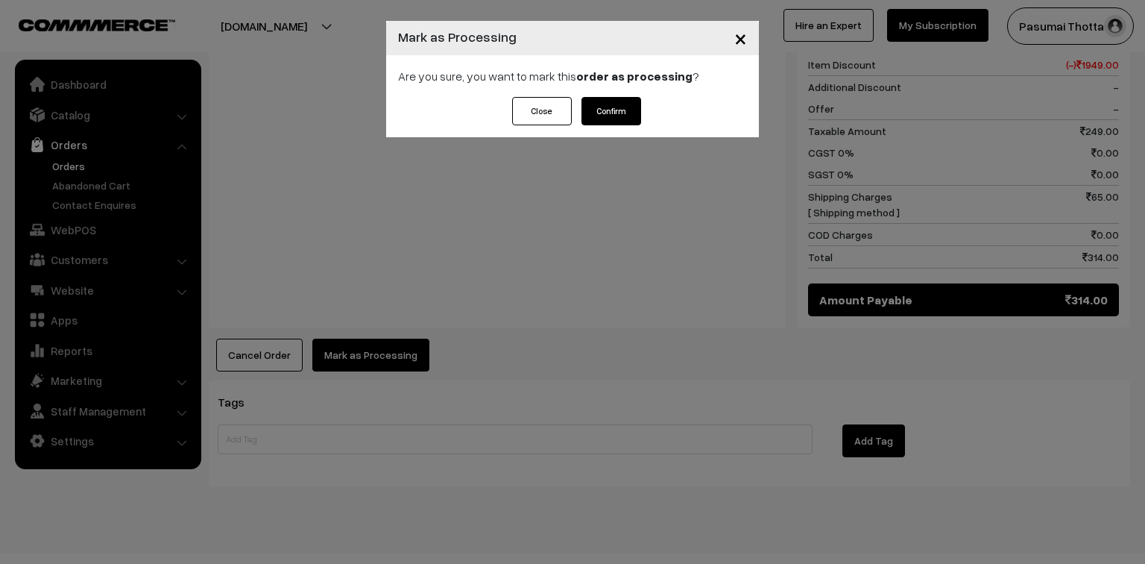
click at [615, 107] on button "Confirm" at bounding box center [612, 111] width 60 height 28
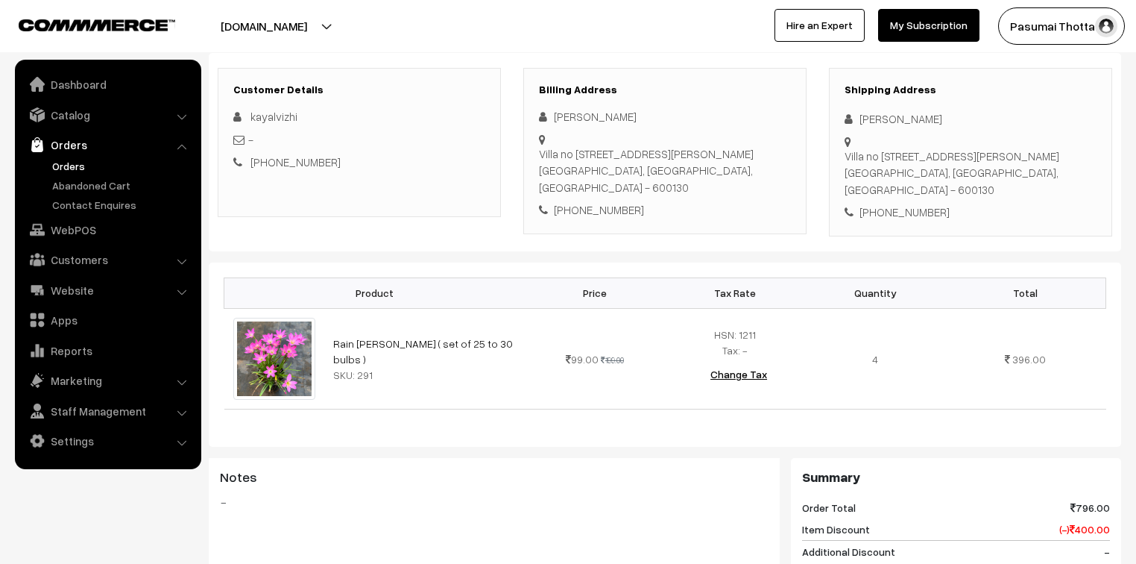
scroll to position [119, 0]
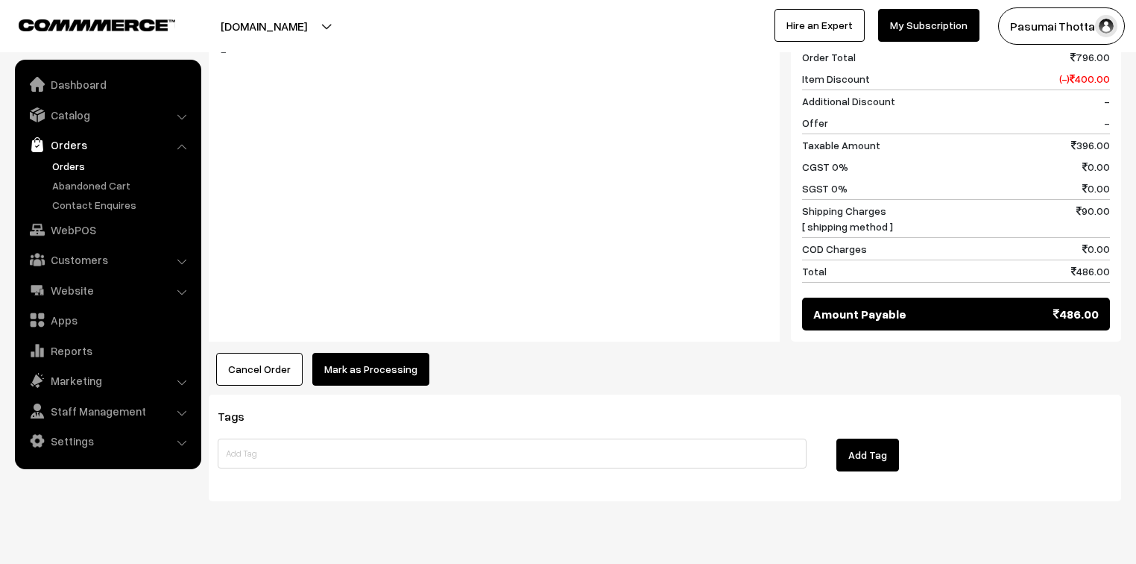
click at [370, 368] on button "Mark as Processing" at bounding box center [370, 369] width 117 height 33
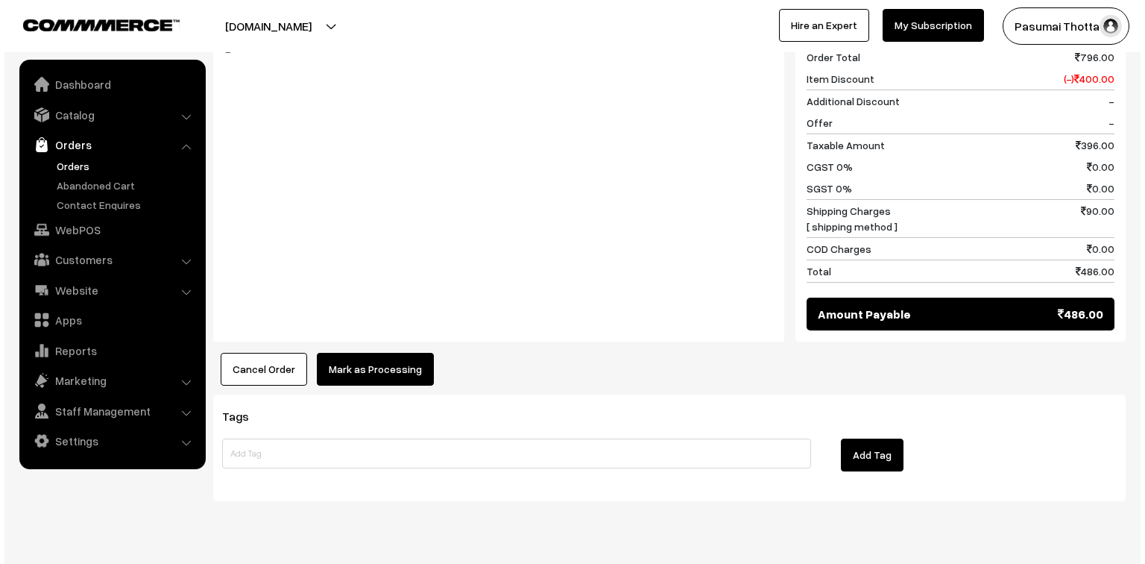
scroll to position [657, 0]
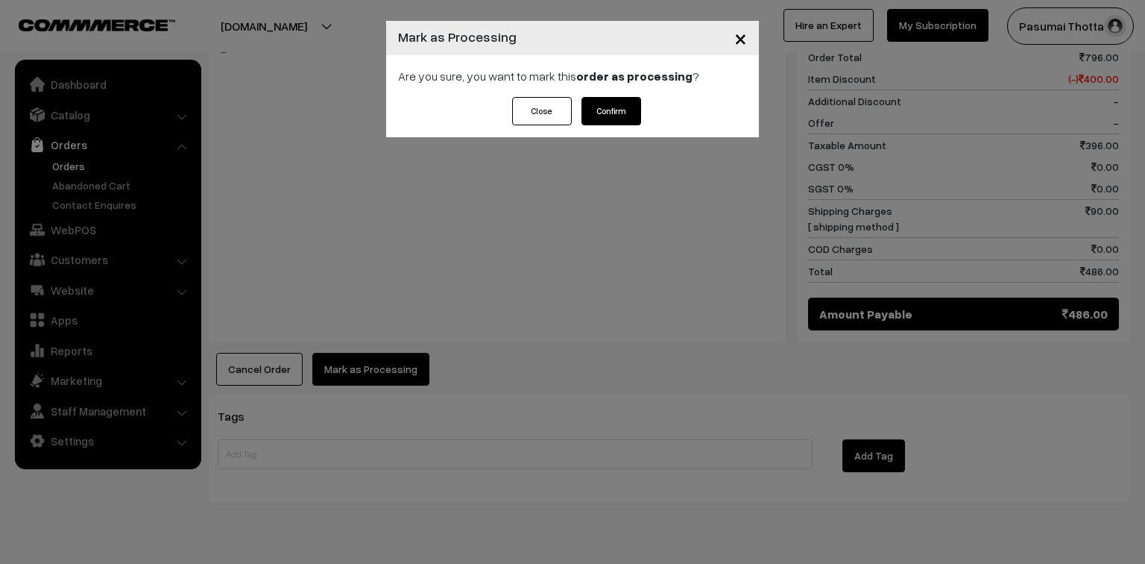
click at [608, 122] on button "Confirm" at bounding box center [612, 111] width 60 height 28
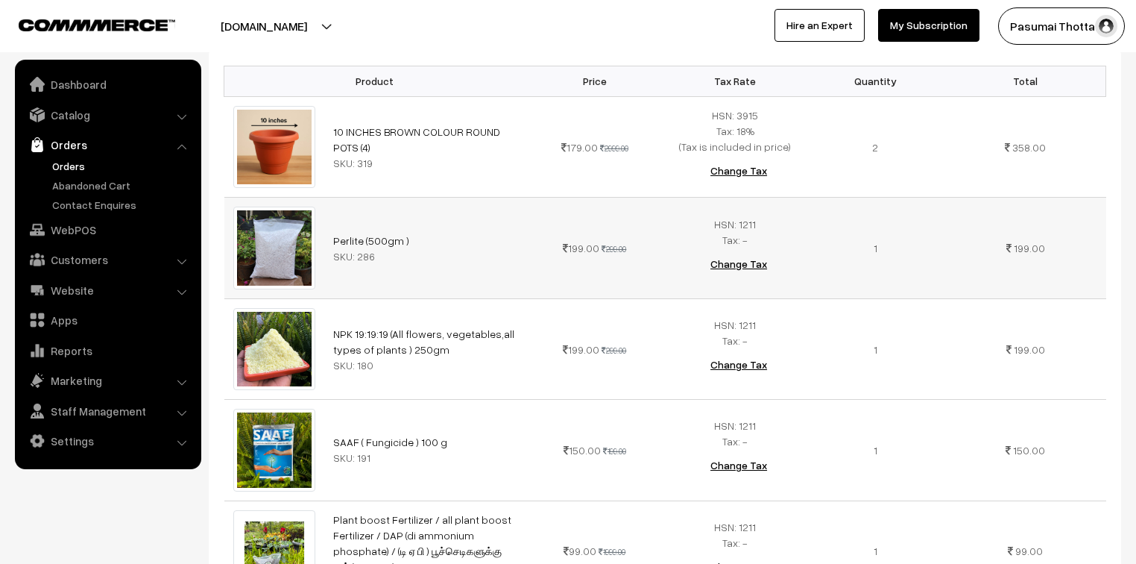
scroll to position [239, 0]
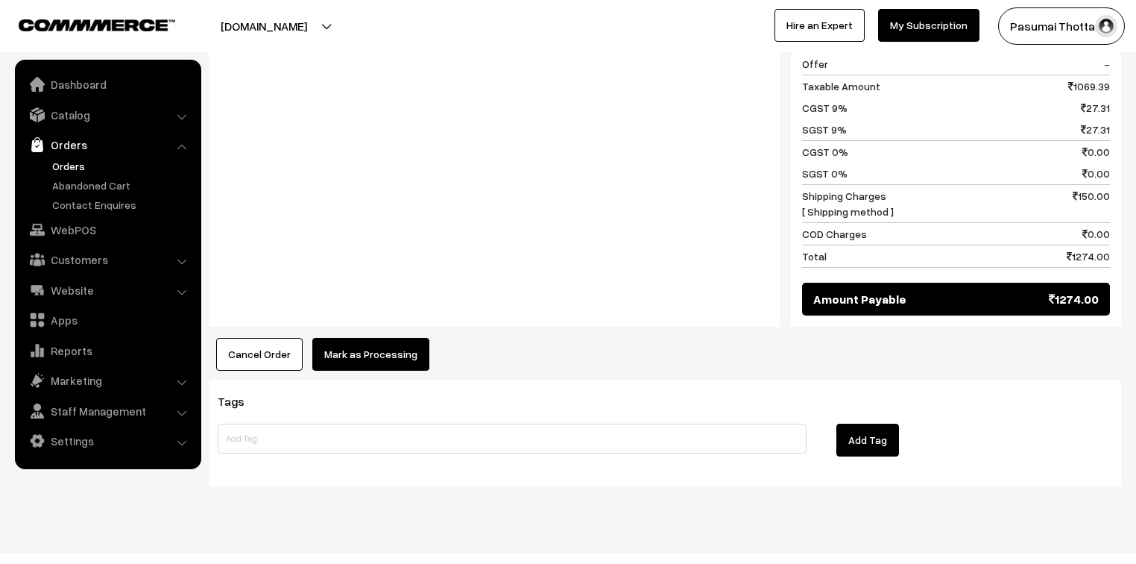
click at [364, 338] on button "Mark as Processing" at bounding box center [370, 354] width 117 height 33
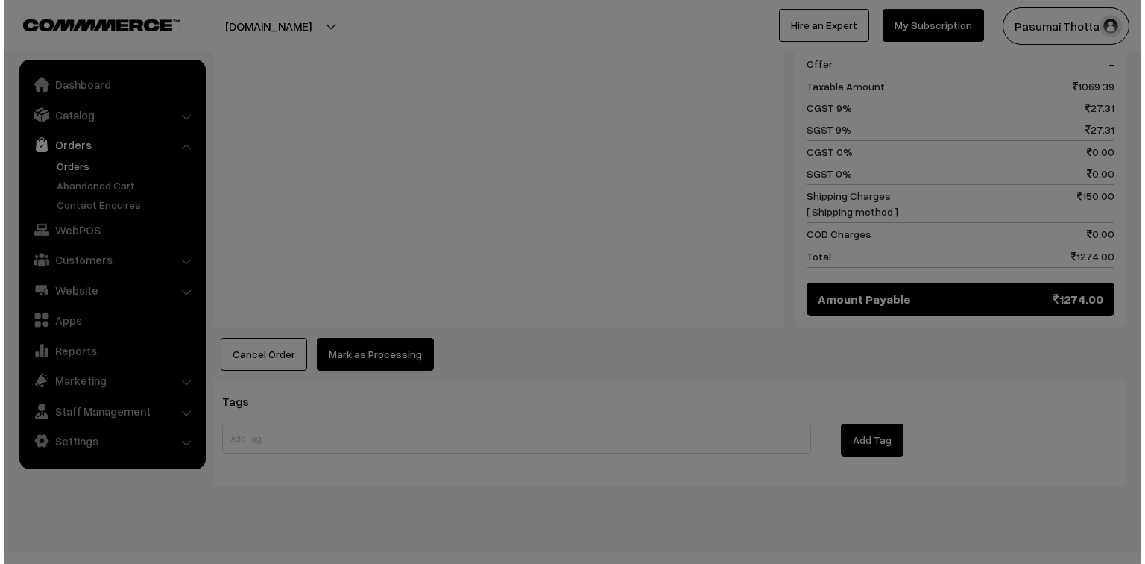
scroll to position [1226, 0]
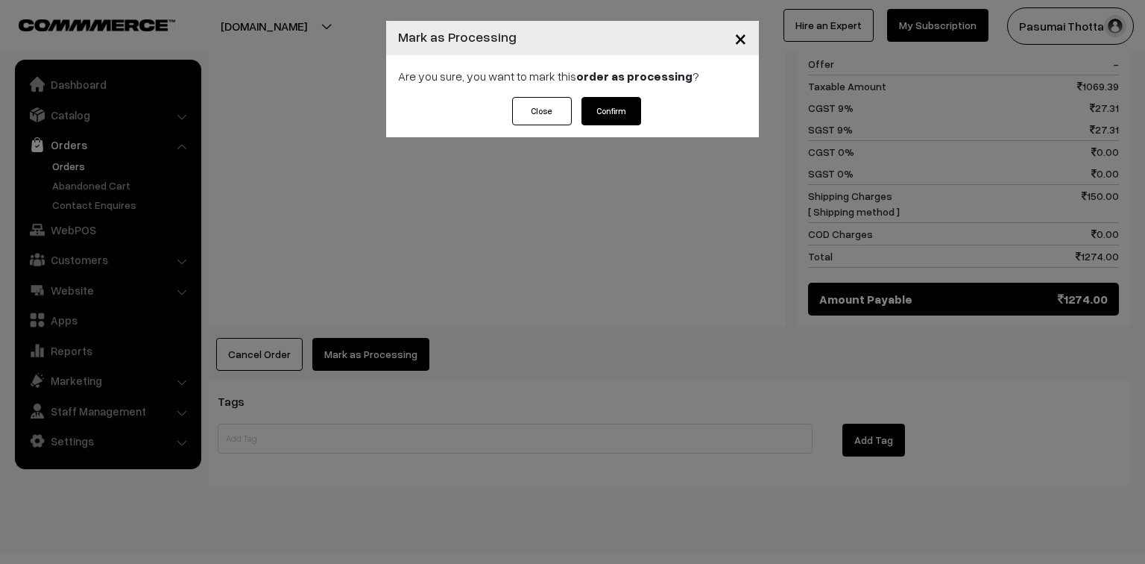
click at [616, 98] on button "Confirm" at bounding box center [612, 111] width 60 height 28
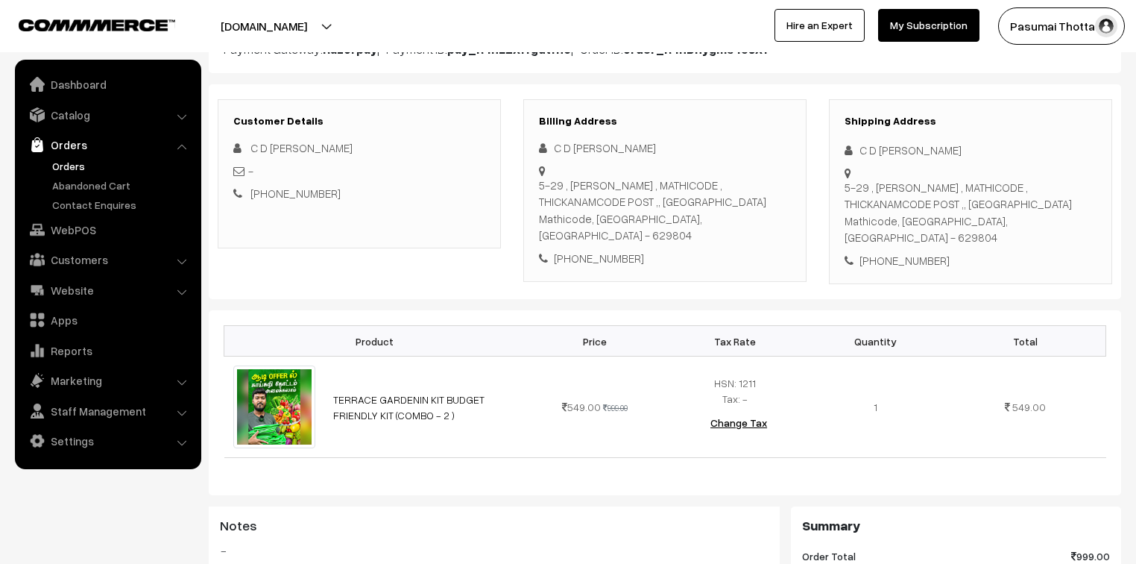
scroll to position [179, 0]
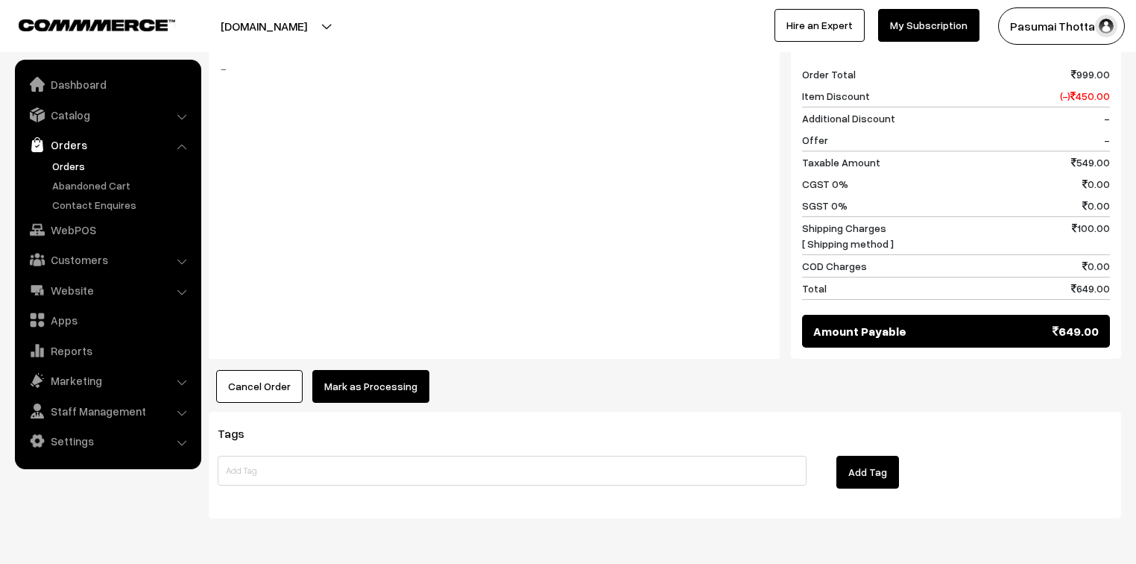
click at [393, 370] on button "Mark as Processing" at bounding box center [370, 386] width 117 height 33
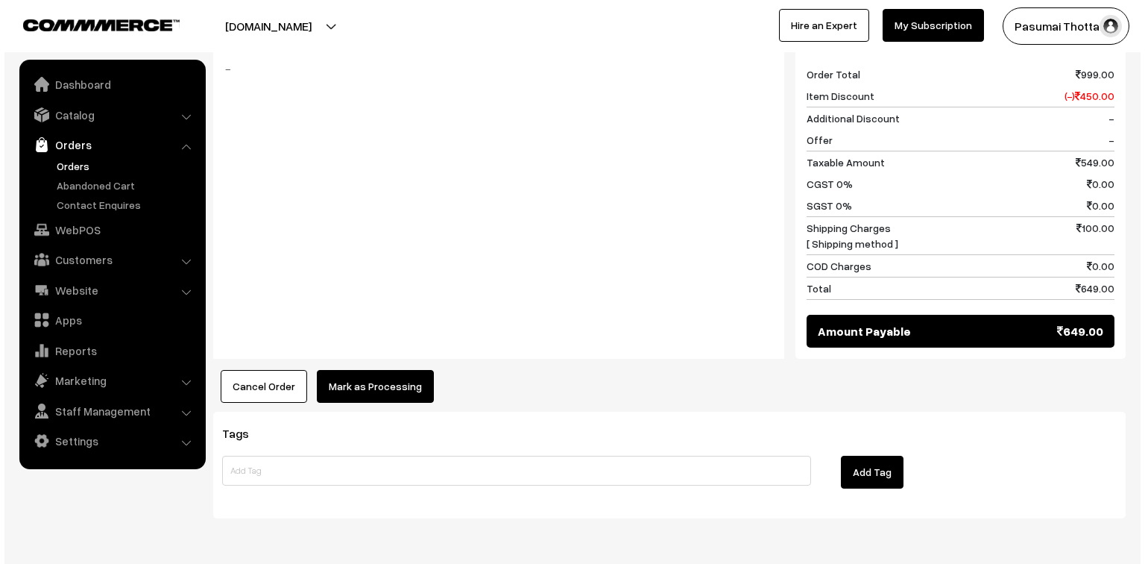
scroll to position [657, 0]
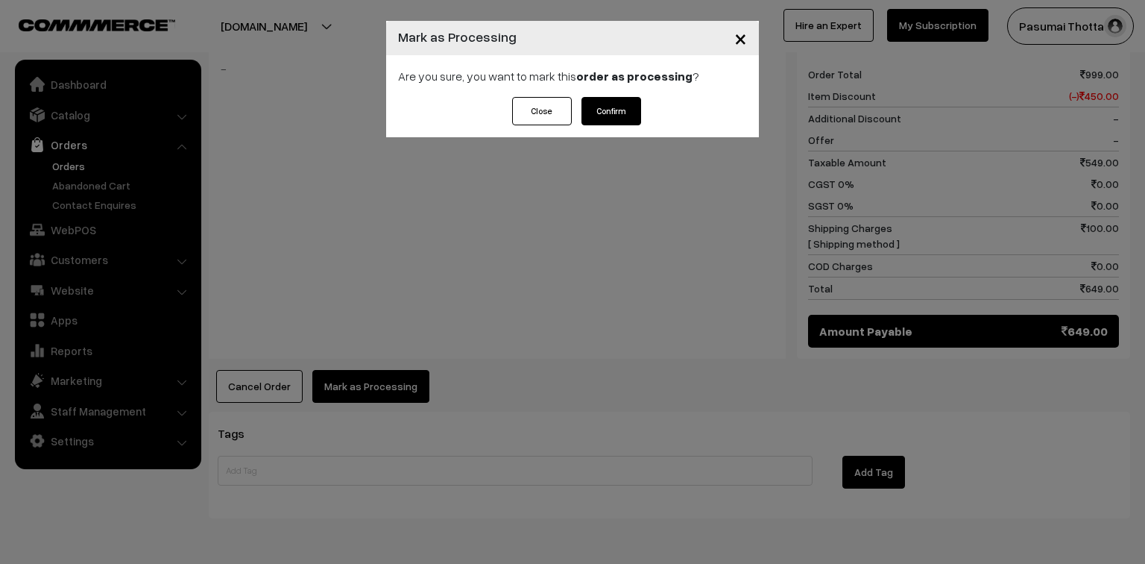
click at [614, 107] on button "Confirm" at bounding box center [612, 111] width 60 height 28
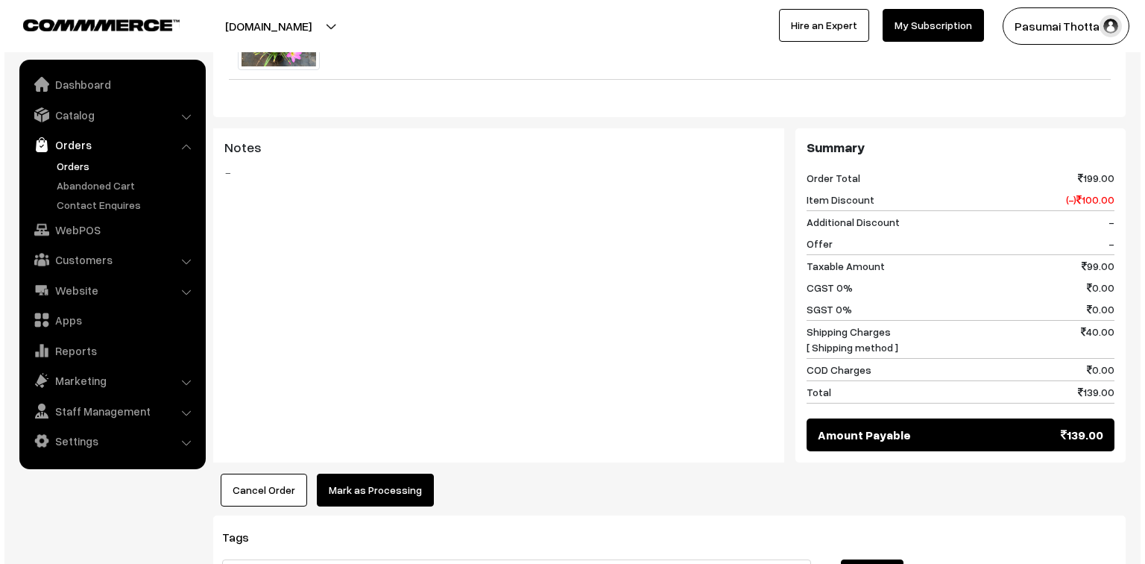
scroll to position [597, 0]
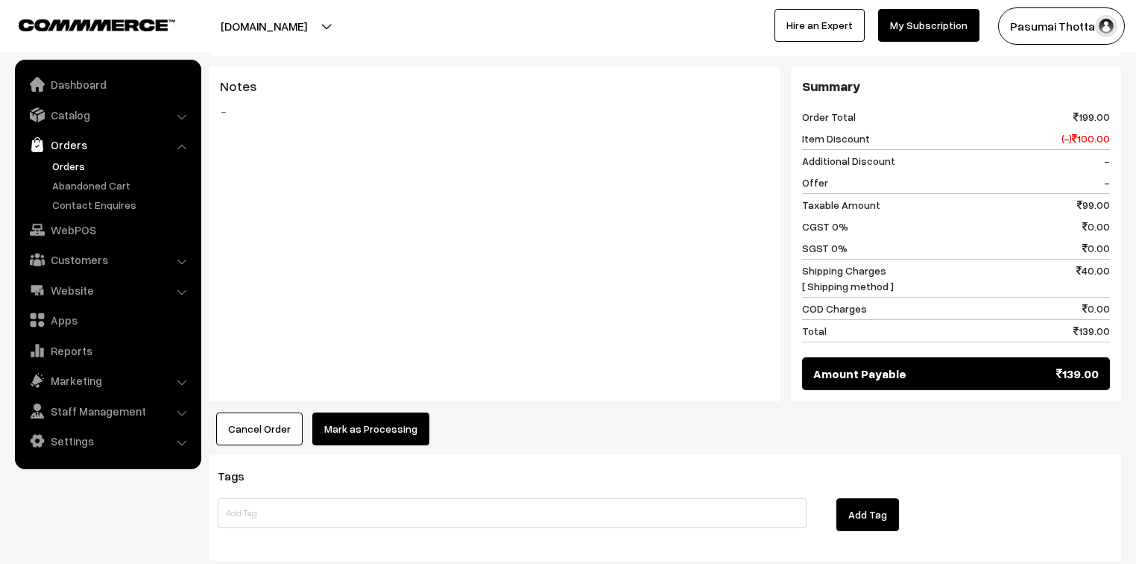
click at [374, 412] on button "Mark as Processing" at bounding box center [370, 428] width 117 height 33
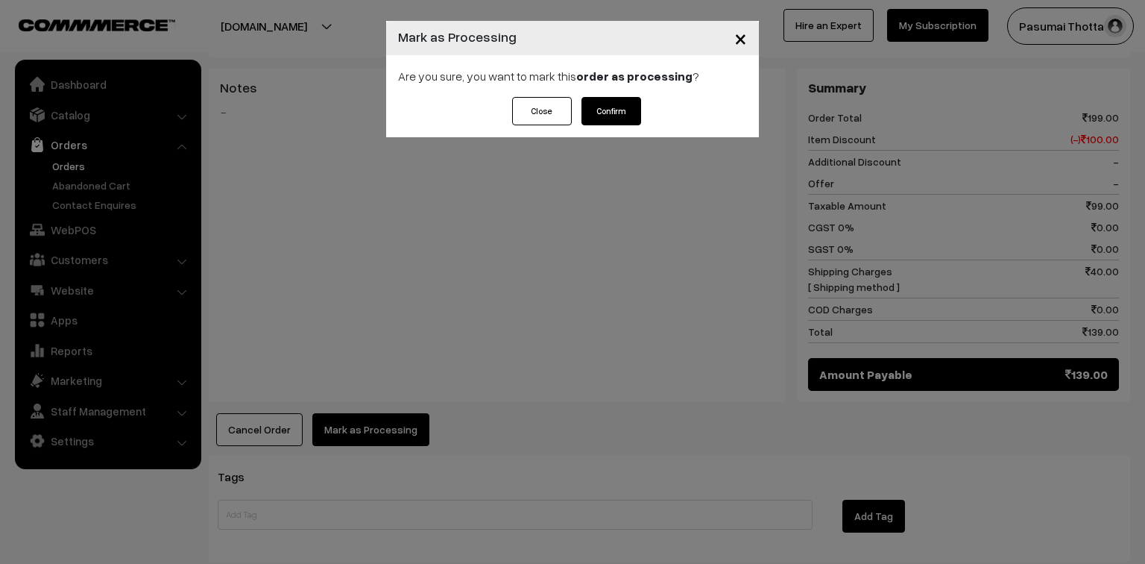
click at [627, 113] on button "Confirm" at bounding box center [612, 111] width 60 height 28
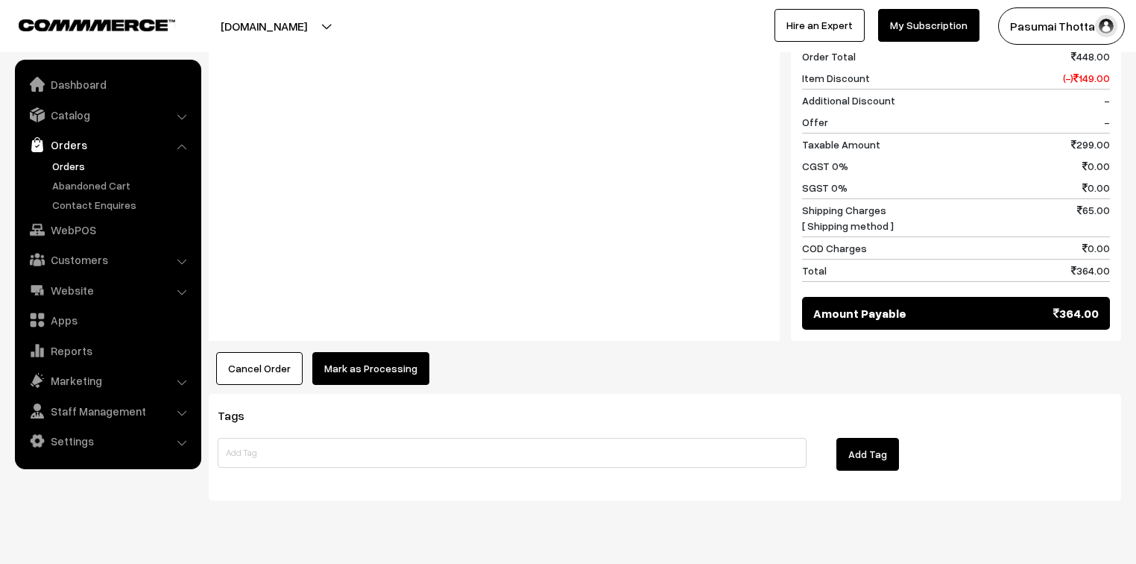
scroll to position [789, 0]
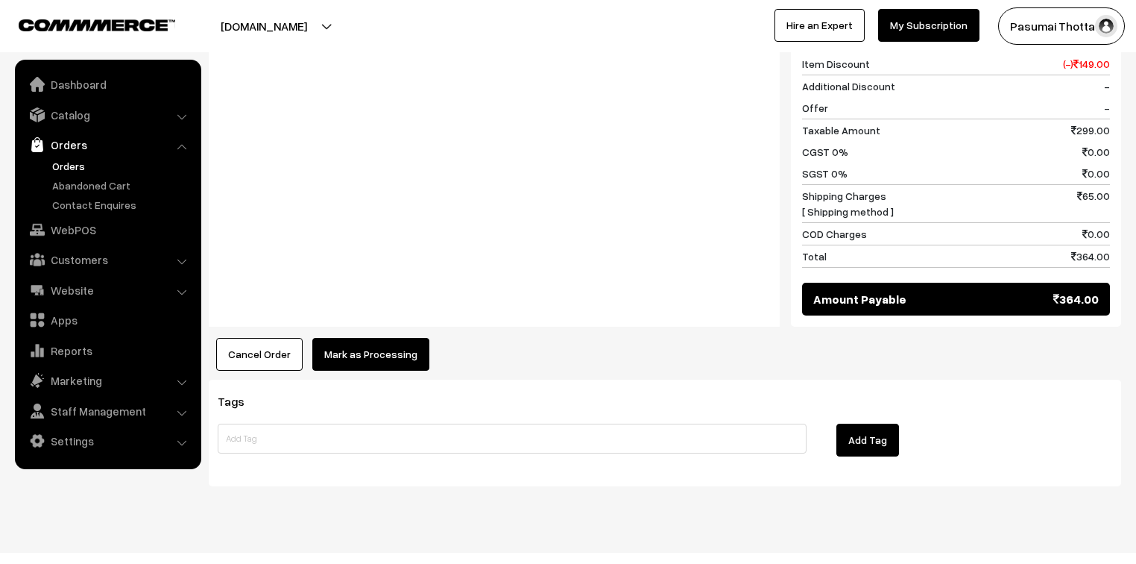
click at [373, 338] on button "Mark as Processing" at bounding box center [370, 354] width 117 height 33
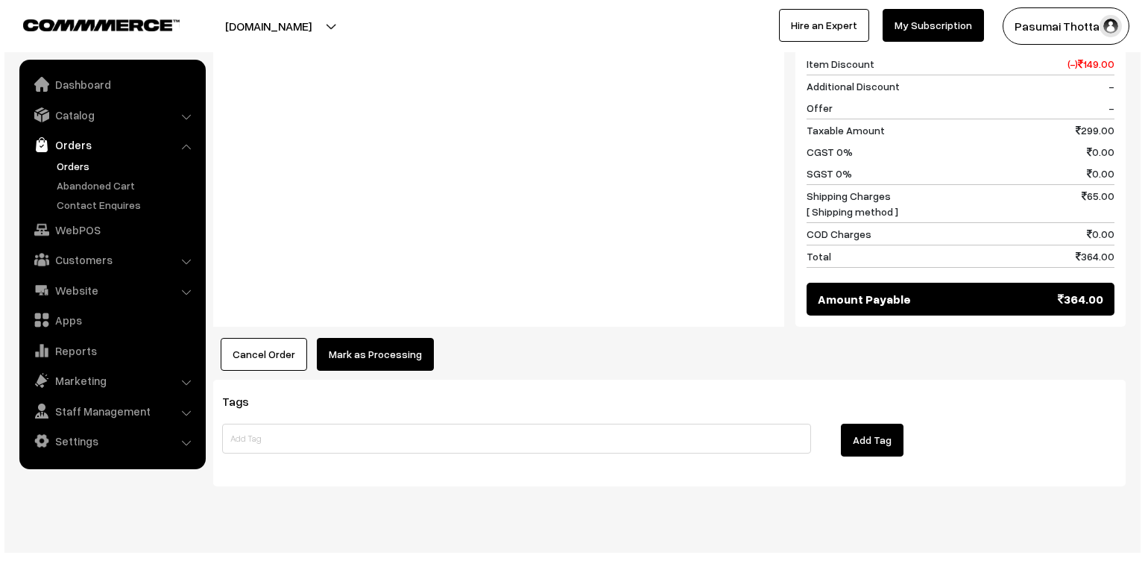
scroll to position [790, 0]
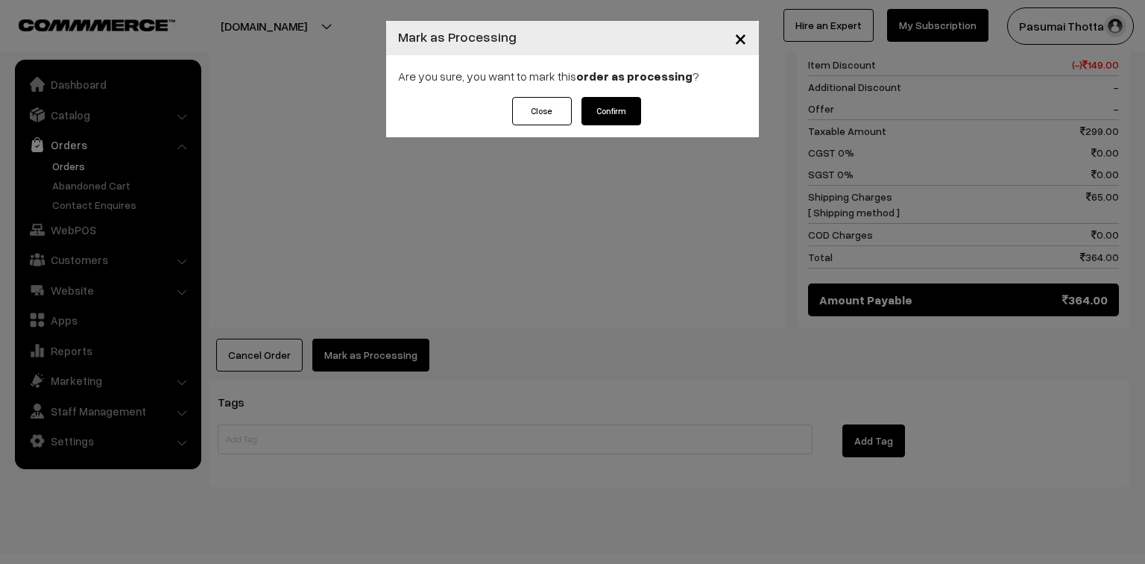
click at [602, 119] on button "Confirm" at bounding box center [612, 111] width 60 height 28
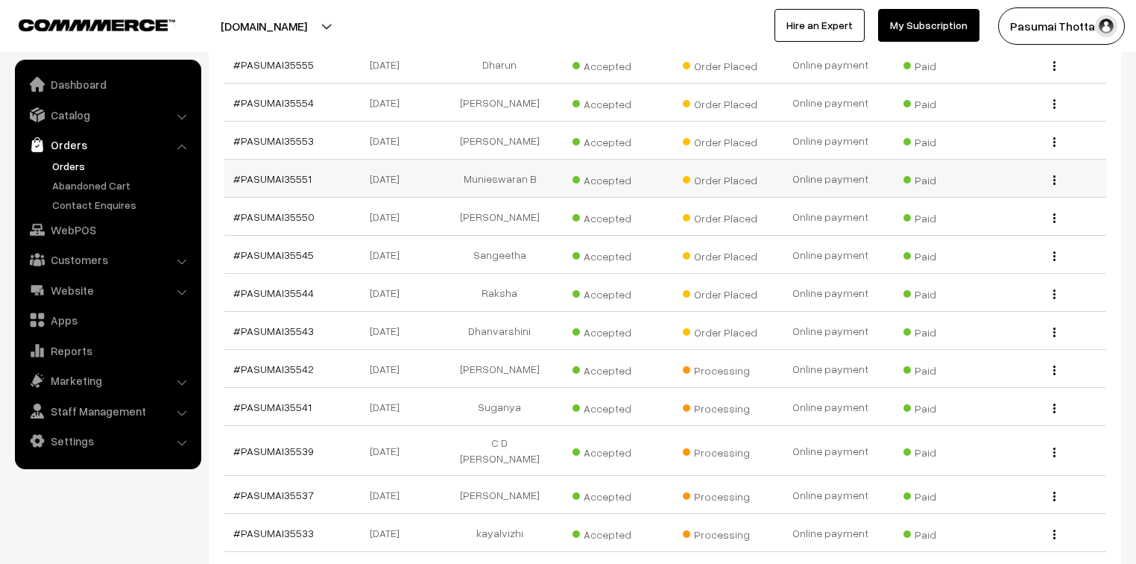
scroll to position [358, 0]
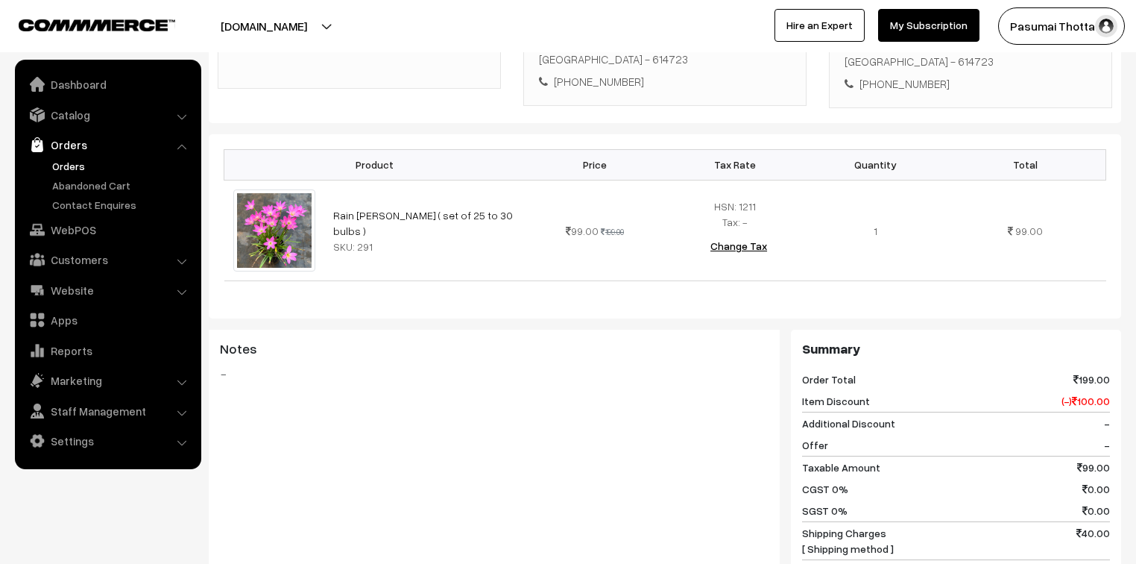
scroll to position [688, 0]
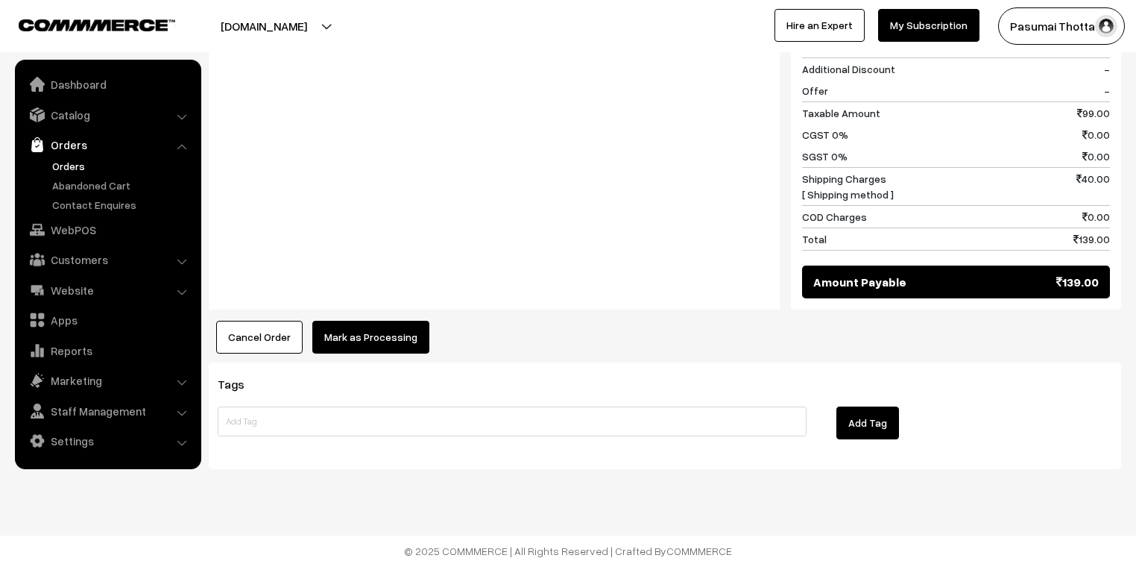
click at [378, 313] on div "Product Price Tax Rate Quantity Total Rain lilly bulb ( set of 25 to 30 bulbs )…" at bounding box center [665, 66] width 913 height 573
click at [385, 326] on button "Mark as Processing" at bounding box center [370, 337] width 117 height 33
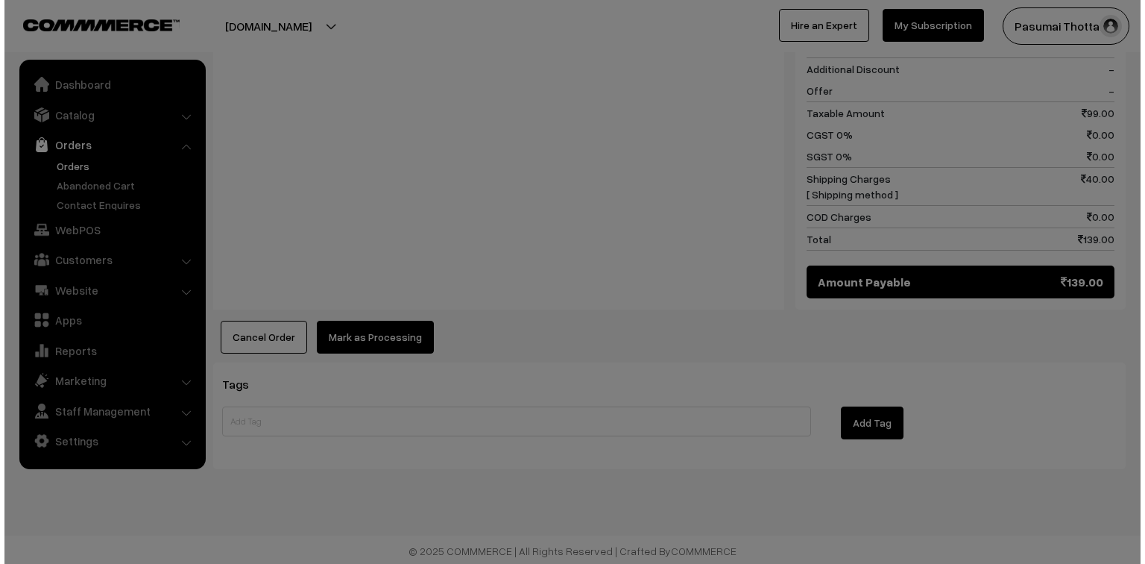
scroll to position [689, 0]
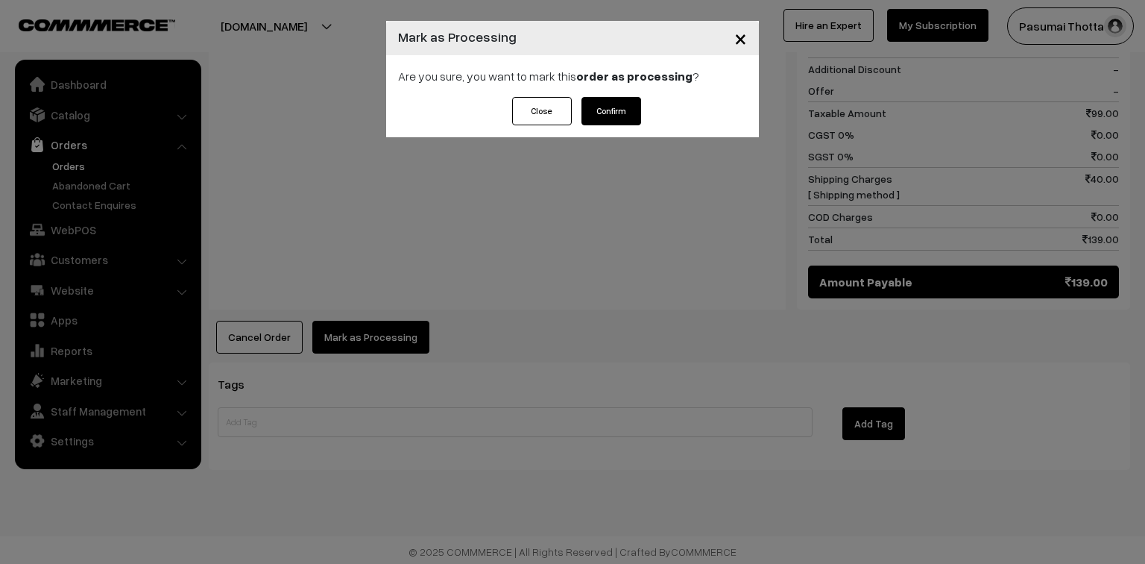
click at [614, 97] on button "Confirm" at bounding box center [612, 111] width 60 height 28
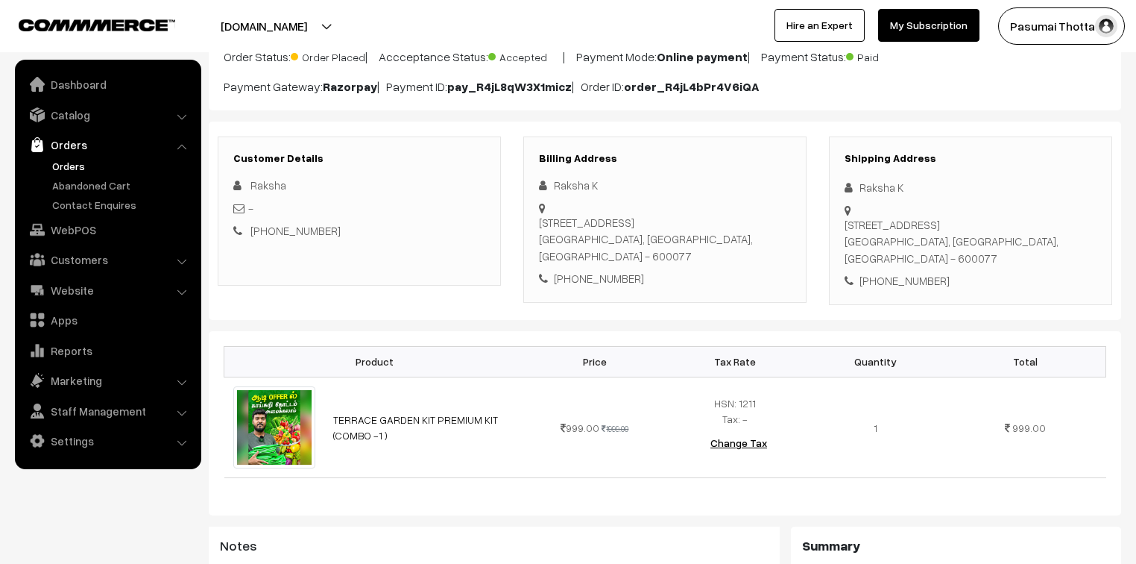
scroll to position [119, 0]
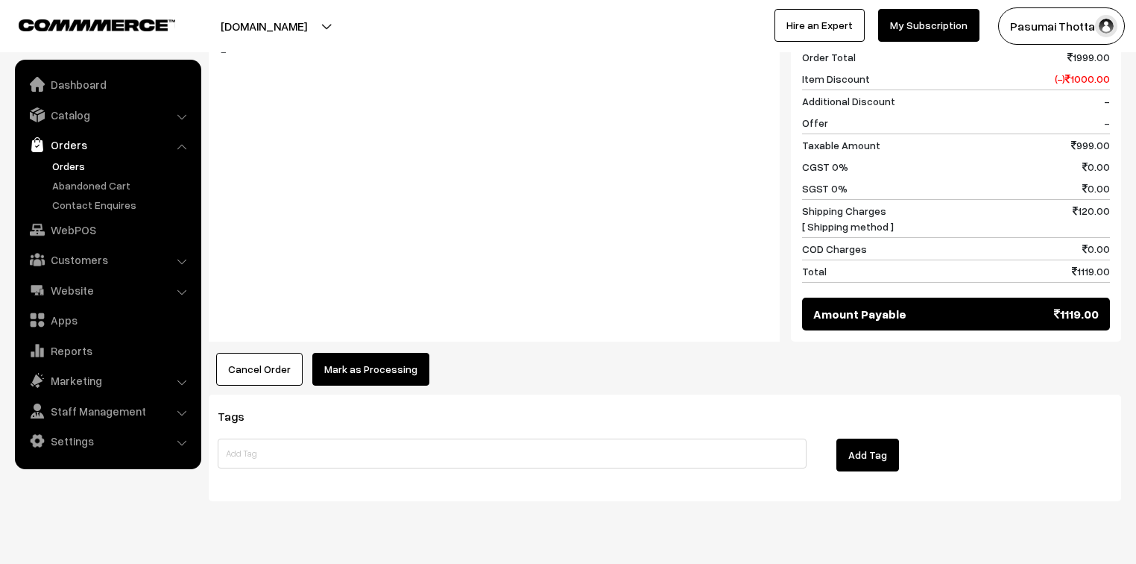
click at [397, 365] on button "Mark as Processing" at bounding box center [370, 369] width 117 height 33
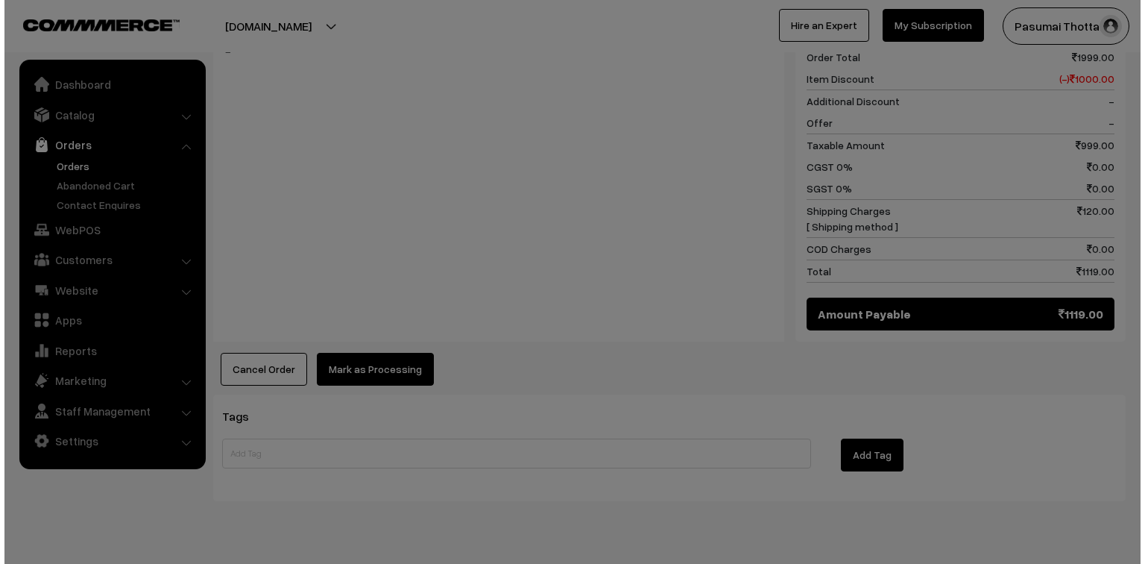
scroll to position [657, 0]
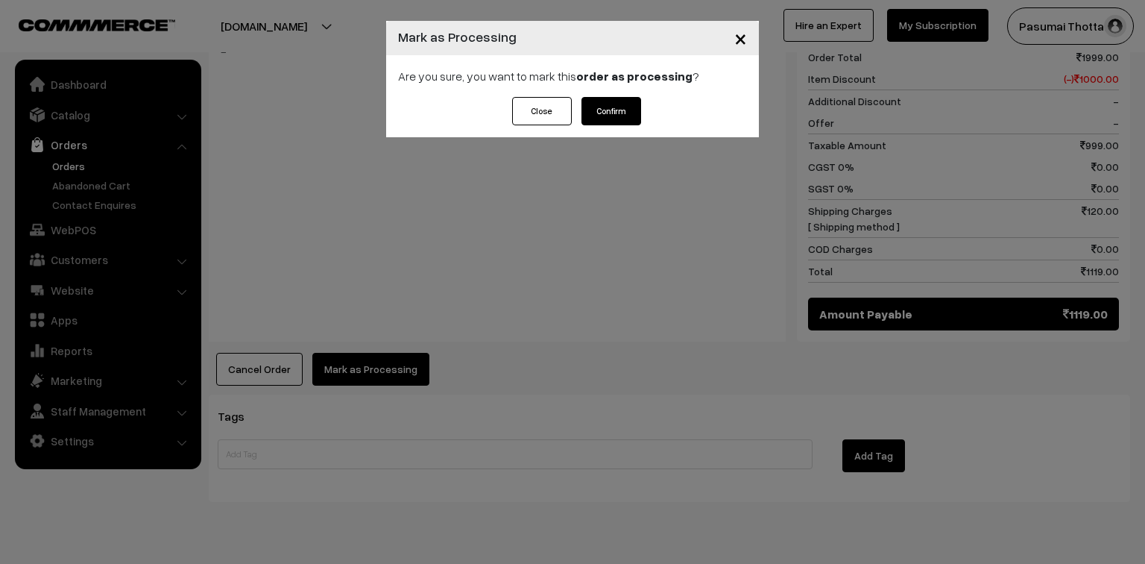
click at [614, 110] on button "Confirm" at bounding box center [612, 111] width 60 height 28
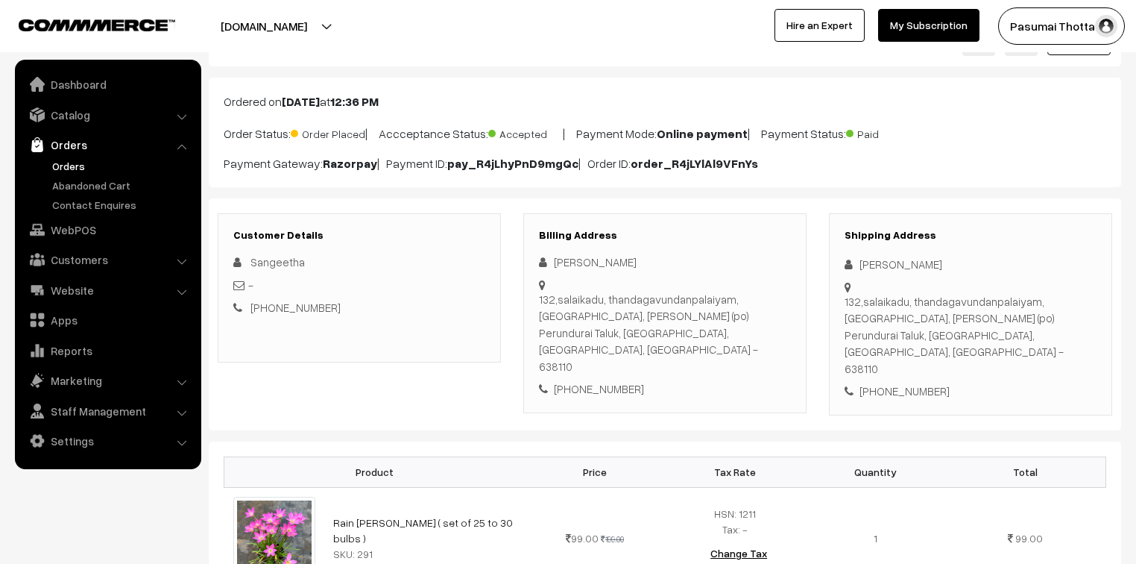
scroll to position [60, 0]
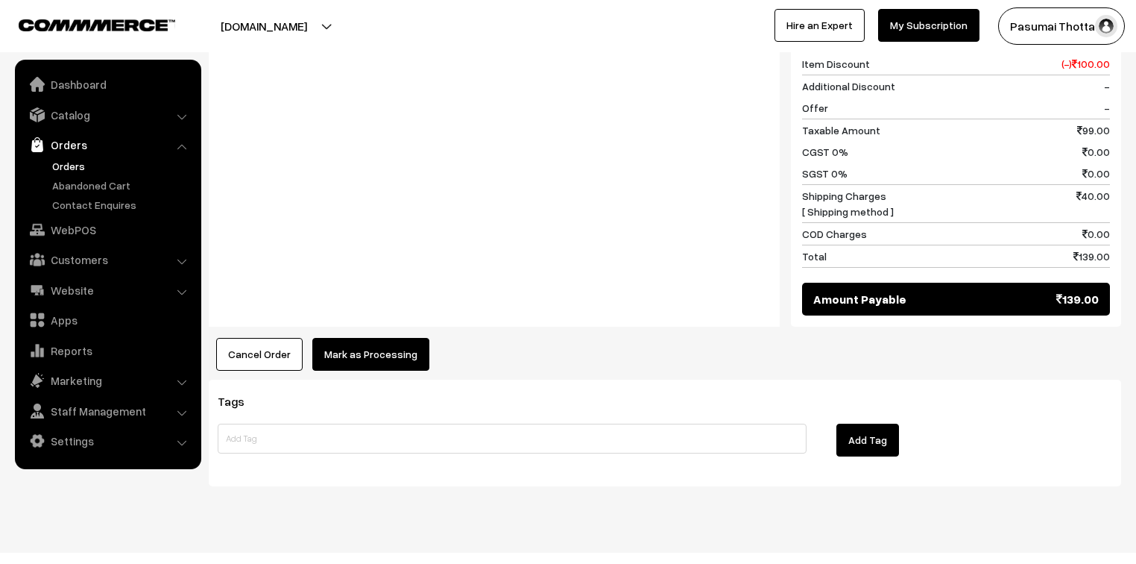
click at [388, 340] on button "Mark as Processing" at bounding box center [370, 354] width 117 height 33
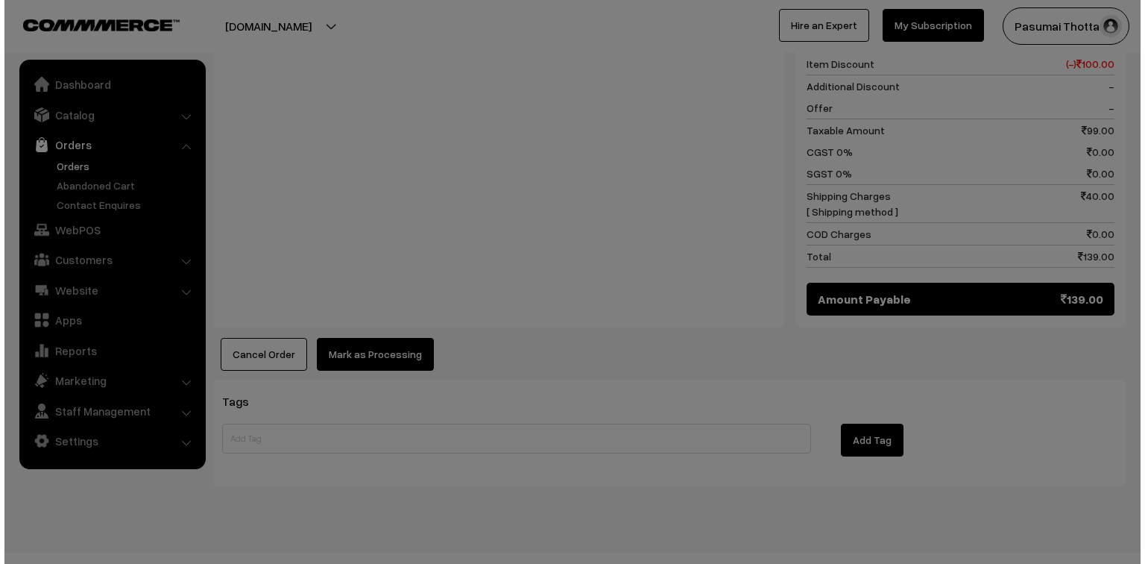
scroll to position [706, 0]
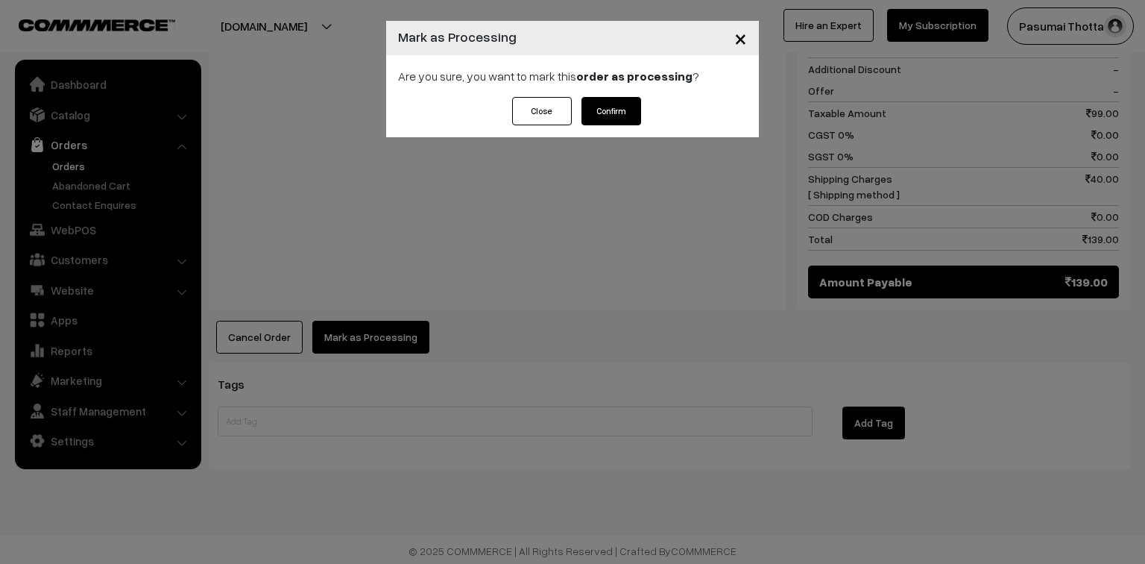
click at [607, 105] on button "Confirm" at bounding box center [612, 111] width 60 height 28
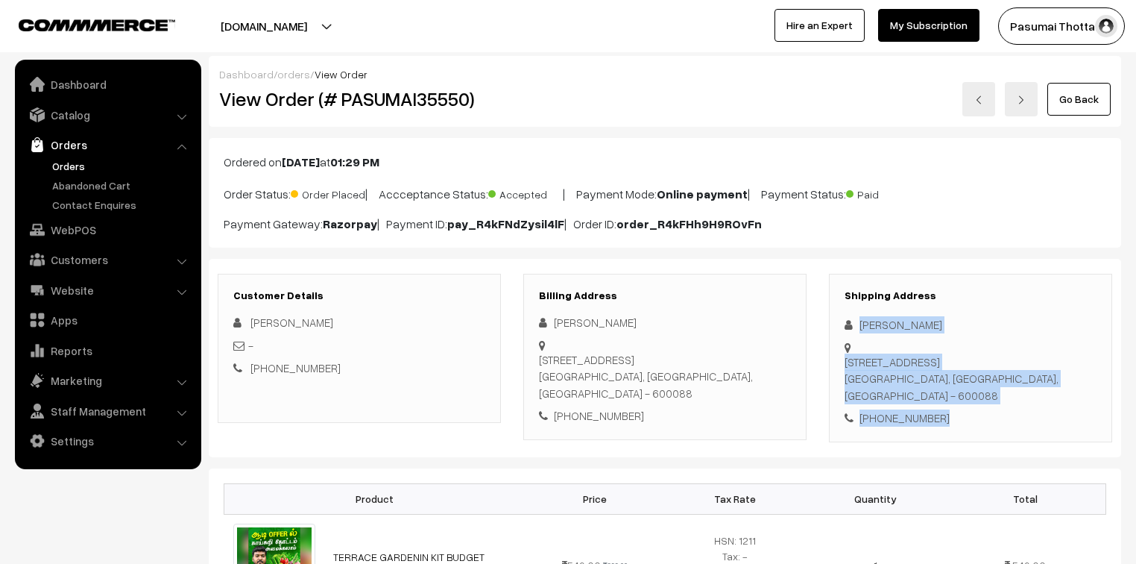
drag, startPoint x: 860, startPoint y: 324, endPoint x: 959, endPoint y: 414, distance: 133.6
click at [959, 414] on div "Shipping Address Ashwin R [STREET_ADDRESS] [PHONE_NUMBER]" at bounding box center [970, 358] width 283 height 169
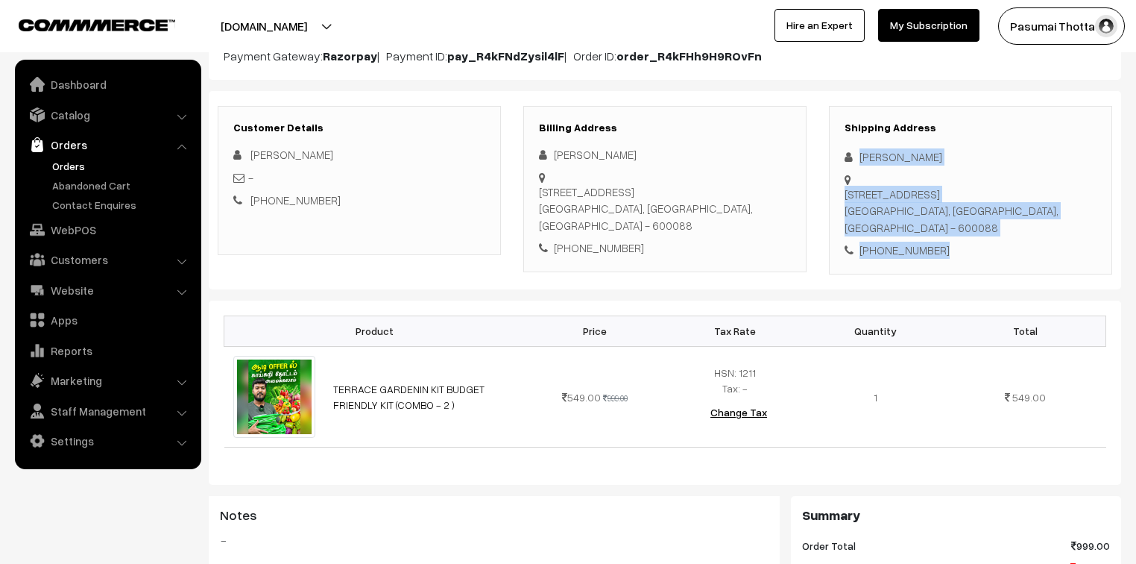
scroll to position [179, 0]
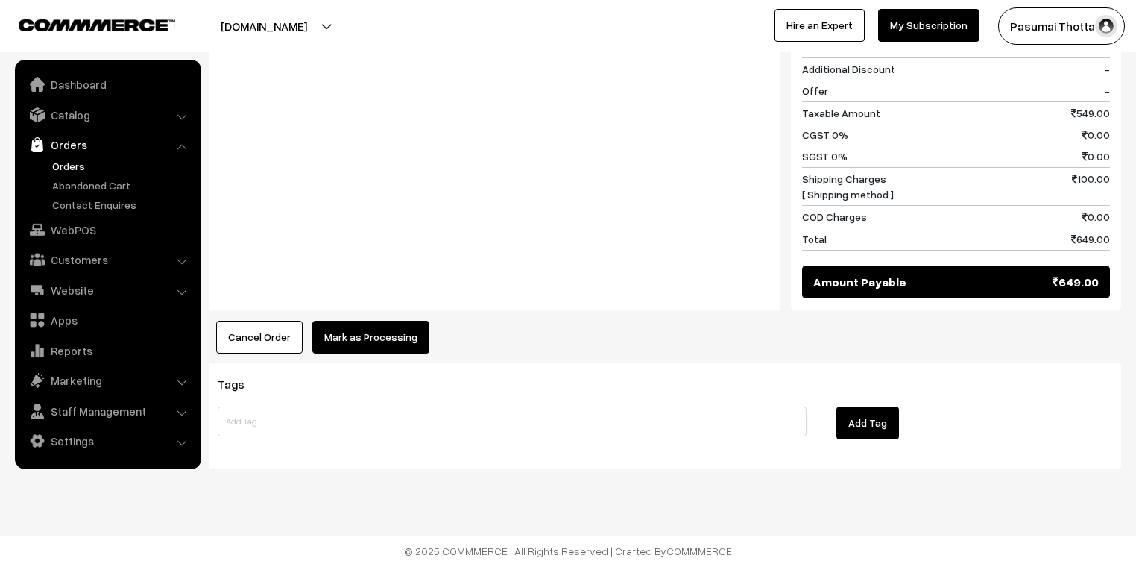
click at [401, 338] on button "Mark as Processing" at bounding box center [370, 337] width 117 height 33
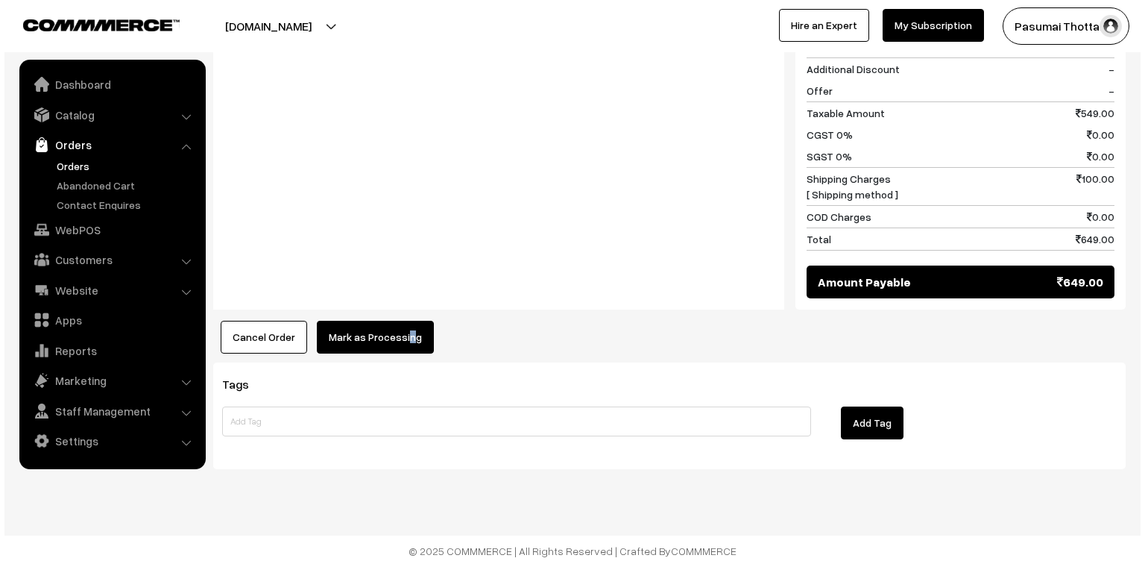
scroll to position [672, 0]
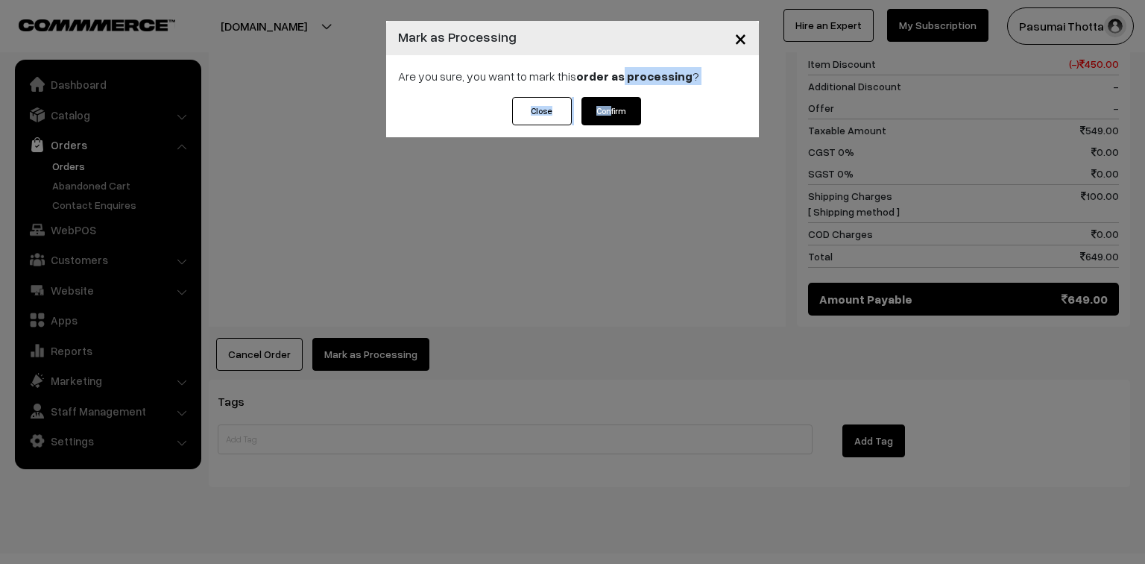
drag, startPoint x: 620, startPoint y: 86, endPoint x: 608, endPoint y: 110, distance: 26.4
click at [608, 110] on div "× Mark as Processing Are you sure, you want to mark this order as processing ? …" at bounding box center [572, 79] width 373 height 116
click at [608, 110] on button "Confirm" at bounding box center [612, 111] width 60 height 28
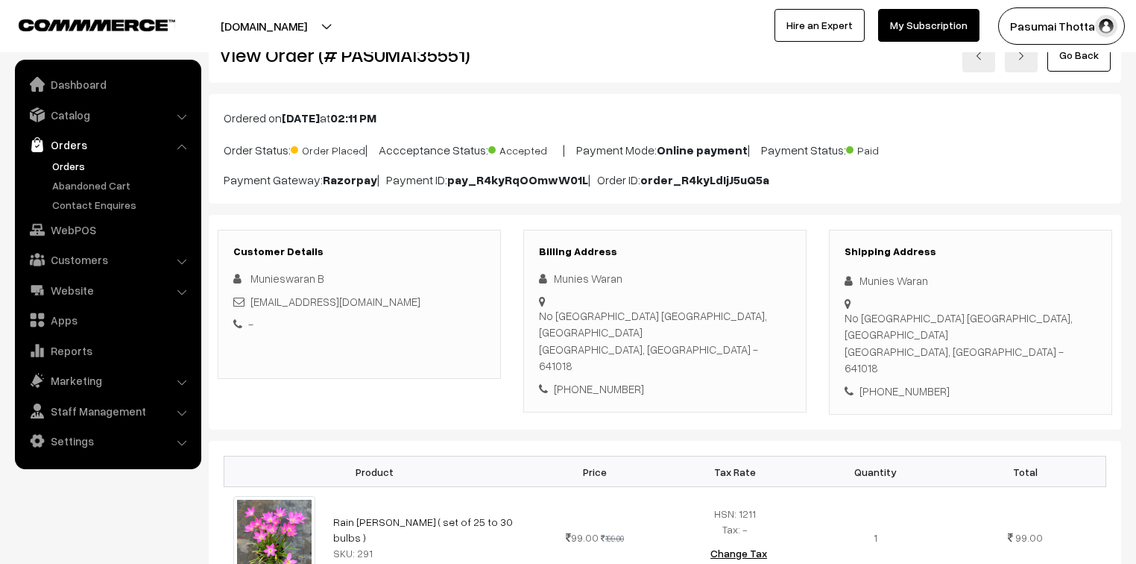
scroll to position [119, 0]
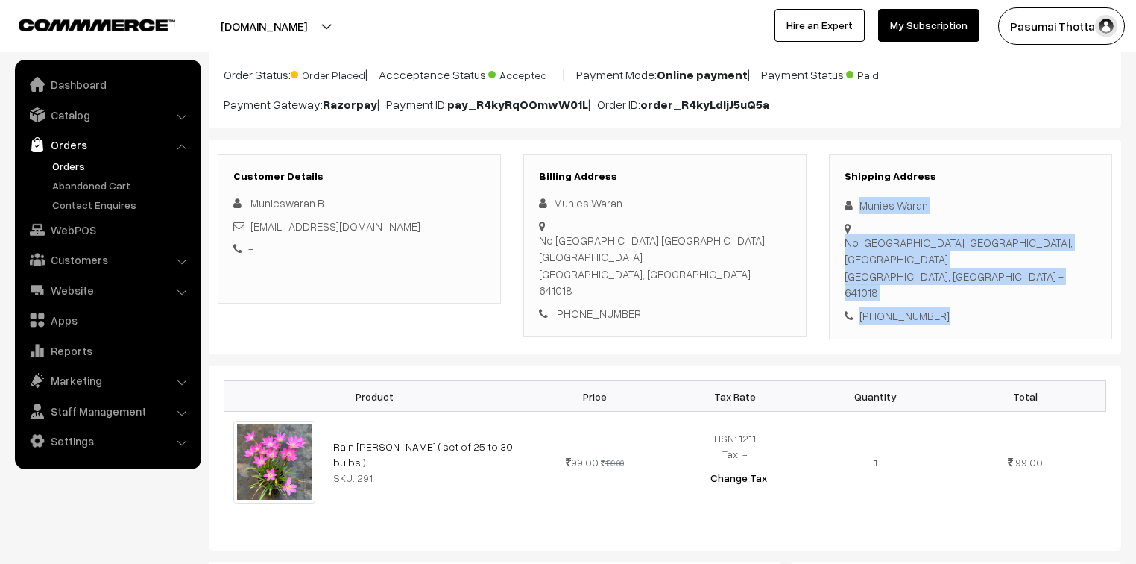
drag, startPoint x: 854, startPoint y: 204, endPoint x: 948, endPoint y: 299, distance: 133.9
click at [948, 299] on div "Shipping Address Munies Waran No 33 Big Bazaar Street Down Hall Railway station…" at bounding box center [970, 247] width 283 height 186
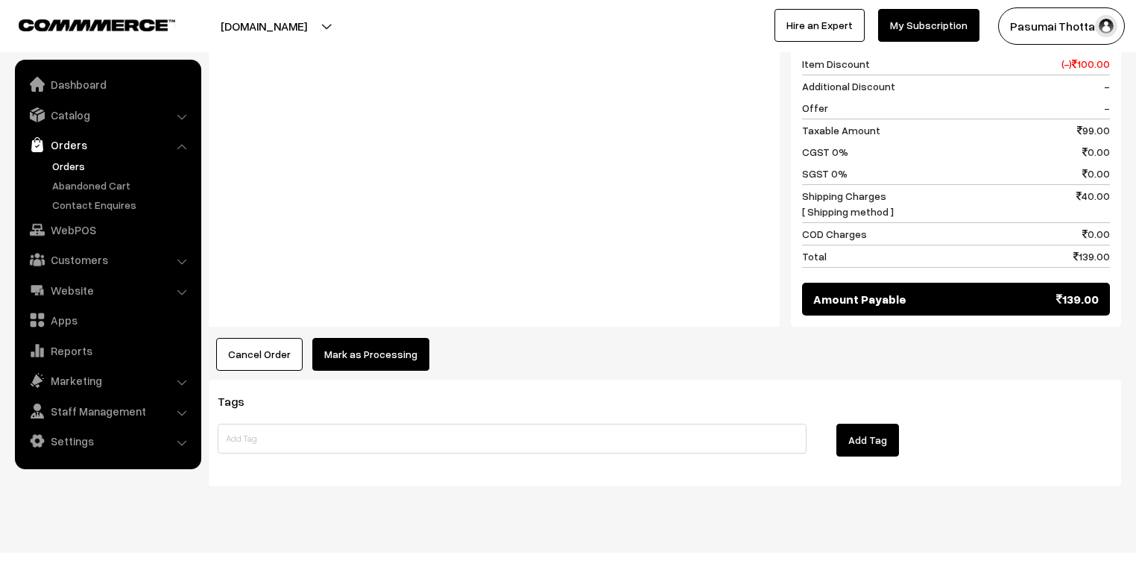
click at [355, 313] on div "Product Price Tax Rate Quantity Total Rain lilly bulb ( set of 25 to 30 bulbs )…" at bounding box center [665, 82] width 913 height 573
click at [360, 338] on button "Mark as Processing" at bounding box center [370, 354] width 117 height 33
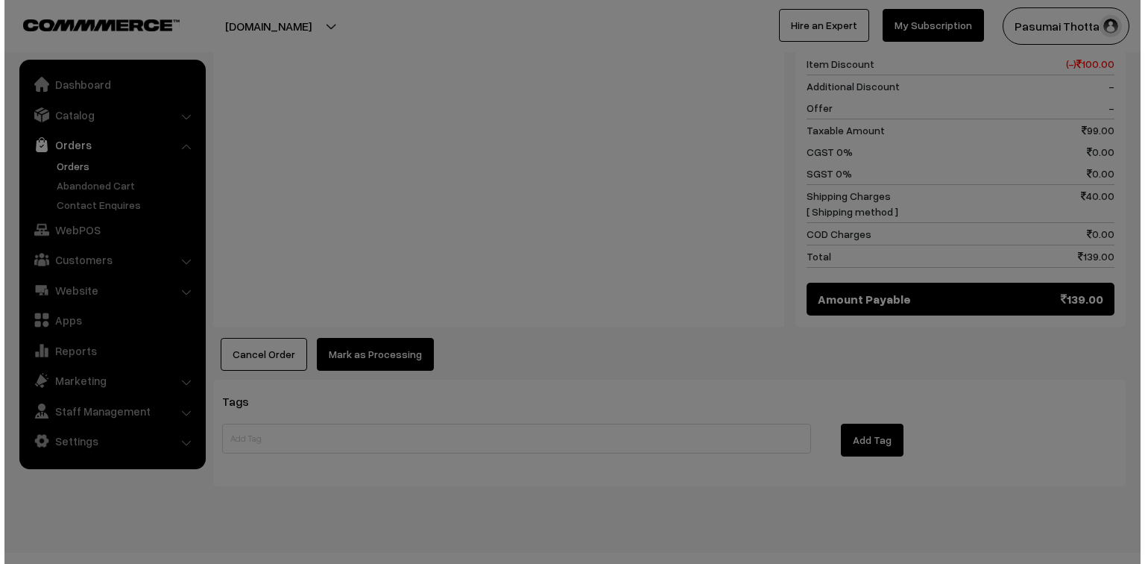
scroll to position [689, 0]
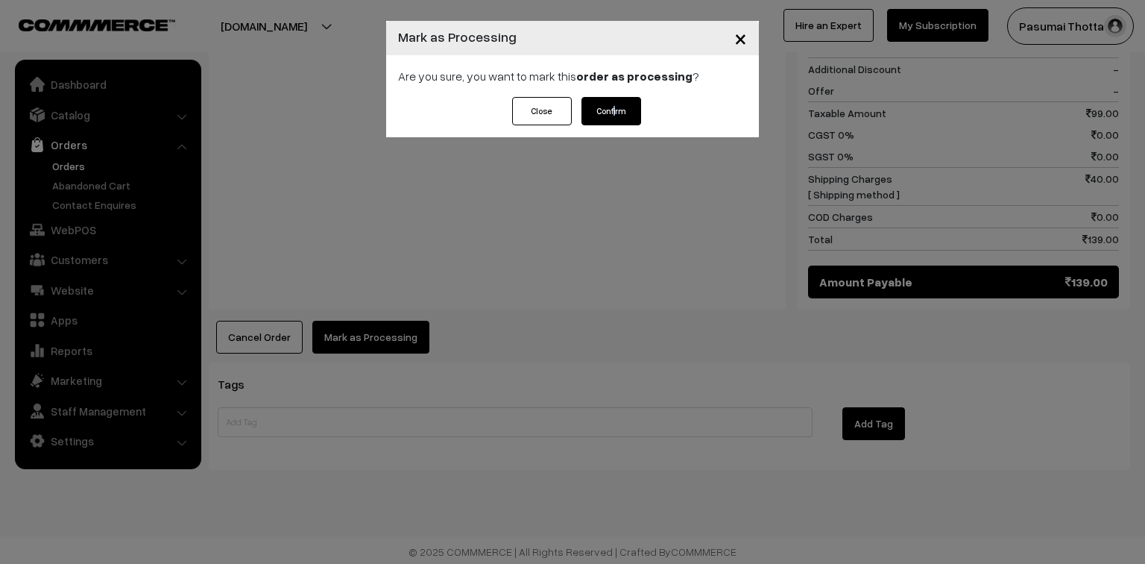
click at [614, 109] on button "Confirm" at bounding box center [612, 111] width 60 height 28
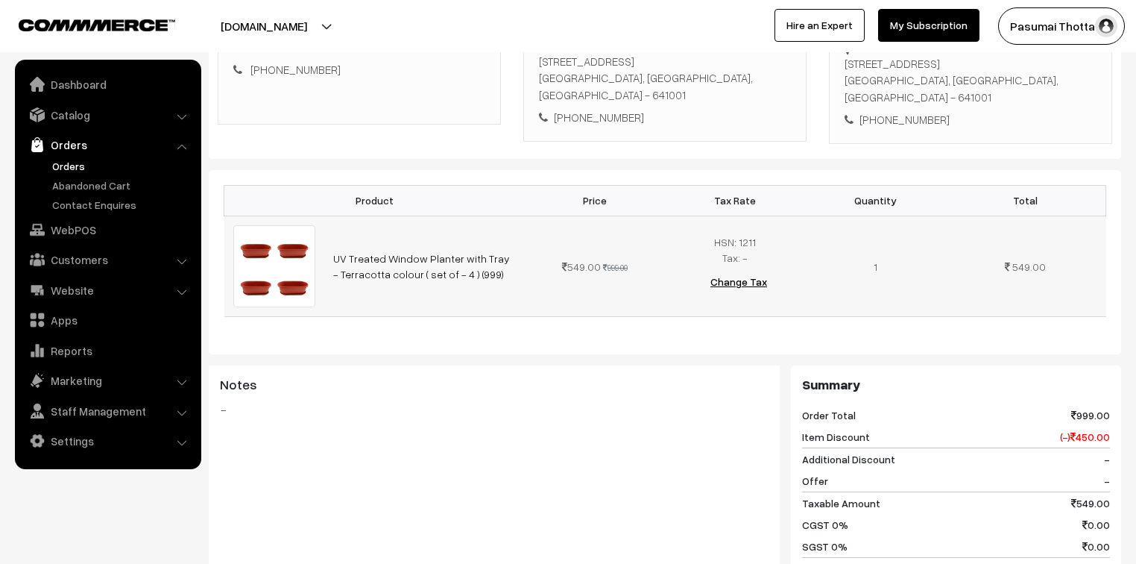
scroll to position [119, 0]
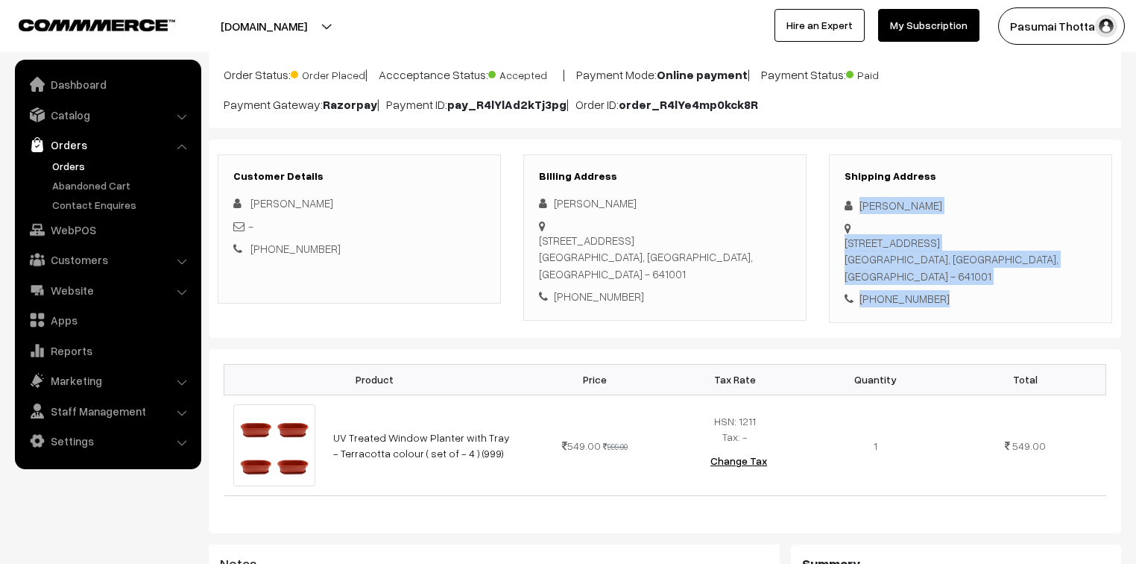
drag, startPoint x: 858, startPoint y: 201, endPoint x: 952, endPoint y: 280, distance: 123.3
click at [952, 280] on div "Shipping Address [PERSON_NAME] Shyam [STREET_ADDRESS] [PHONE_NUMBER]" at bounding box center [970, 238] width 283 height 169
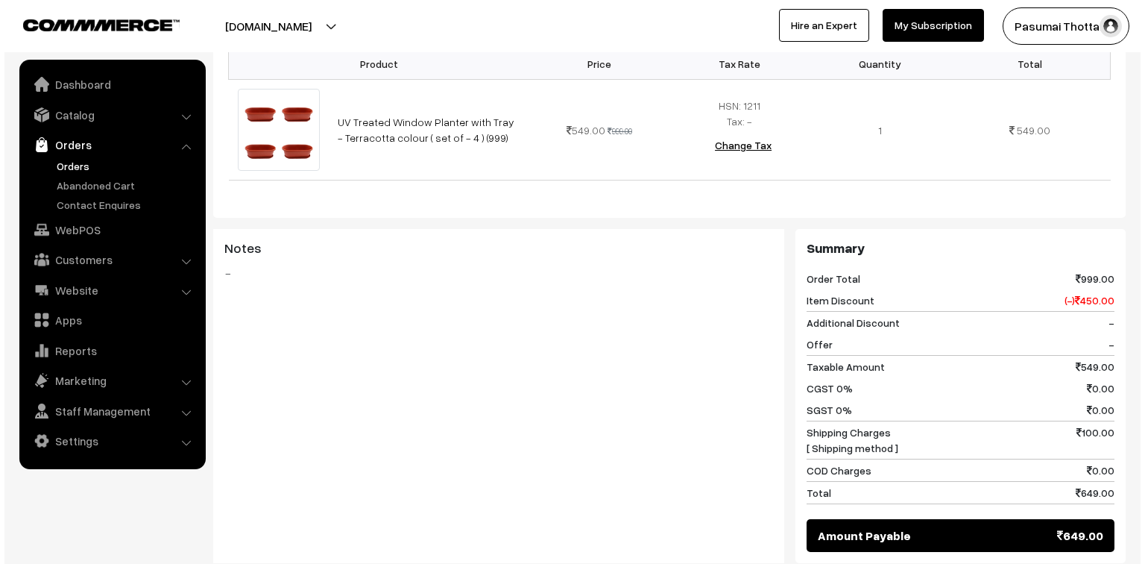
scroll to position [537, 0]
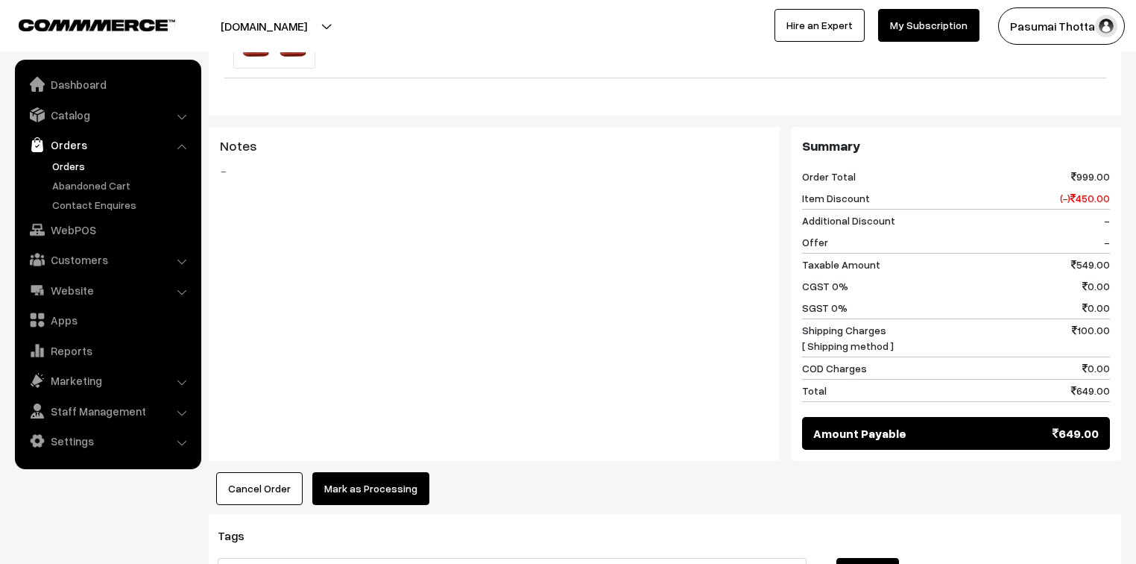
click at [359, 472] on button "Mark as Processing" at bounding box center [370, 488] width 117 height 33
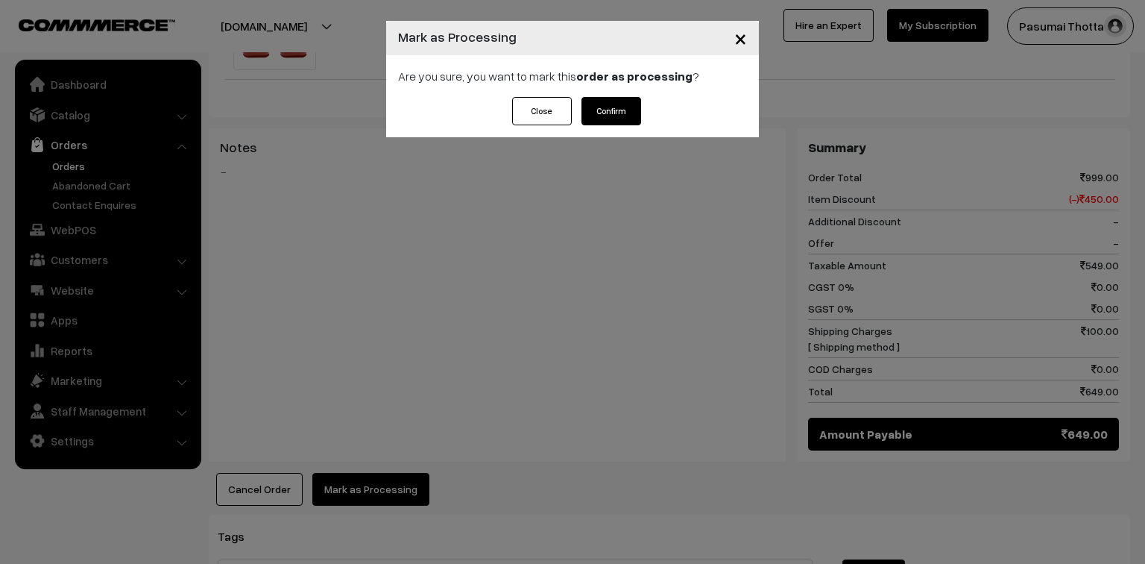
click at [612, 104] on button "Confirm" at bounding box center [612, 111] width 60 height 28
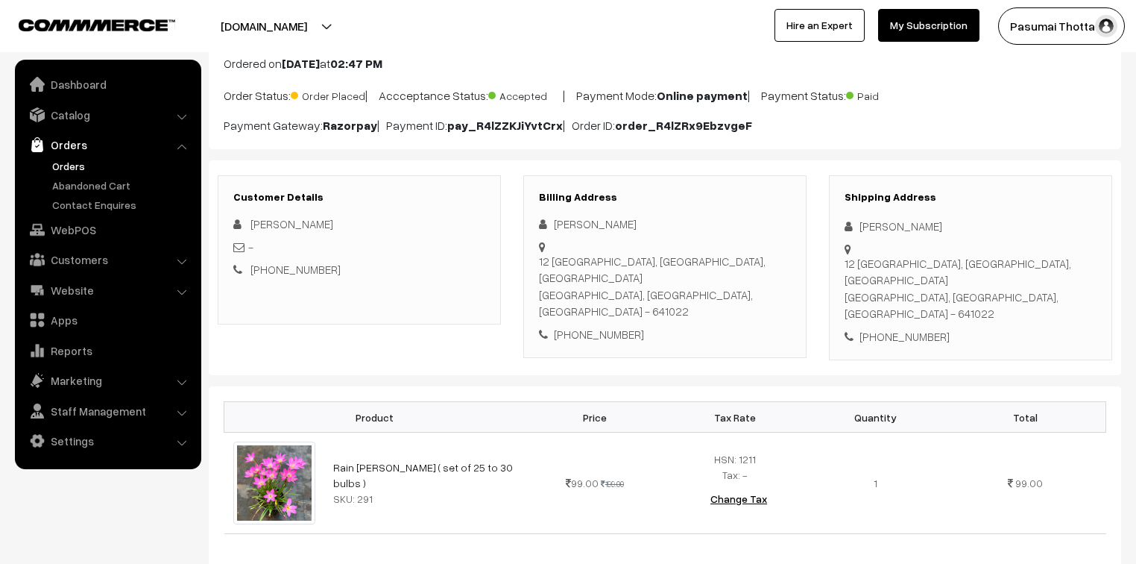
scroll to position [239, 0]
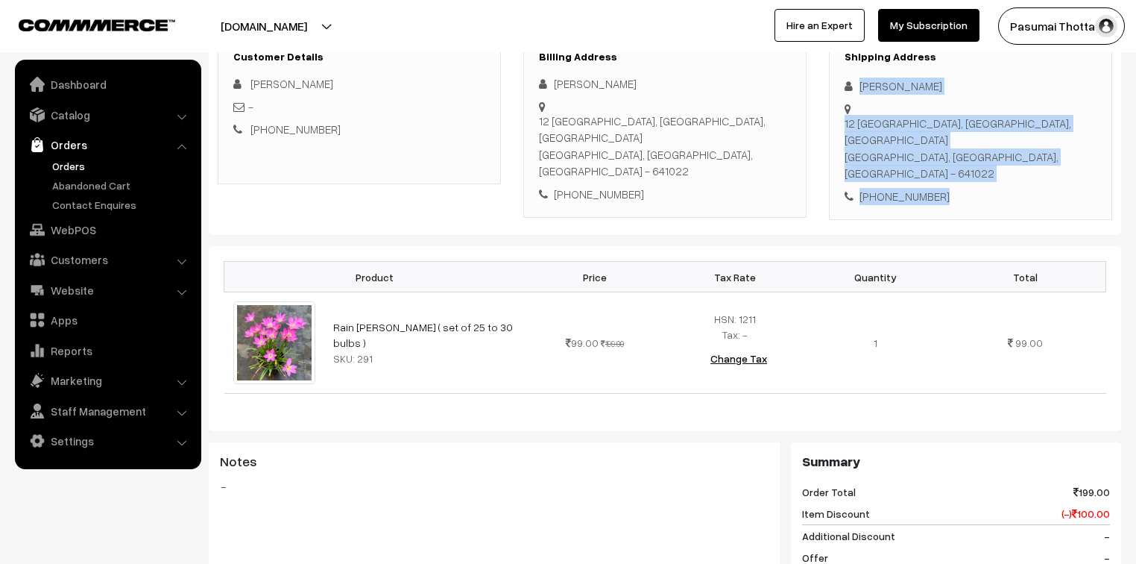
drag, startPoint x: 858, startPoint y: 86, endPoint x: 963, endPoint y: 155, distance: 125.5
click at [963, 155] on div "Shipping Address Jayanthi sriram Venketanarasiman 12 Maruti nagar, maniyakarenp…" at bounding box center [970, 128] width 283 height 186
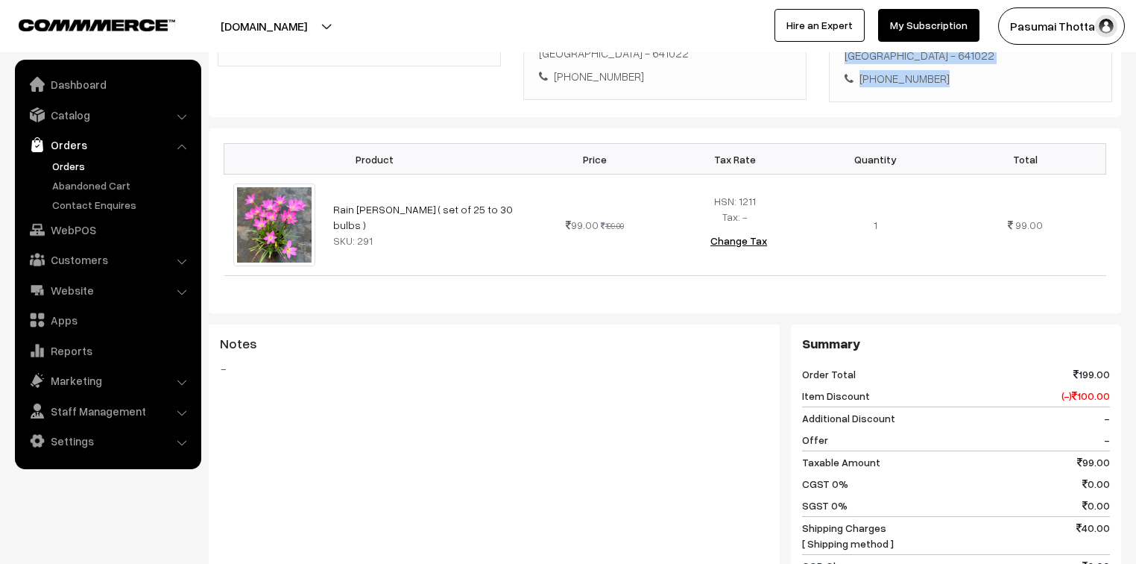
scroll to position [358, 0]
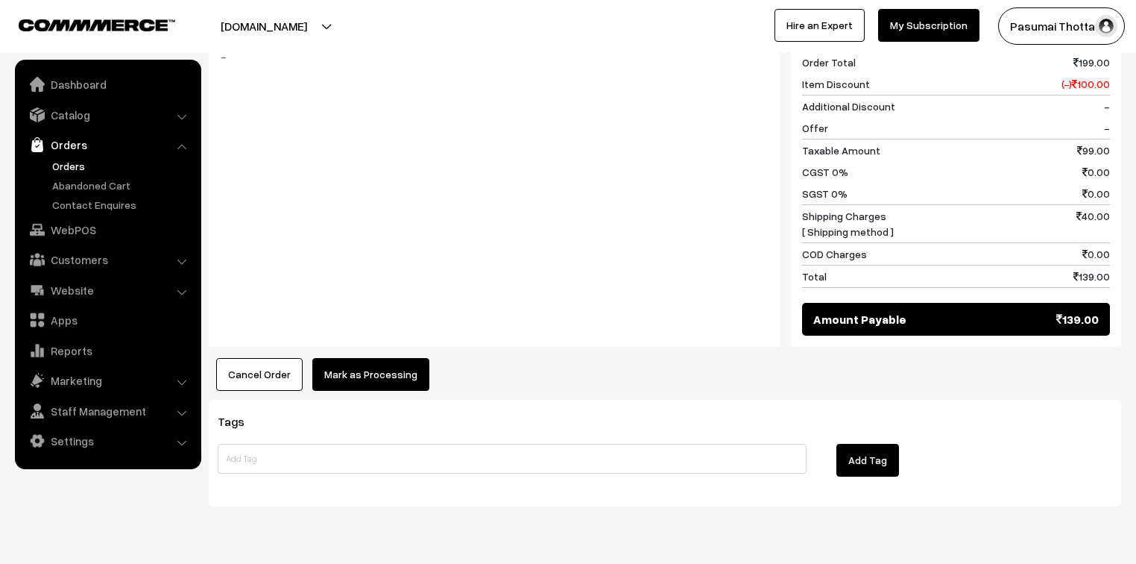
click at [413, 358] on button "Mark as Processing" at bounding box center [370, 374] width 117 height 33
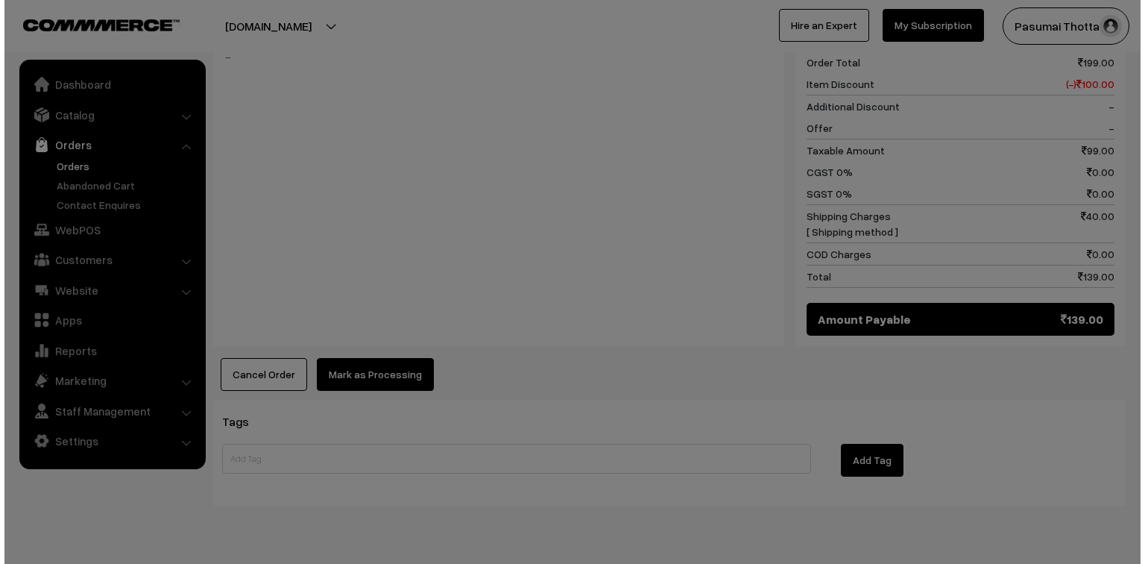
scroll to position [670, 0]
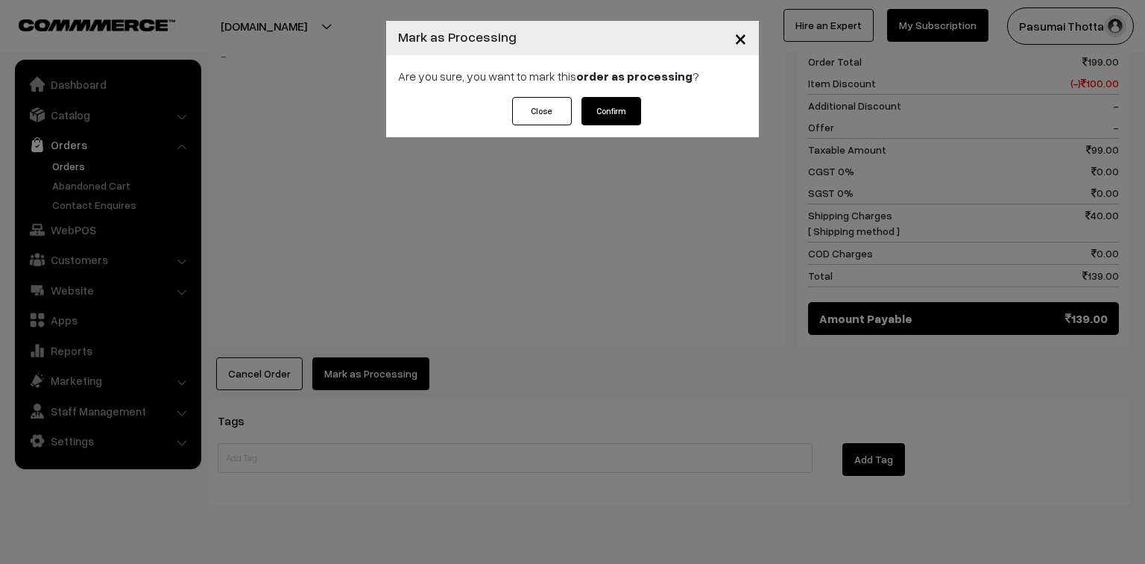
click at [621, 104] on button "Confirm" at bounding box center [612, 111] width 60 height 28
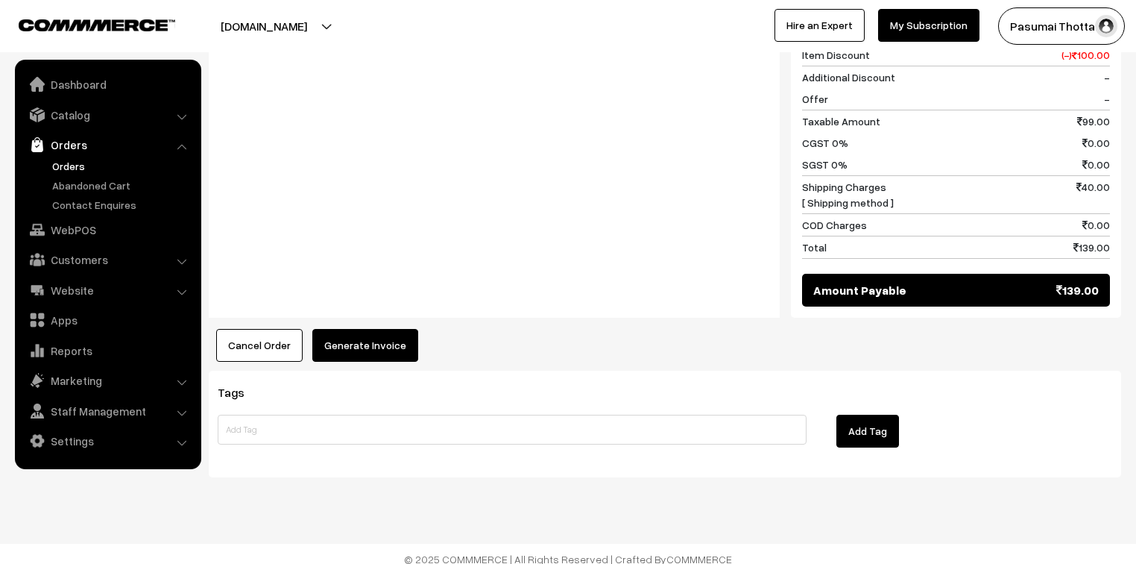
scroll to position [688, 0]
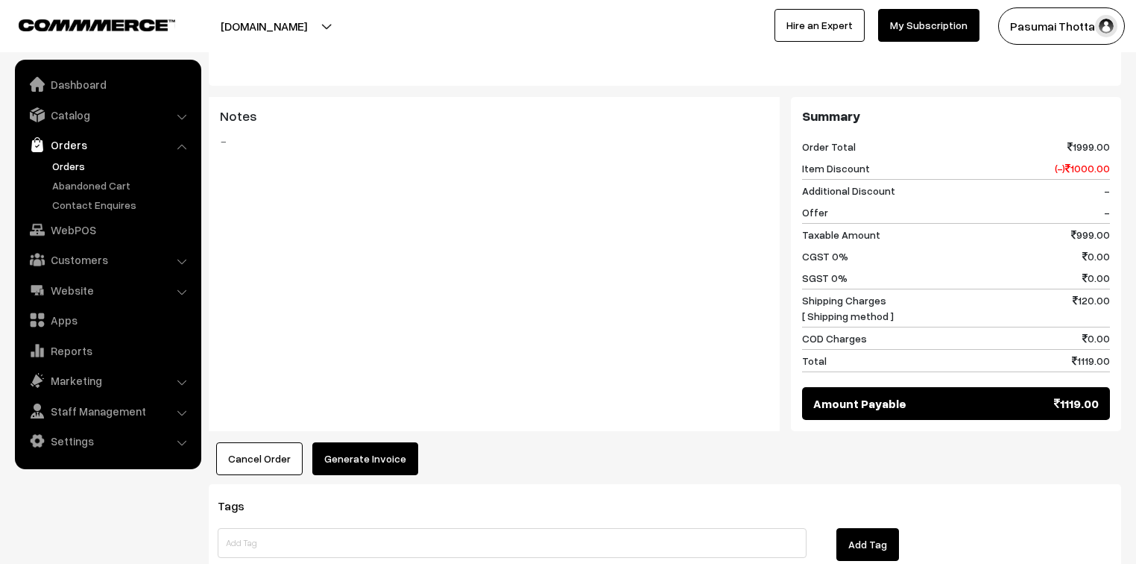
scroll to position [688, 0]
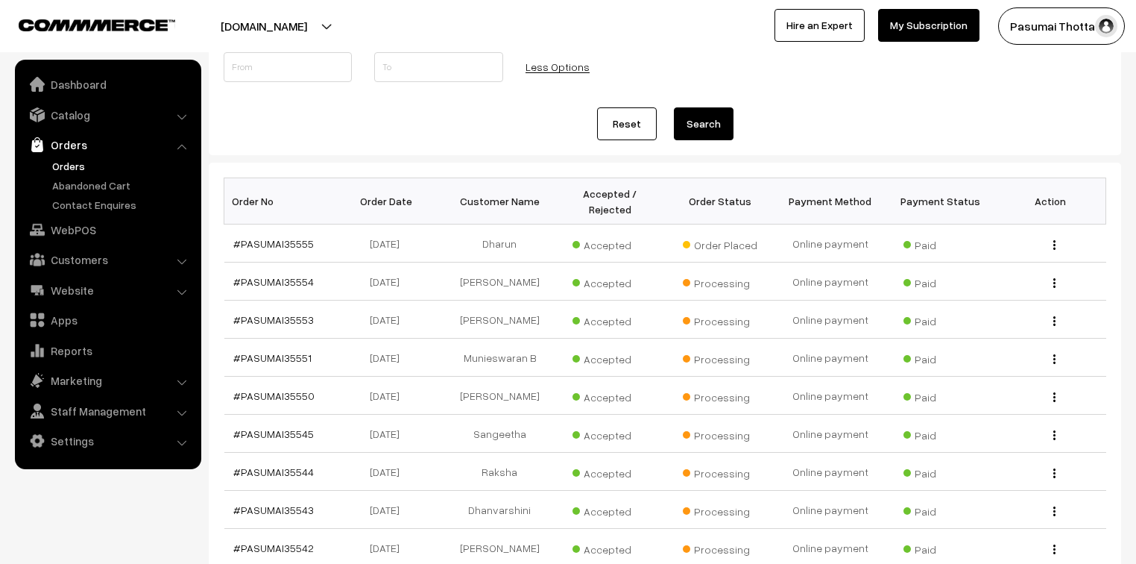
scroll to position [119, 0]
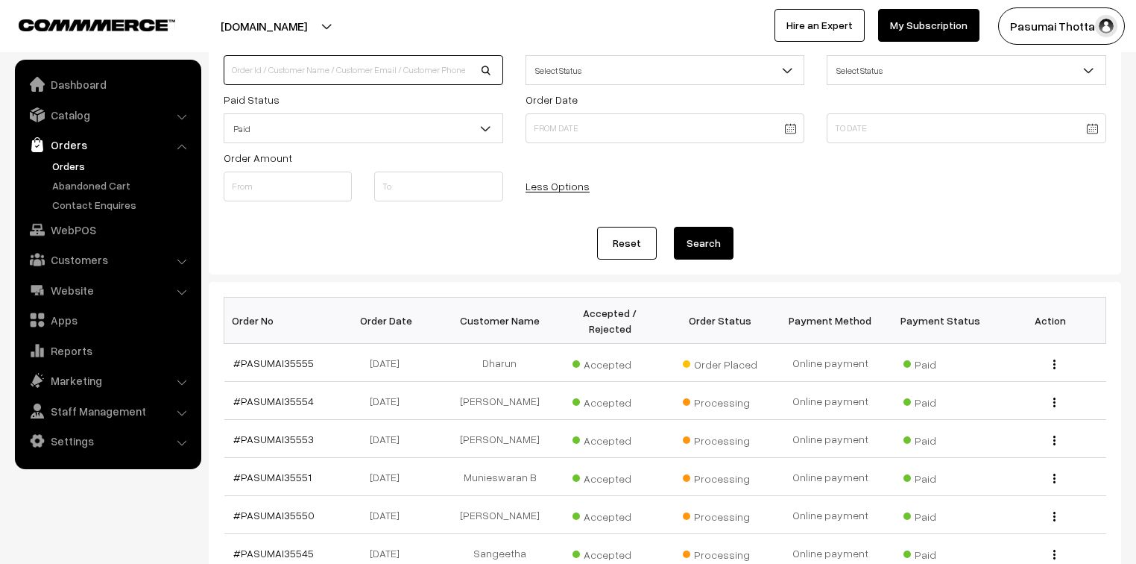
click at [267, 69] on input at bounding box center [364, 70] width 280 height 30
type input "6383177457"
click at [674, 227] on button "Search" at bounding box center [704, 243] width 60 height 33
